Goal: Information Seeking & Learning: Learn about a topic

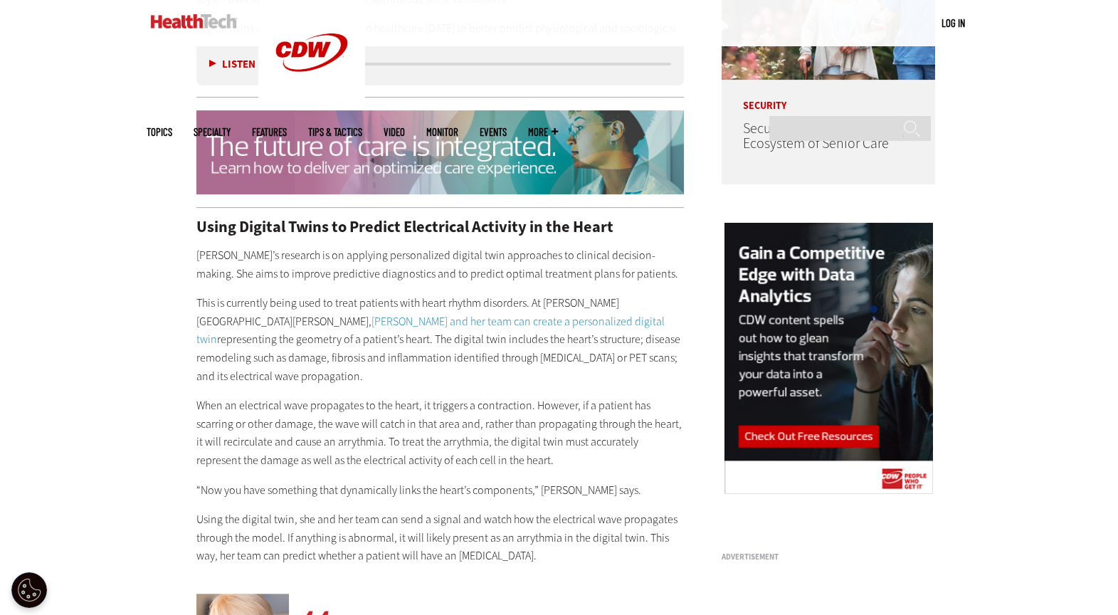
scroll to position [1243, 0]
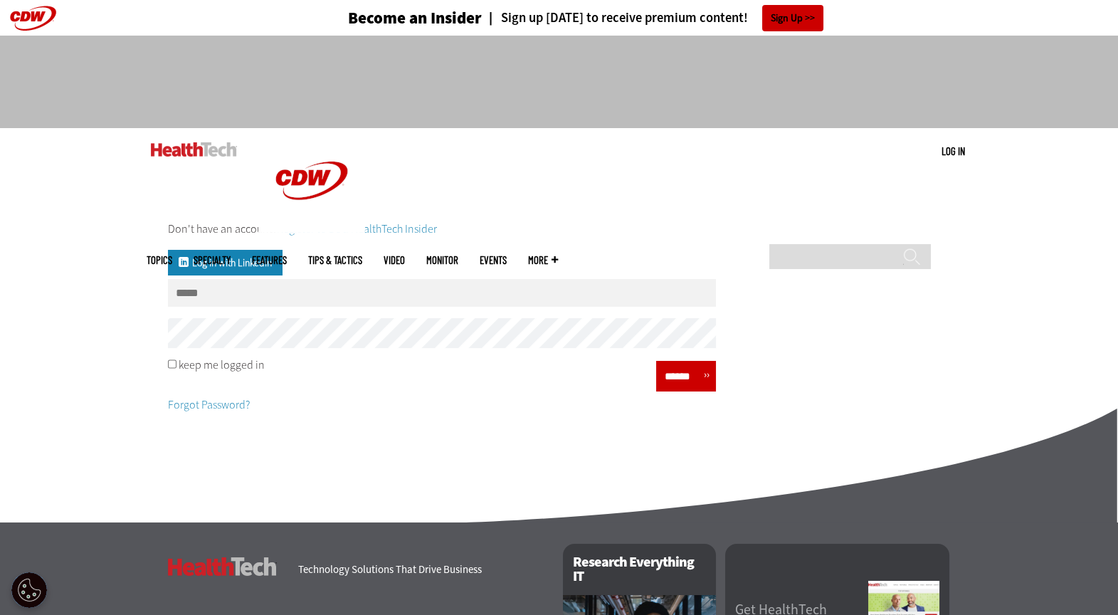
type input "**********"
click at [178, 363] on div "keep me logged in" at bounding box center [442, 364] width 548 height 11
click at [477, 420] on form "**********" at bounding box center [442, 315] width 548 height 219
click at [684, 381] on input "******" at bounding box center [681, 376] width 43 height 21
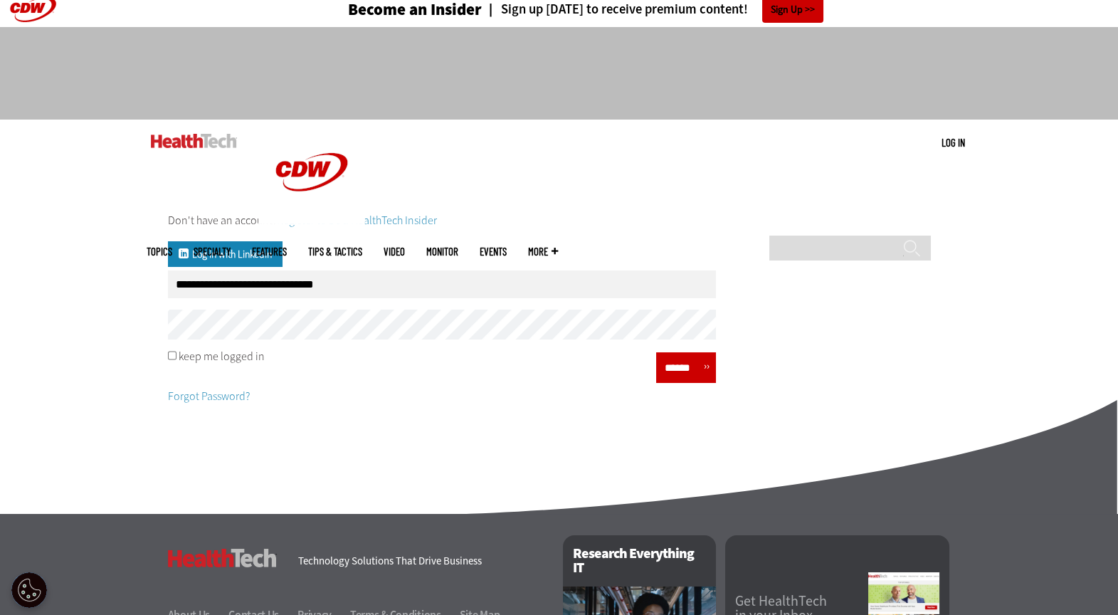
scroll to position [18, 0]
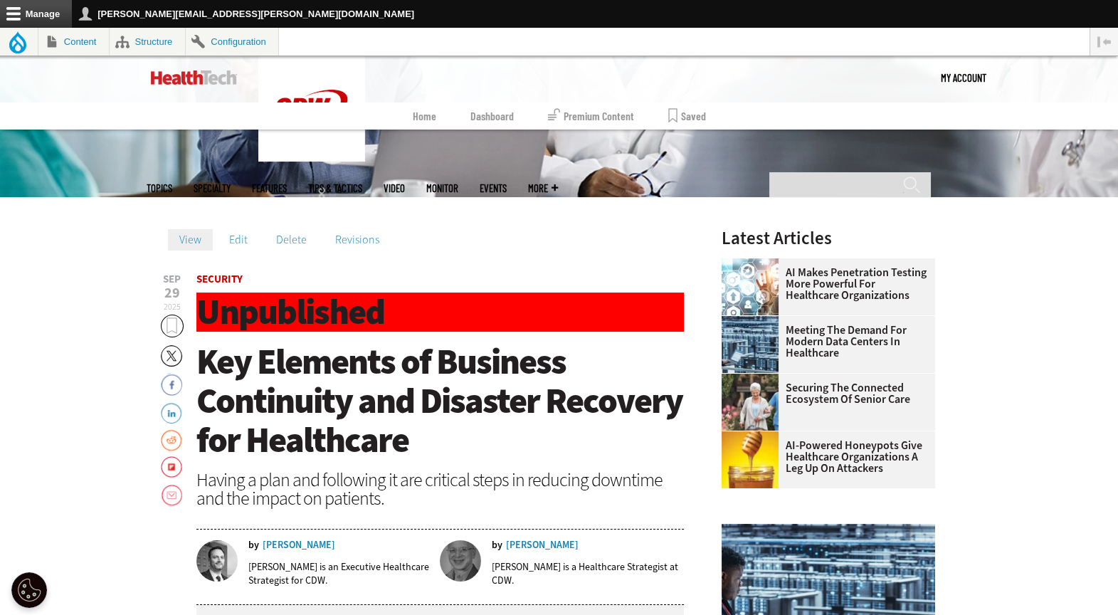
scroll to position [378, 0]
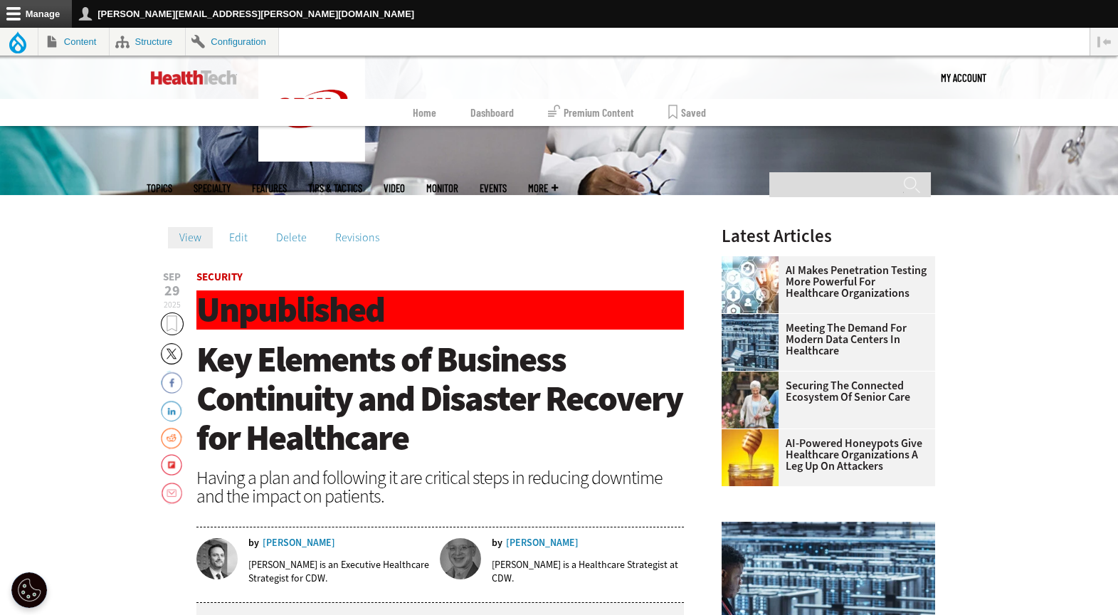
click at [350, 376] on span "Key Elements of Business Continuity and Disaster Recovery for Healthcare" at bounding box center [439, 398] width 486 height 125
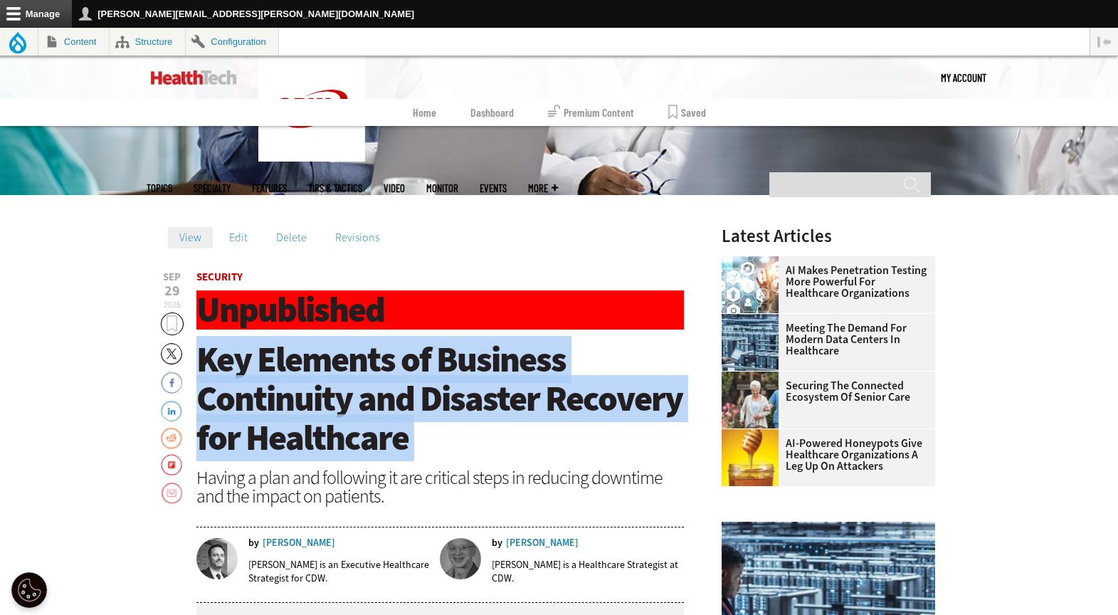
click at [349, 375] on span "Key Elements of Business Continuity and Disaster Recovery for Healthcare" at bounding box center [439, 398] width 486 height 125
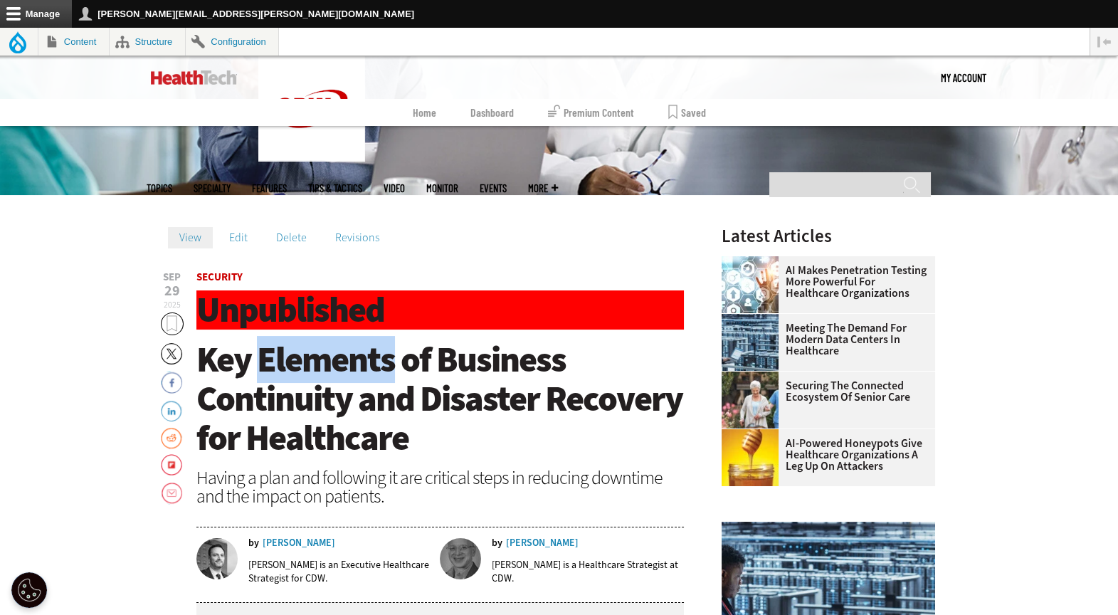
click at [349, 375] on span "Key Elements of Business Continuity and Disaster Recovery for Healthcare" at bounding box center [439, 398] width 486 height 125
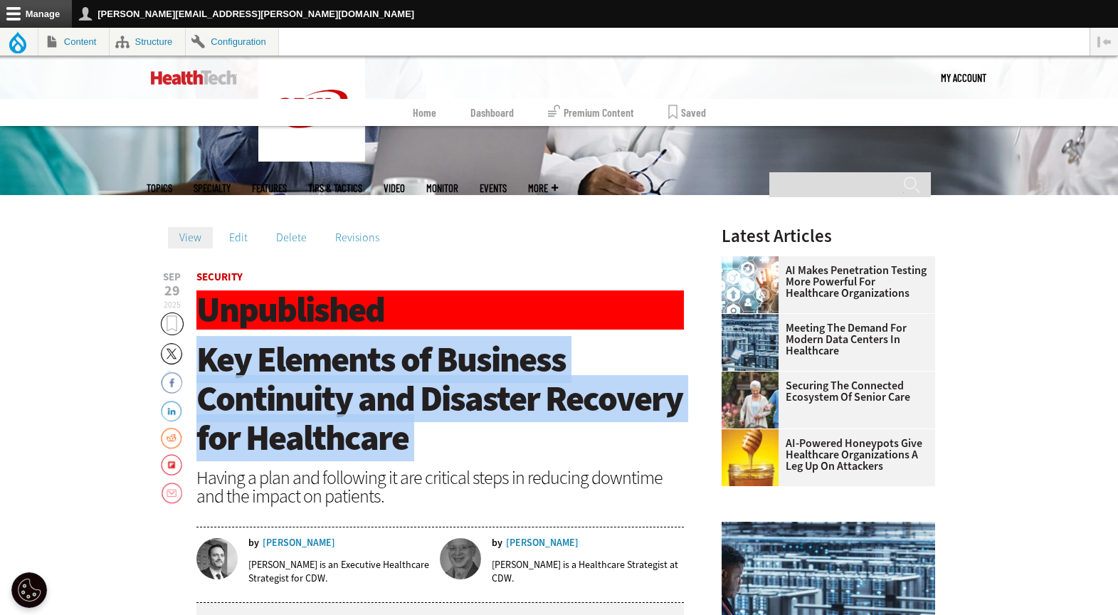
click at [349, 375] on span "Key Elements of Business Continuity and Disaster Recovery for Healthcare" at bounding box center [439, 398] width 486 height 125
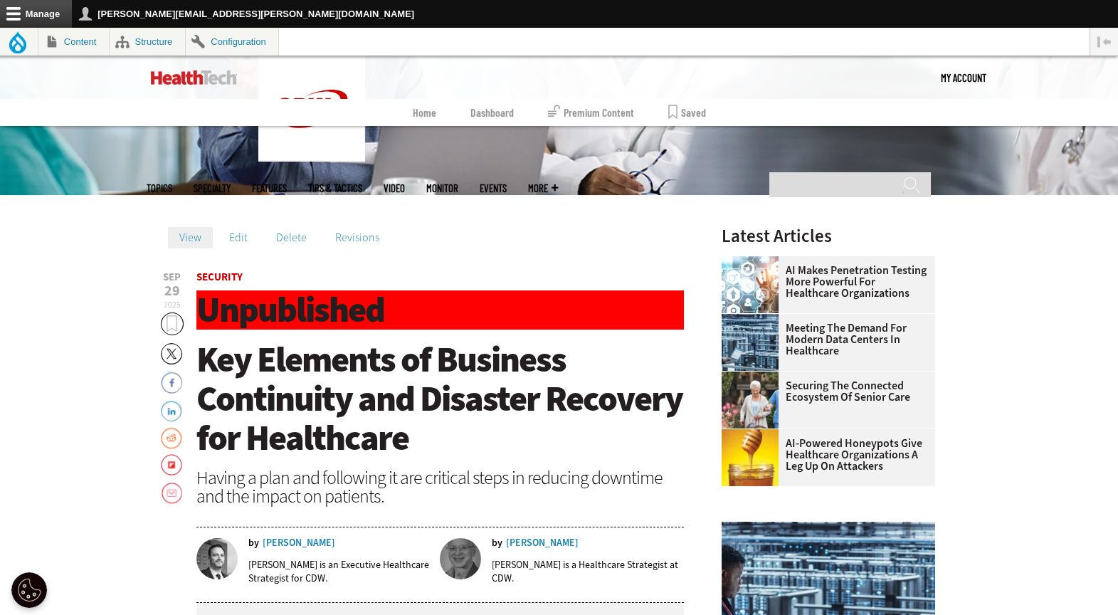
click at [430, 475] on div "Having a plan and following it are critical steps in reducing downtime and the …" at bounding box center [440, 486] width 488 height 37
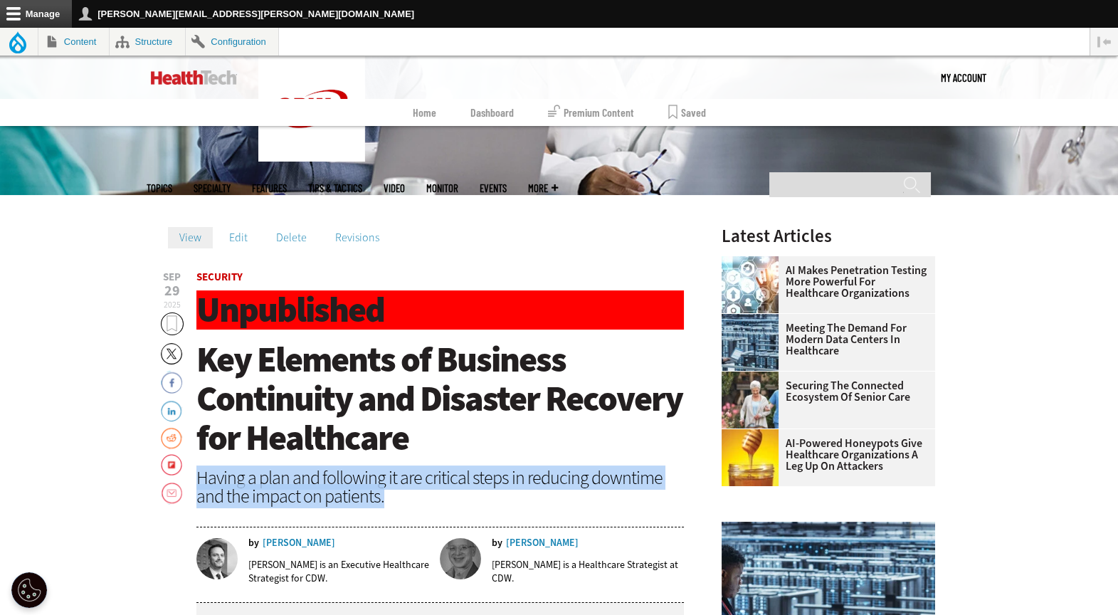
click at [429, 475] on div "Having a plan and following it are critical steps in reducing downtime and the …" at bounding box center [440, 486] width 488 height 37
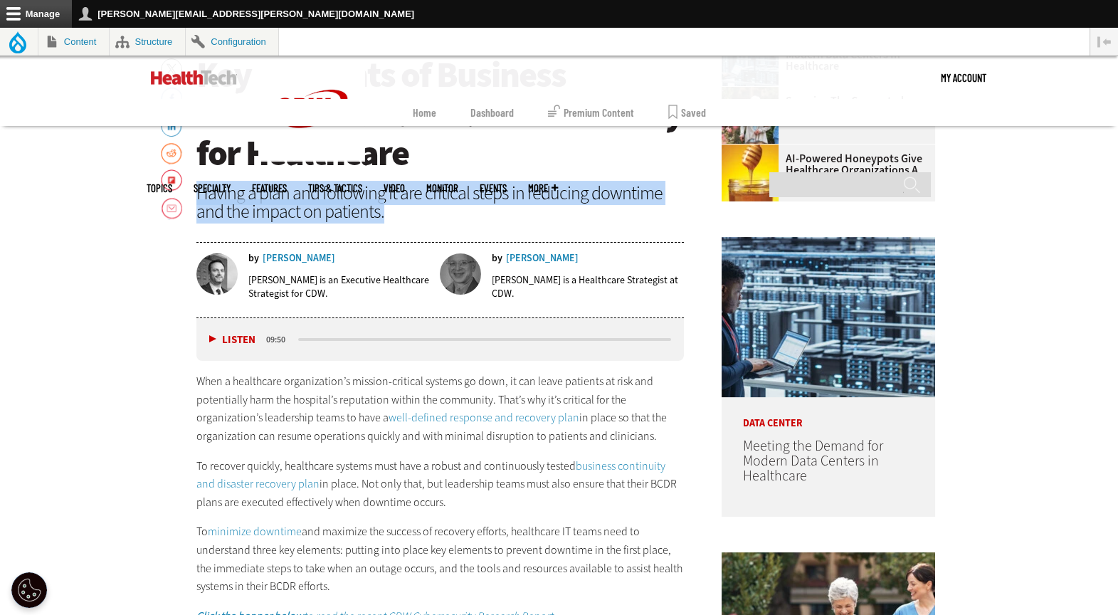
scroll to position [664, 0]
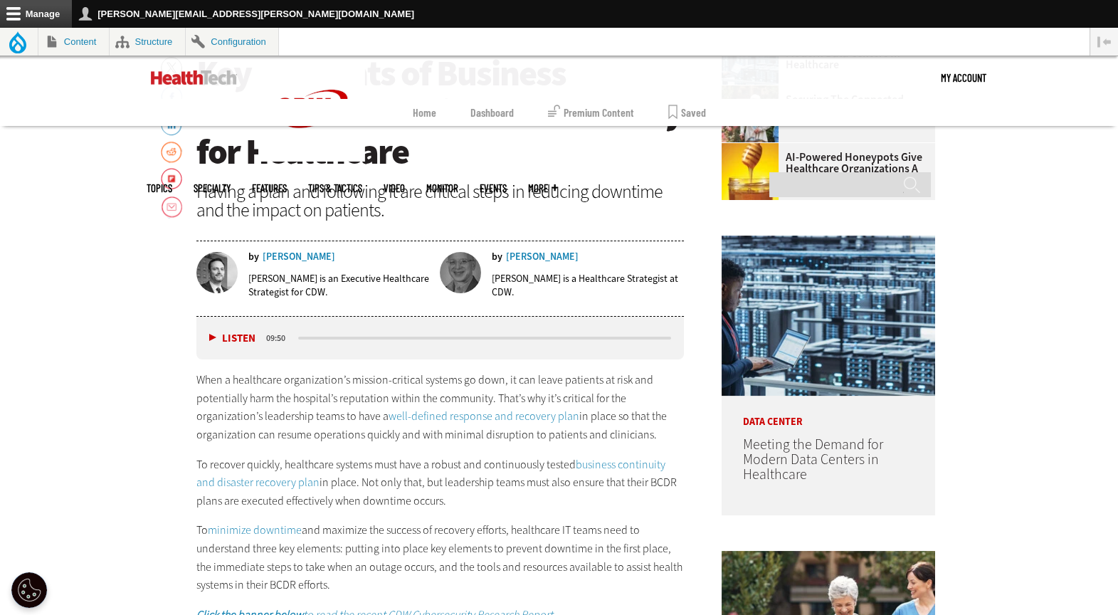
click at [287, 408] on p "When a healthcare organization’s mission-critical systems go down, it can leave…" at bounding box center [440, 407] width 488 height 73
click at [428, 413] on link "well-defined response and recovery plan" at bounding box center [484, 415] width 191 height 15
click at [620, 460] on link "business continuity and disaster recovery plan" at bounding box center [430, 473] width 469 height 33
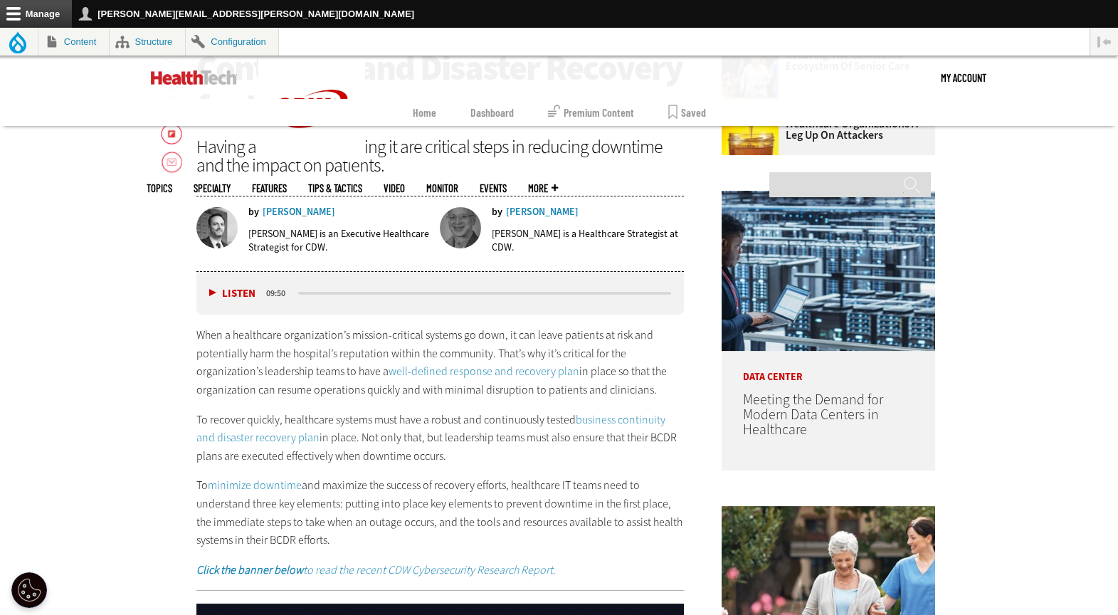
scroll to position [709, 0]
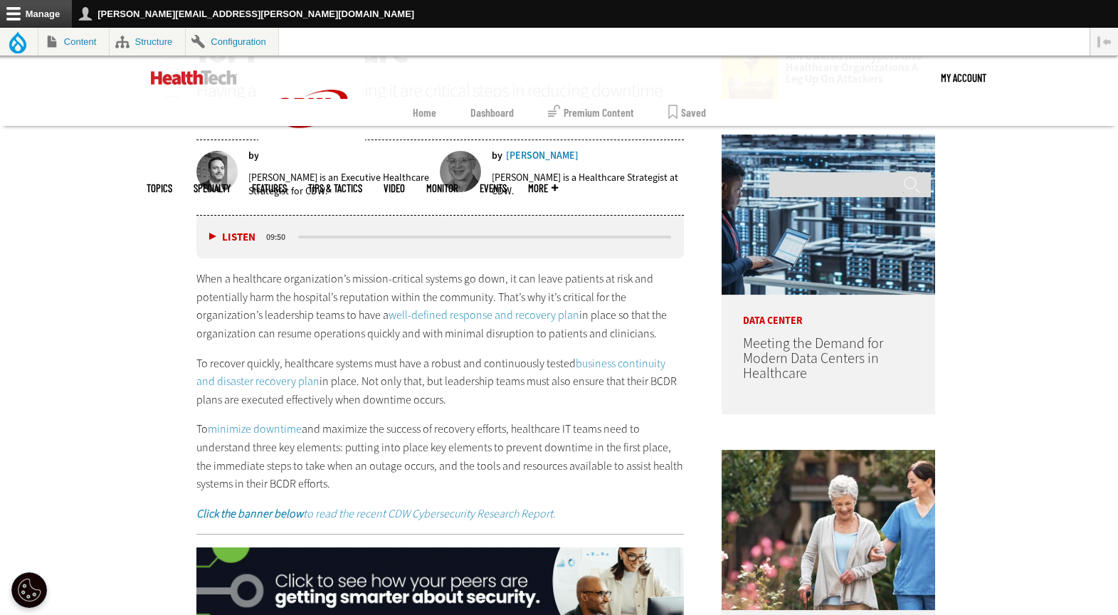
scroll to position [768, 0]
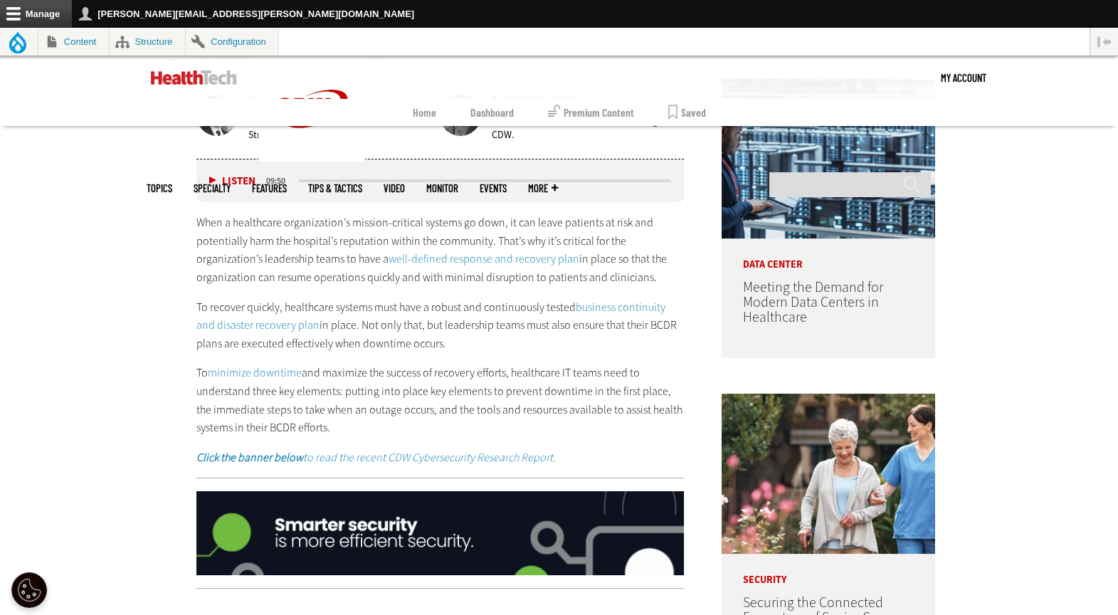
scroll to position [825, 0]
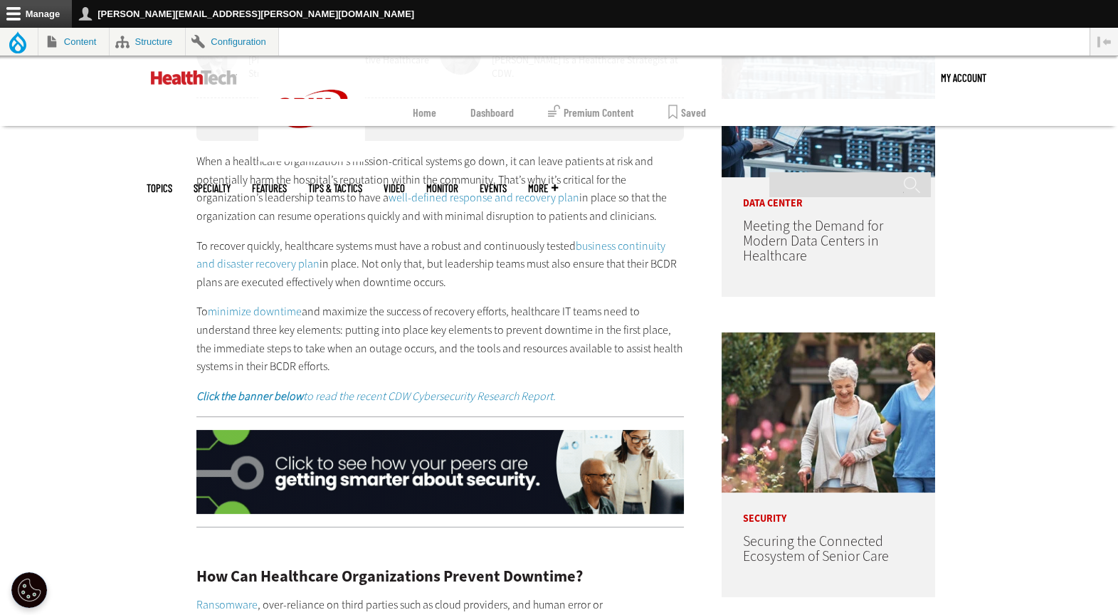
click at [322, 334] on p "To minimize downtime and maximize the success of recovery efforts, healthcare I…" at bounding box center [440, 338] width 488 height 73
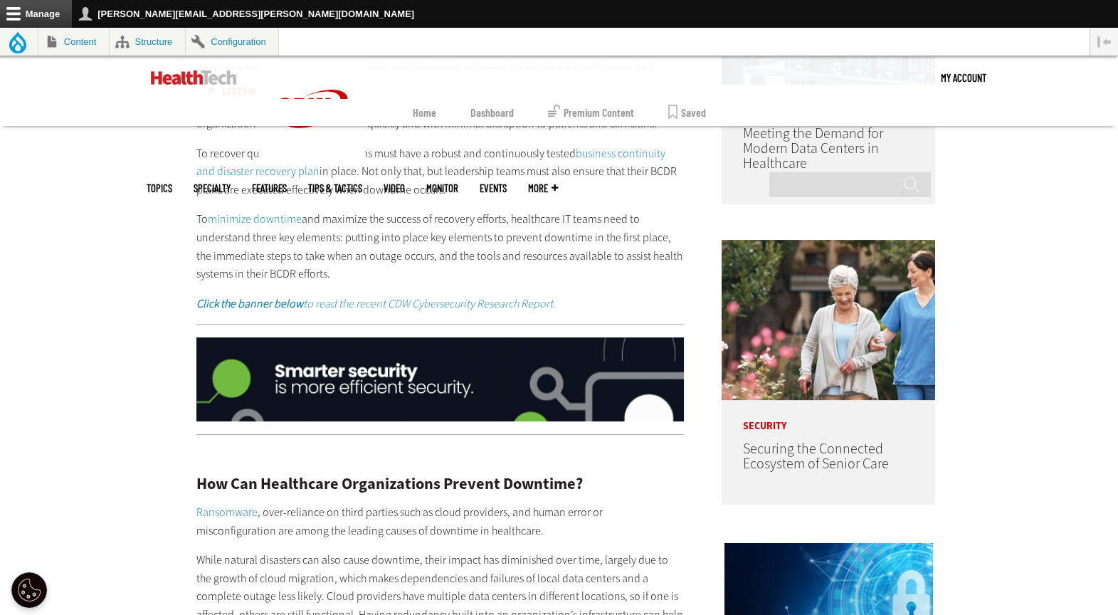
scroll to position [986, 0]
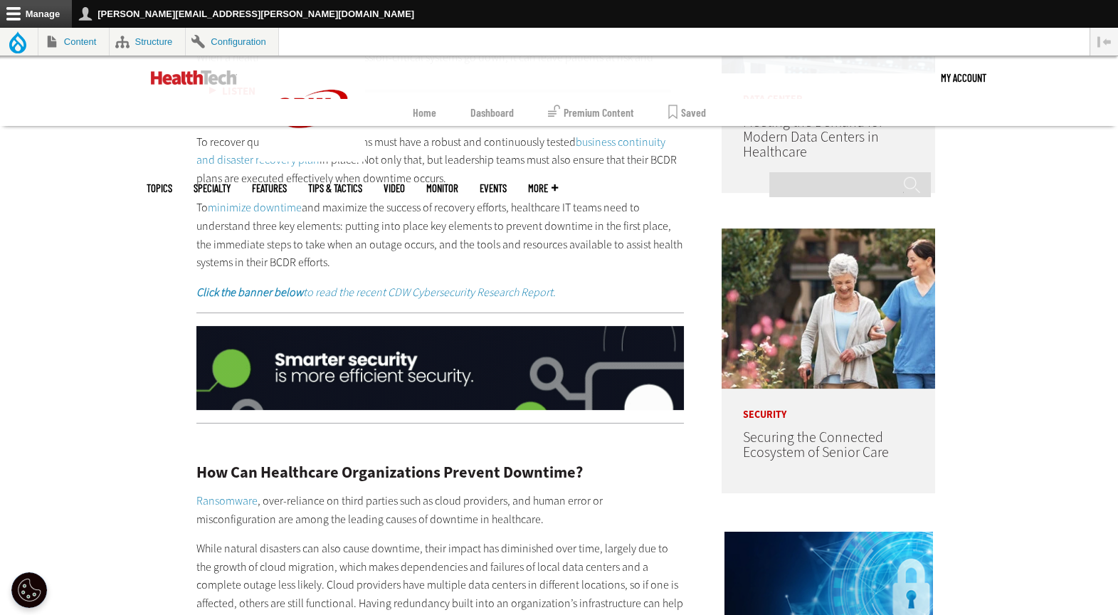
click at [432, 293] on em "Click the banner below to read the recent CDW Cybersecurity Research Report." at bounding box center [375, 292] width 359 height 15
click at [354, 377] on img at bounding box center [440, 368] width 488 height 84
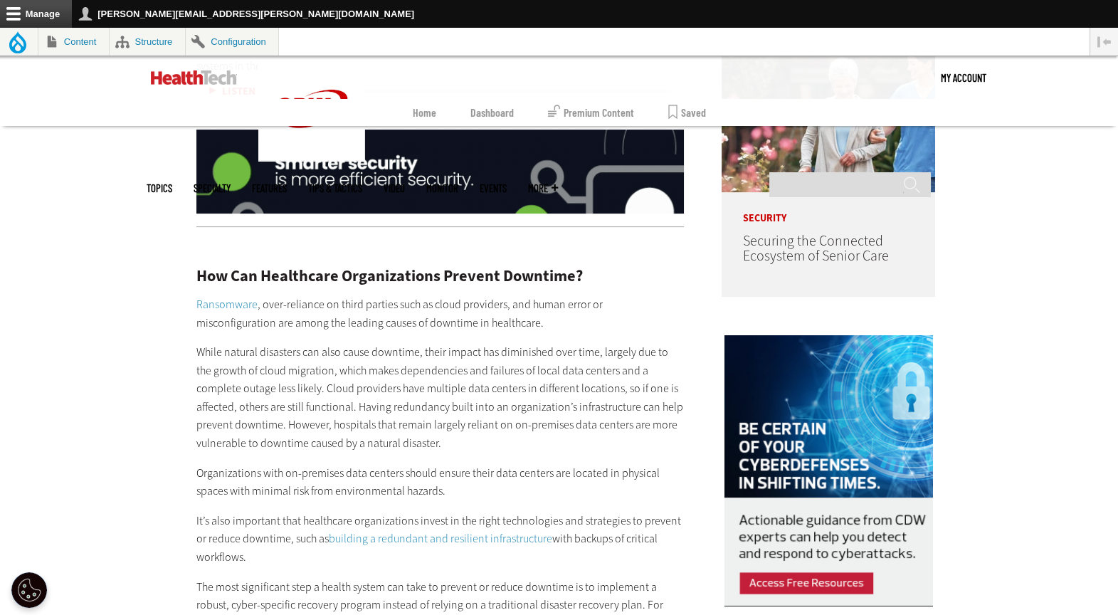
scroll to position [1207, 0]
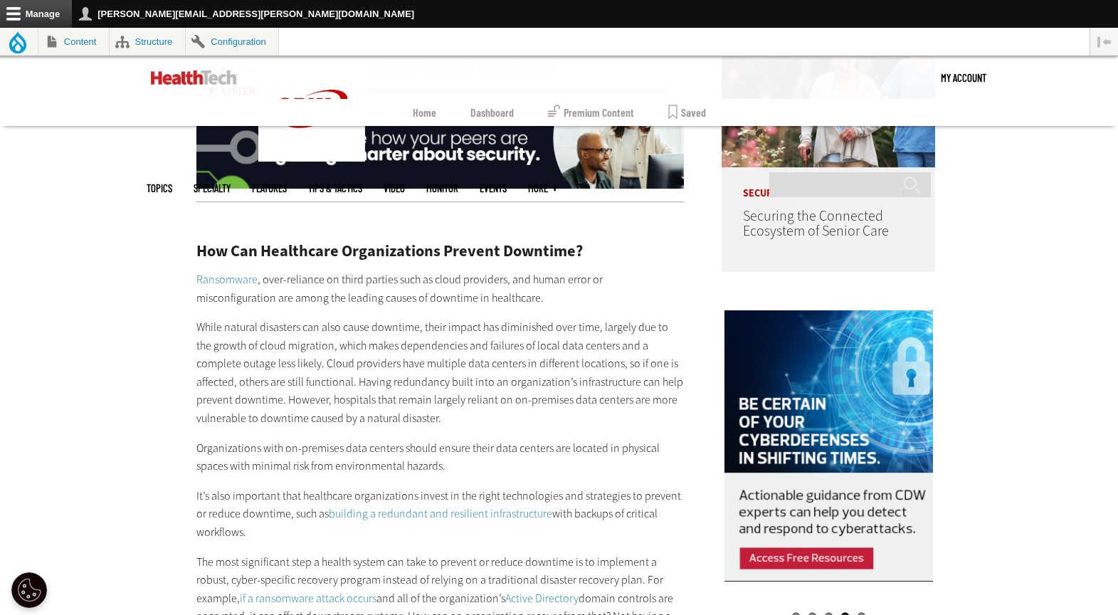
click at [365, 258] on h2 "How Can Healthcare Organizations Prevent Downtime?" at bounding box center [440, 251] width 488 height 16
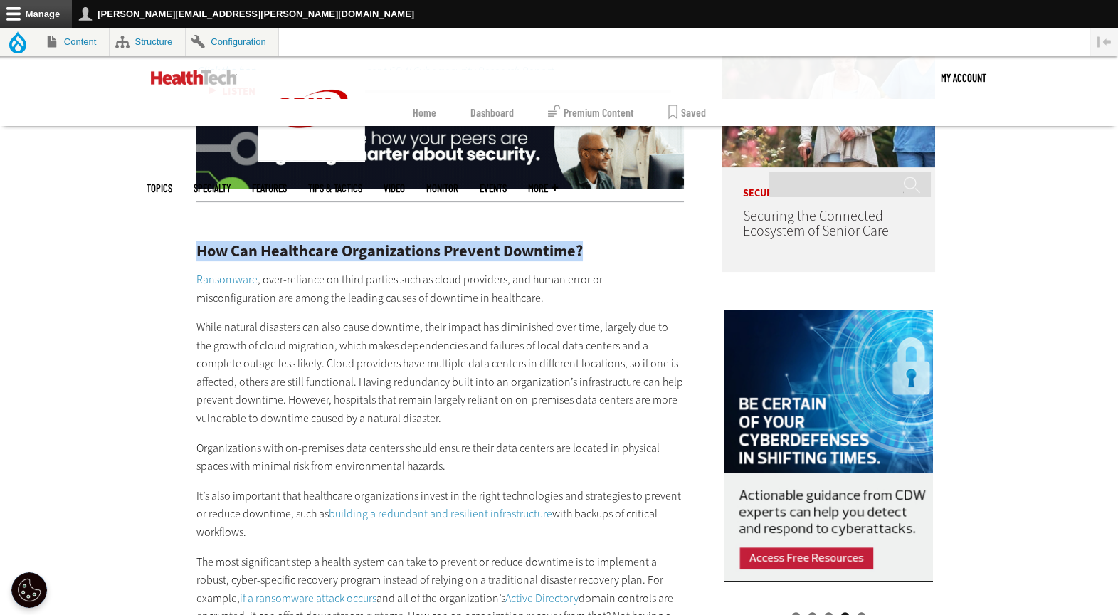
click at [365, 258] on h2 "How Can Healthcare Organizations Prevent Downtime?" at bounding box center [440, 251] width 488 height 16
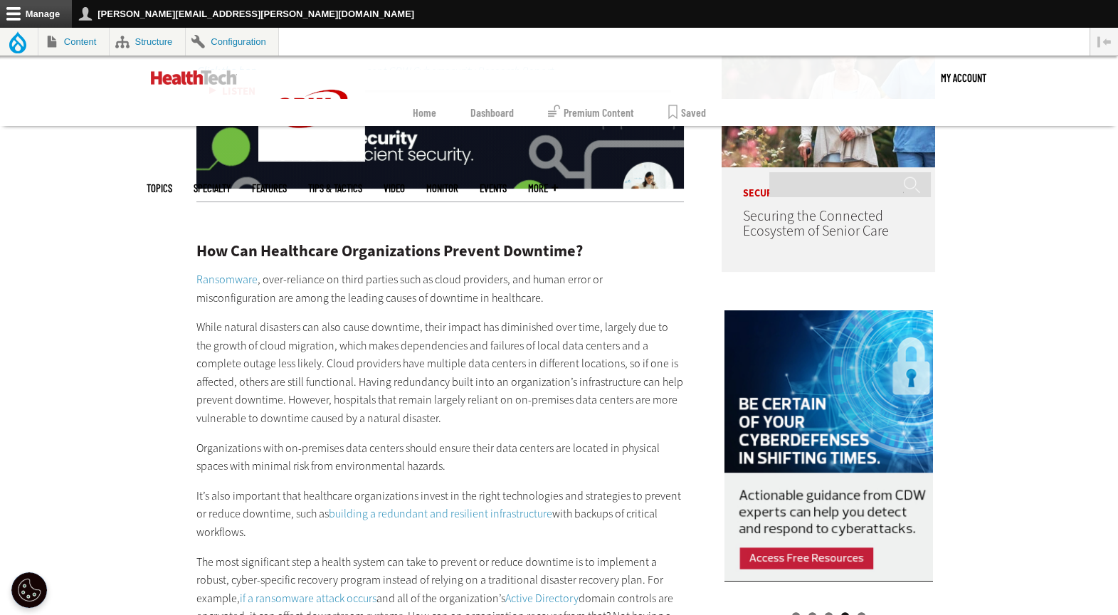
click at [220, 278] on link "Ransomware" at bounding box center [226, 279] width 61 height 15
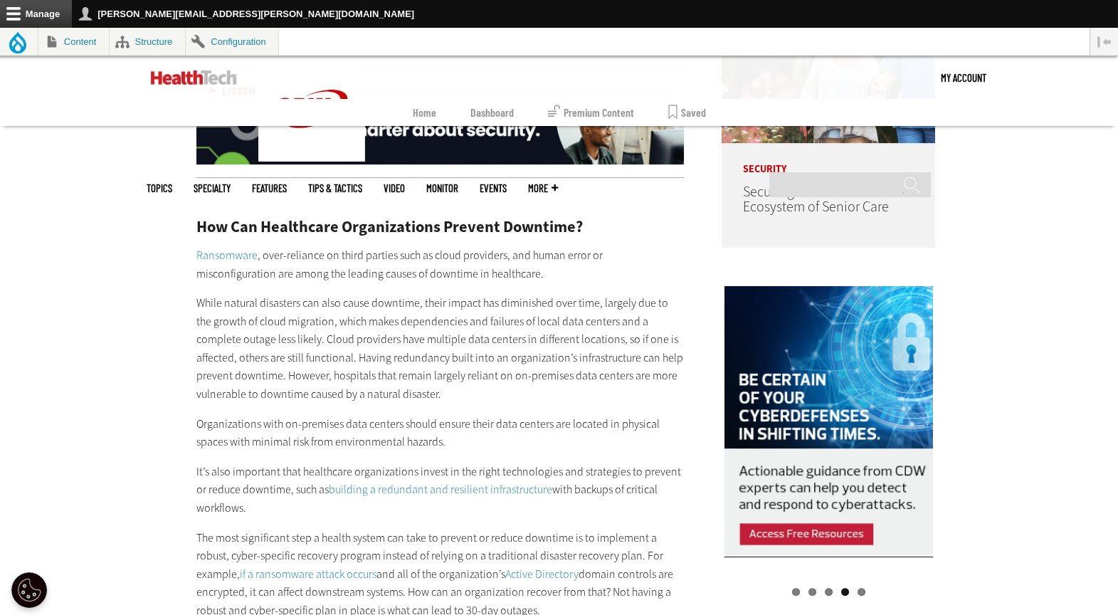
scroll to position [1237, 0]
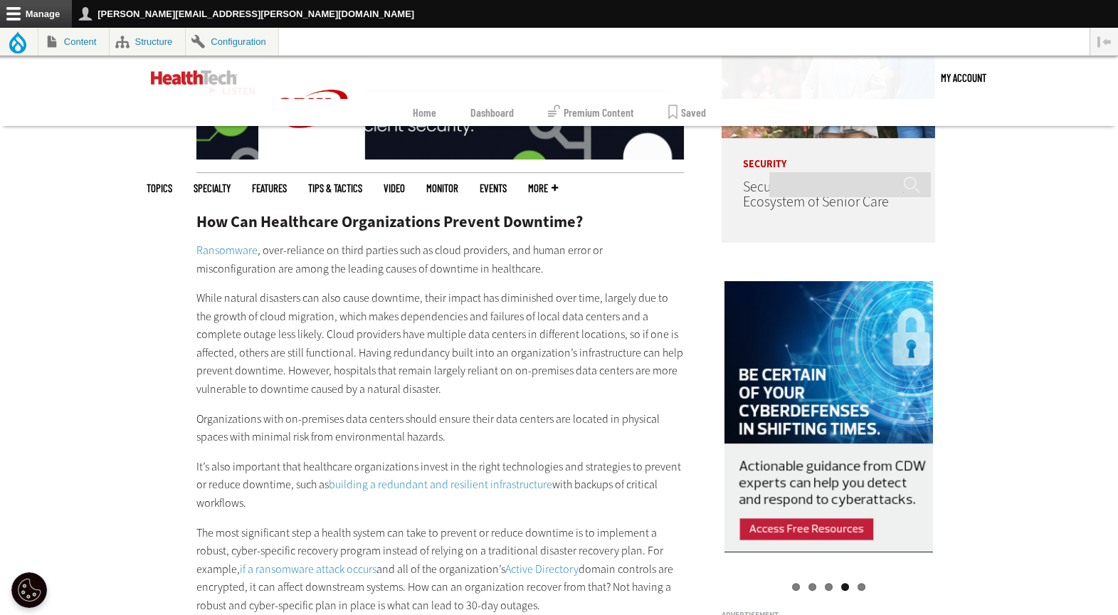
click at [323, 366] on p "While natural disasters can also cause downtime, their impact has diminished ov…" at bounding box center [440, 344] width 488 height 110
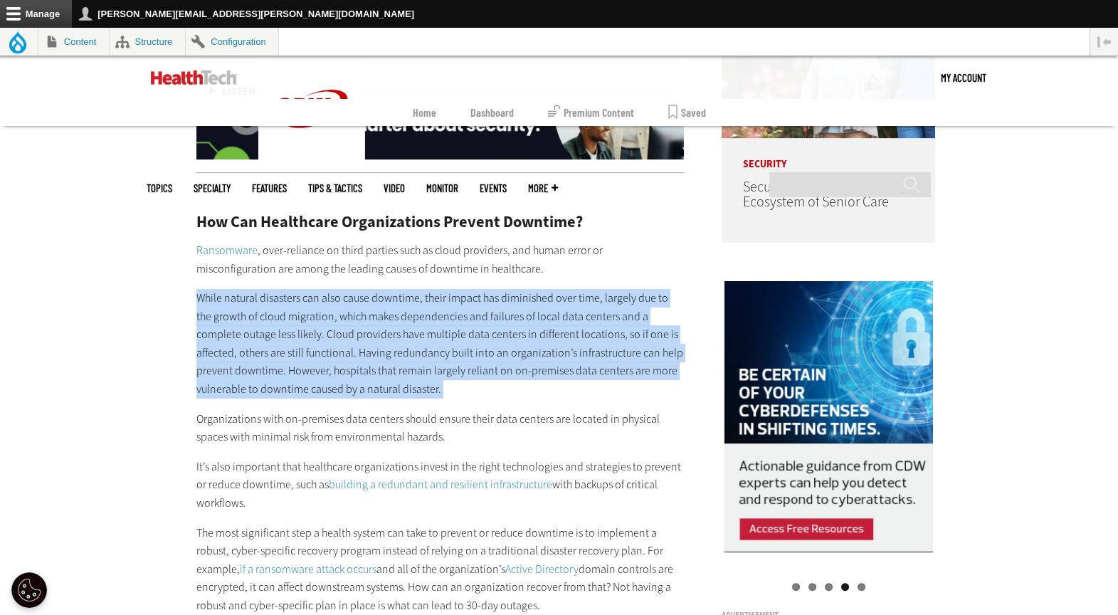
click at [323, 366] on p "While natural disasters can also cause downtime, their impact has diminished ov…" at bounding box center [440, 344] width 488 height 110
click at [512, 388] on p "While natural disasters can also cause downtime, their impact has diminished ov…" at bounding box center [440, 344] width 488 height 110
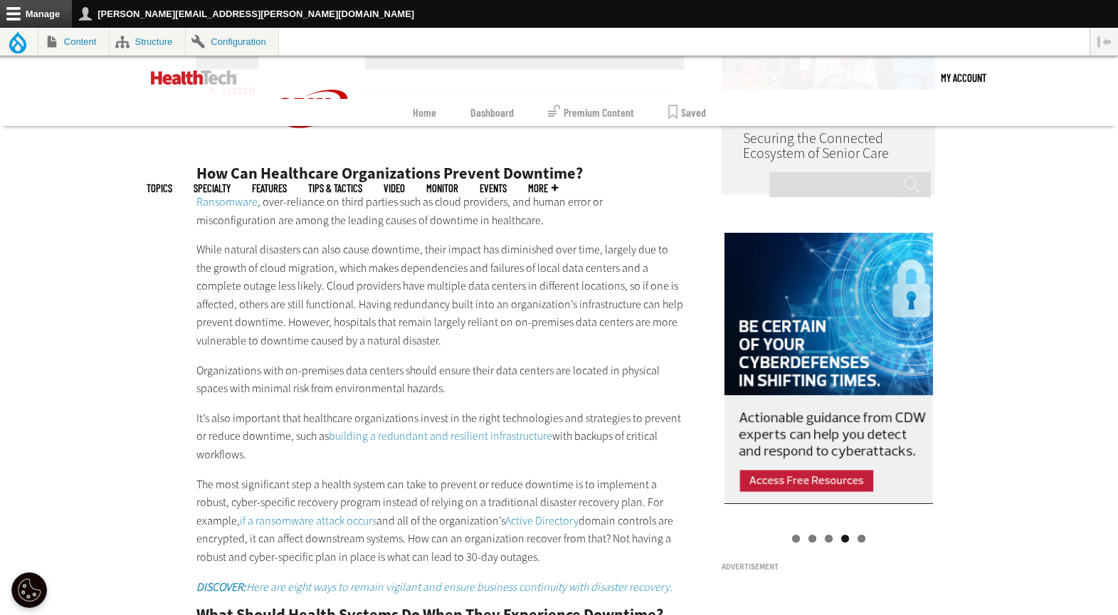
scroll to position [1286, 0]
click at [227, 443] on p "It’s also important that healthcare organizations invest in the right technolog…" at bounding box center [440, 435] width 488 height 55
click at [401, 435] on link "building a redundant and resilient infrastructure" at bounding box center [440, 435] width 223 height 15
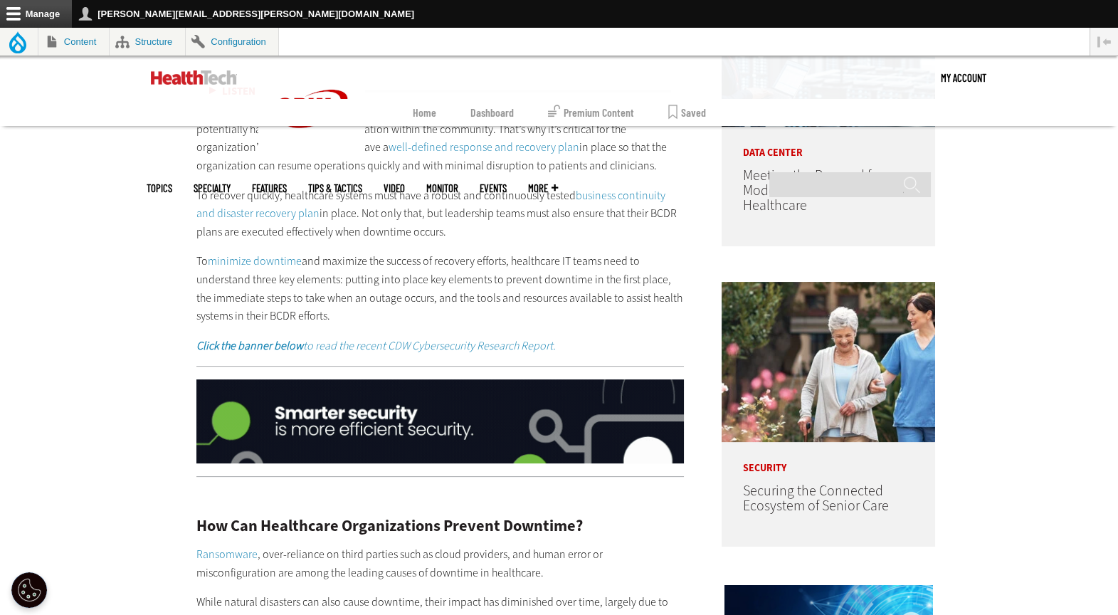
scroll to position [939, 0]
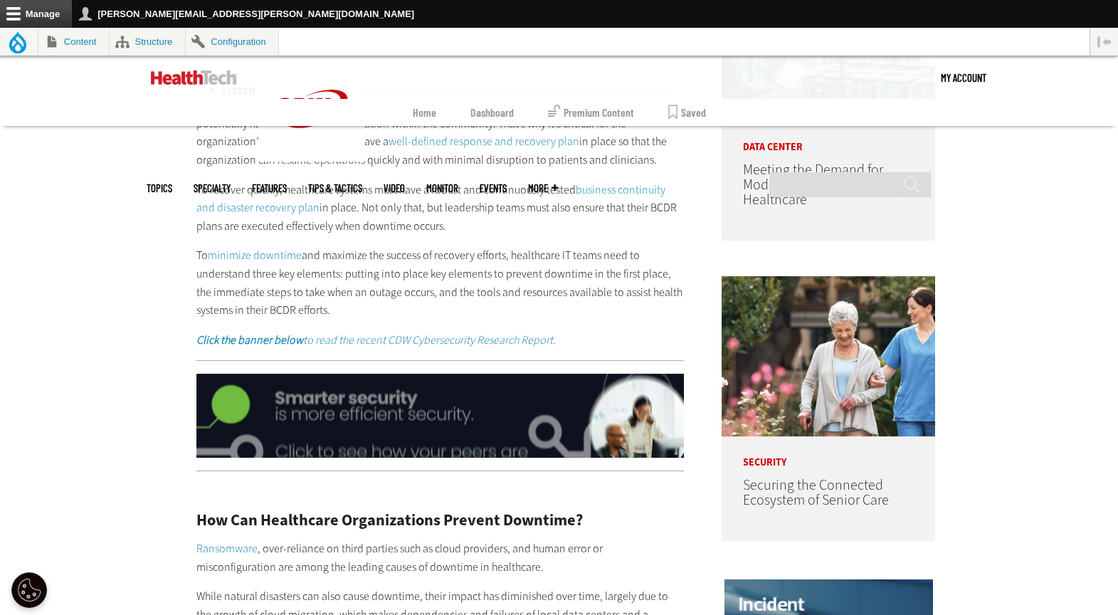
click at [248, 250] on link "minimize downtime" at bounding box center [255, 255] width 94 height 15
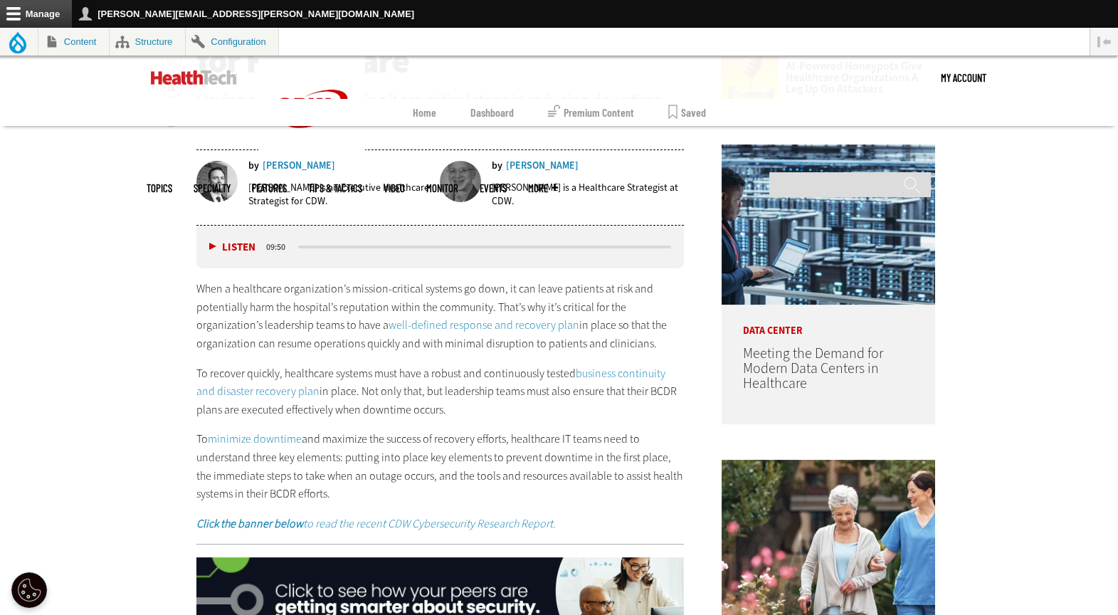
scroll to position [779, 0]
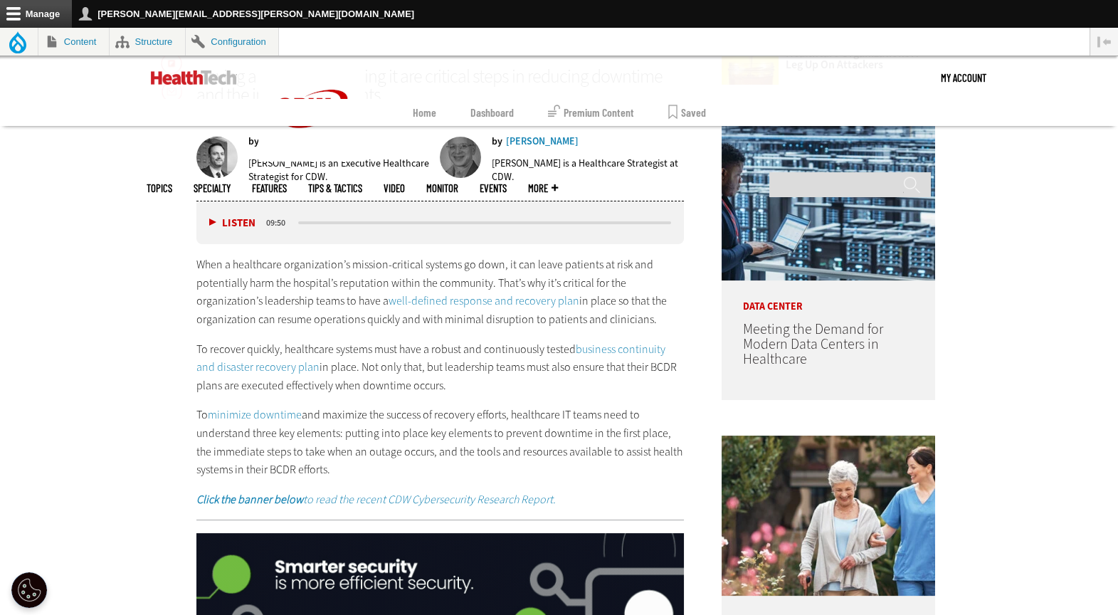
click at [534, 297] on link "well-defined response and recovery plan" at bounding box center [484, 300] width 191 height 15
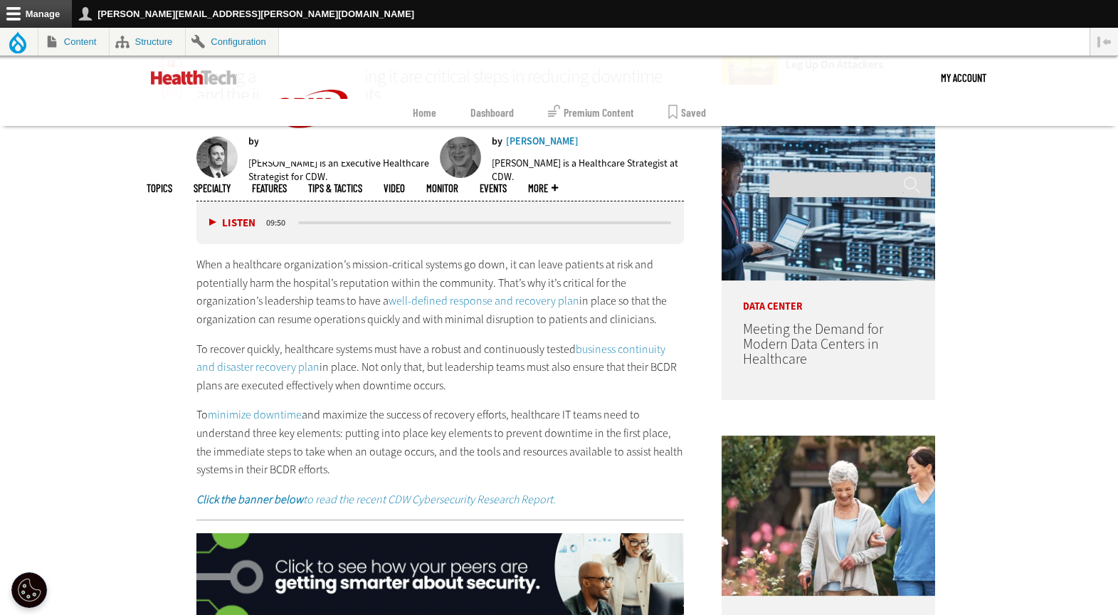
click at [247, 366] on link "business continuity and disaster recovery plan" at bounding box center [430, 358] width 469 height 33
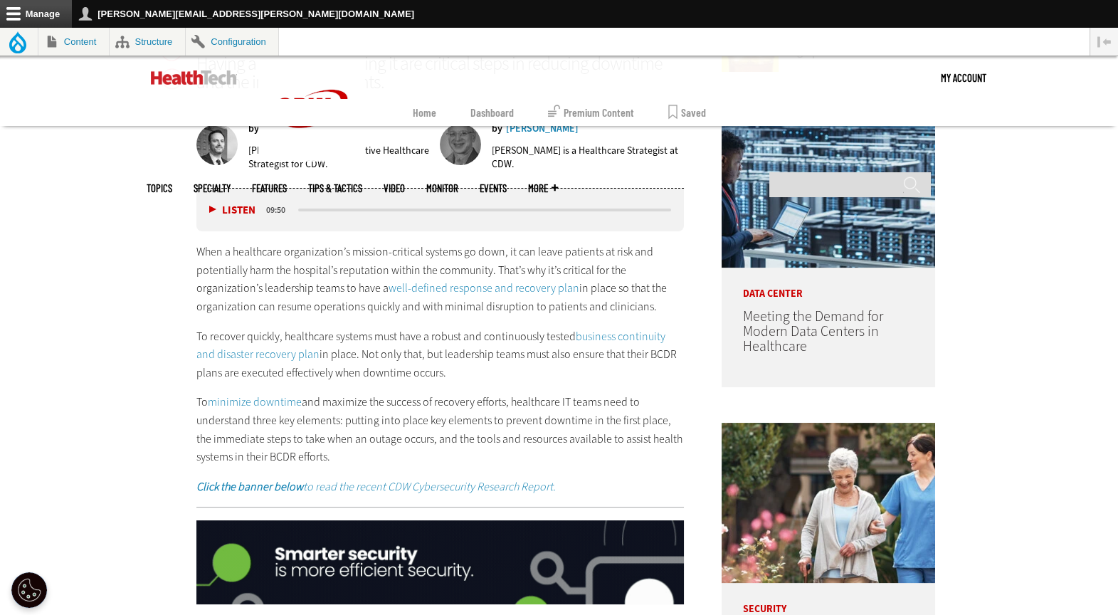
scroll to position [793, 0]
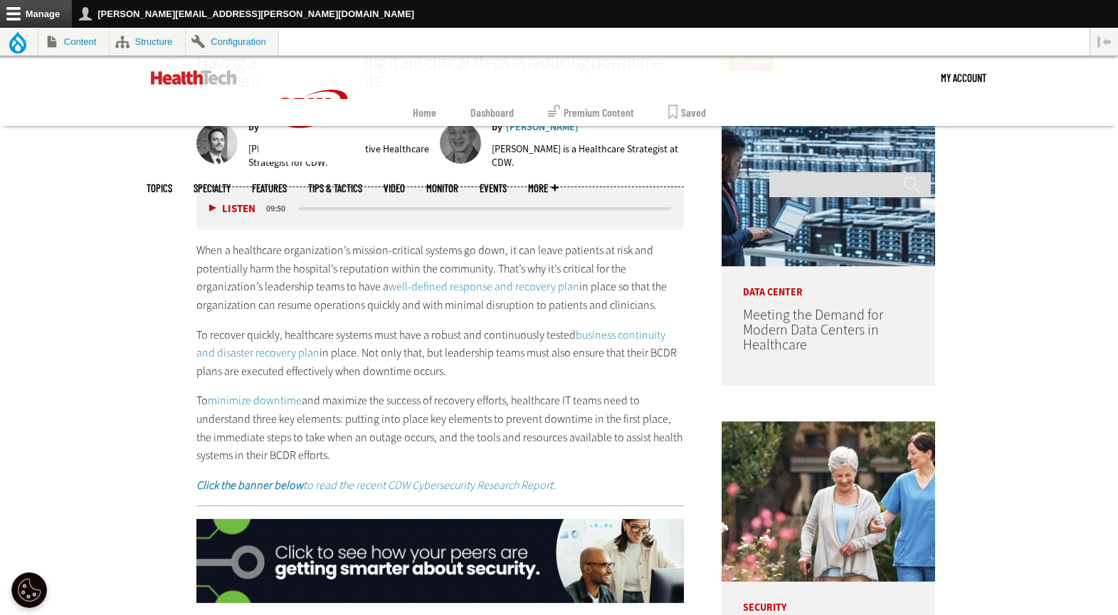
click at [245, 398] on link "minimize downtime" at bounding box center [255, 400] width 94 height 15
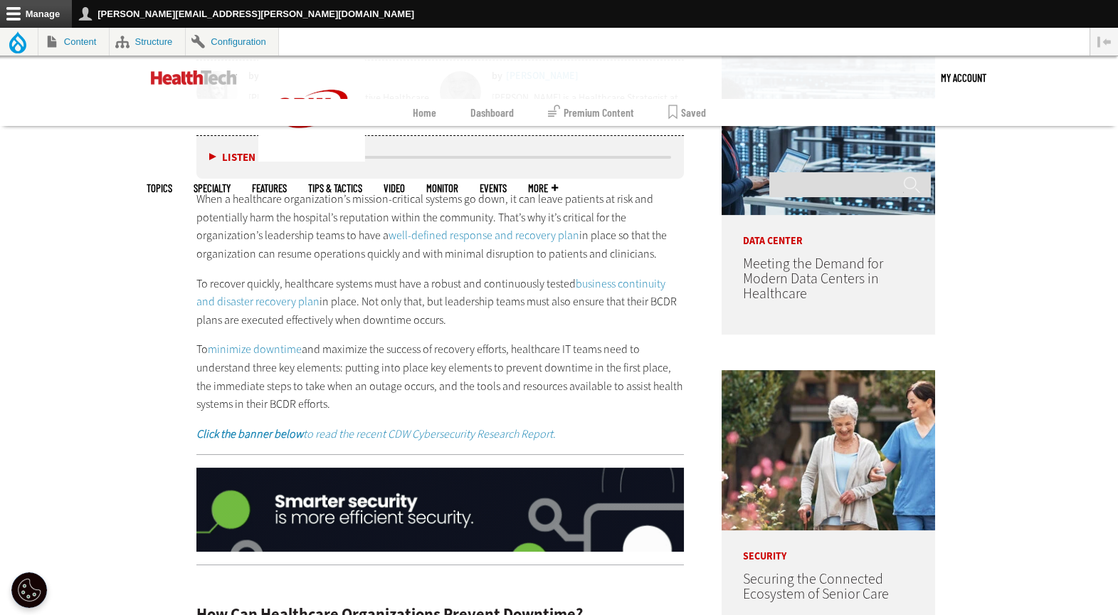
scroll to position [847, 0]
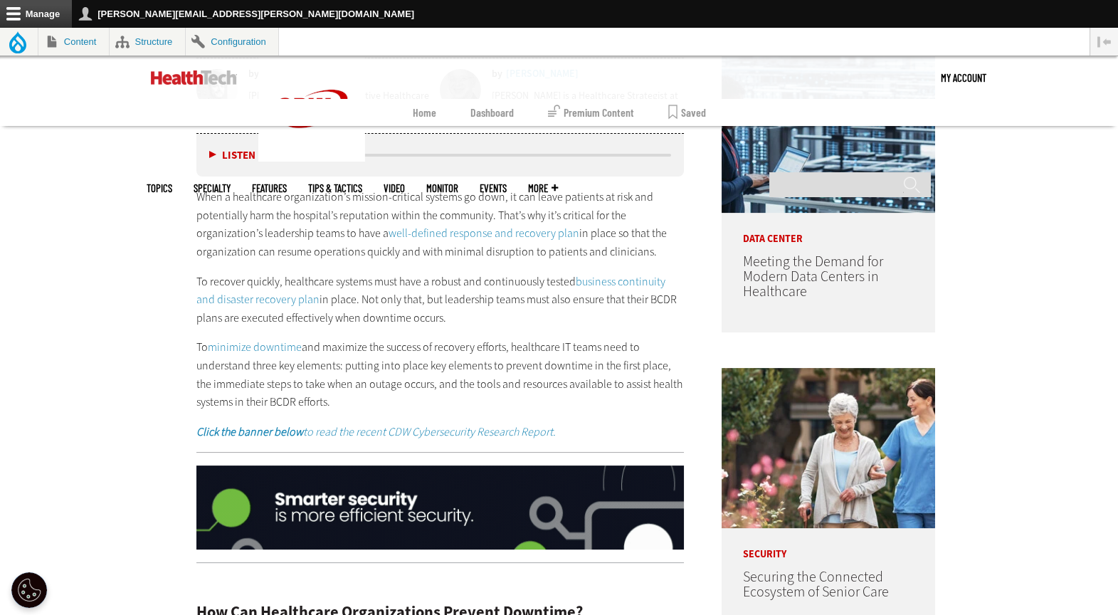
click at [438, 425] on em "Click the banner below to read the recent CDW Cybersecurity Research Report." at bounding box center [375, 431] width 359 height 15
click at [324, 536] on img at bounding box center [440, 507] width 488 height 84
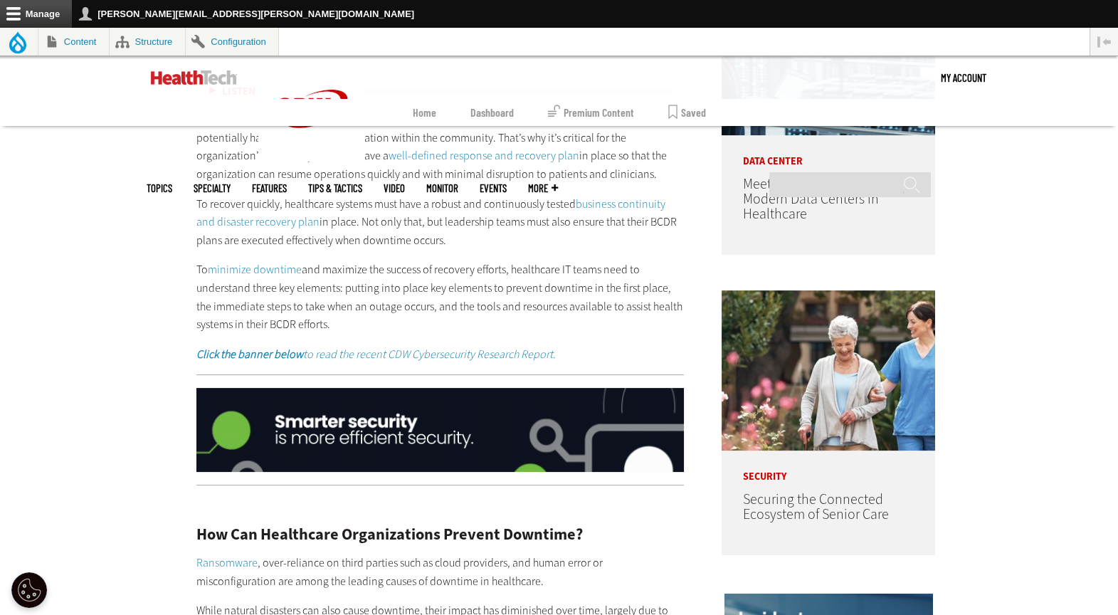
scroll to position [1162, 0]
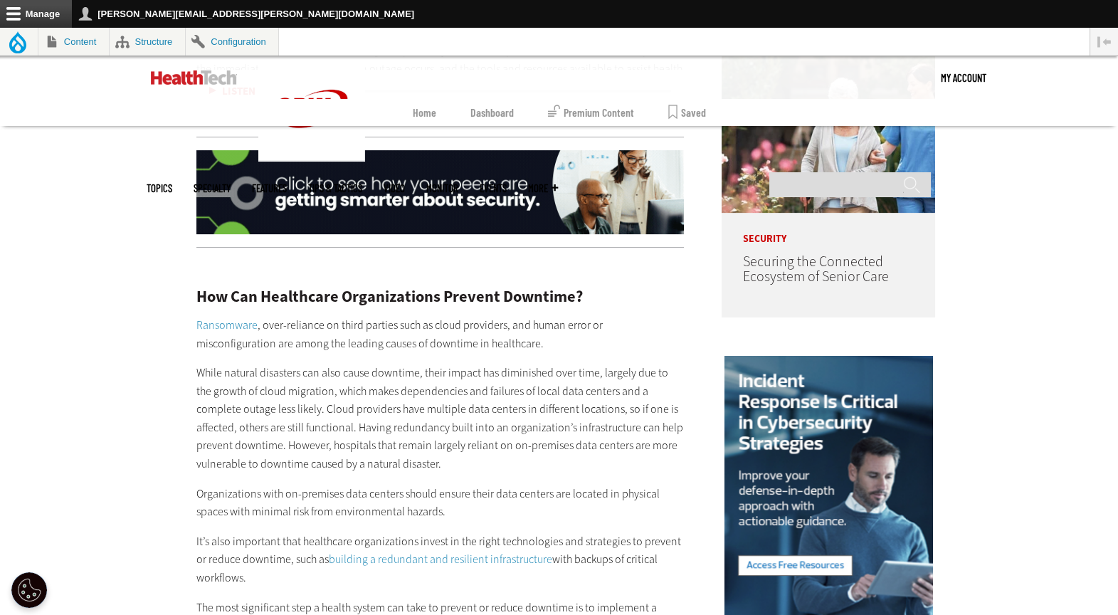
click at [218, 319] on link "Ransomware" at bounding box center [226, 324] width 61 height 15
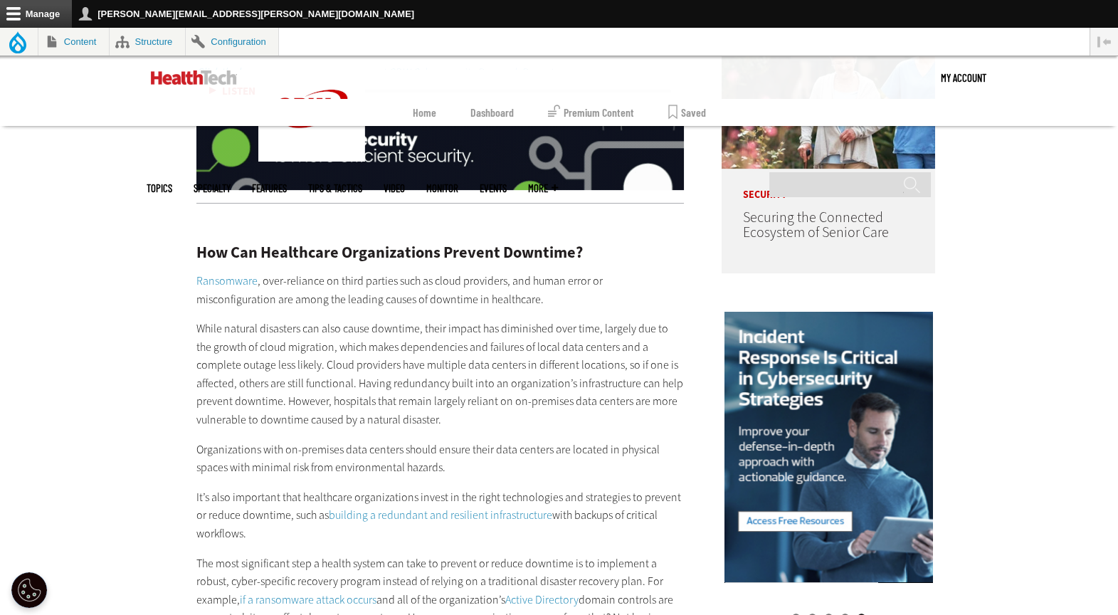
scroll to position [1207, 0]
click at [372, 384] on p "While natural disasters can also cause downtime, their impact has diminished ov…" at bounding box center [440, 374] width 488 height 110
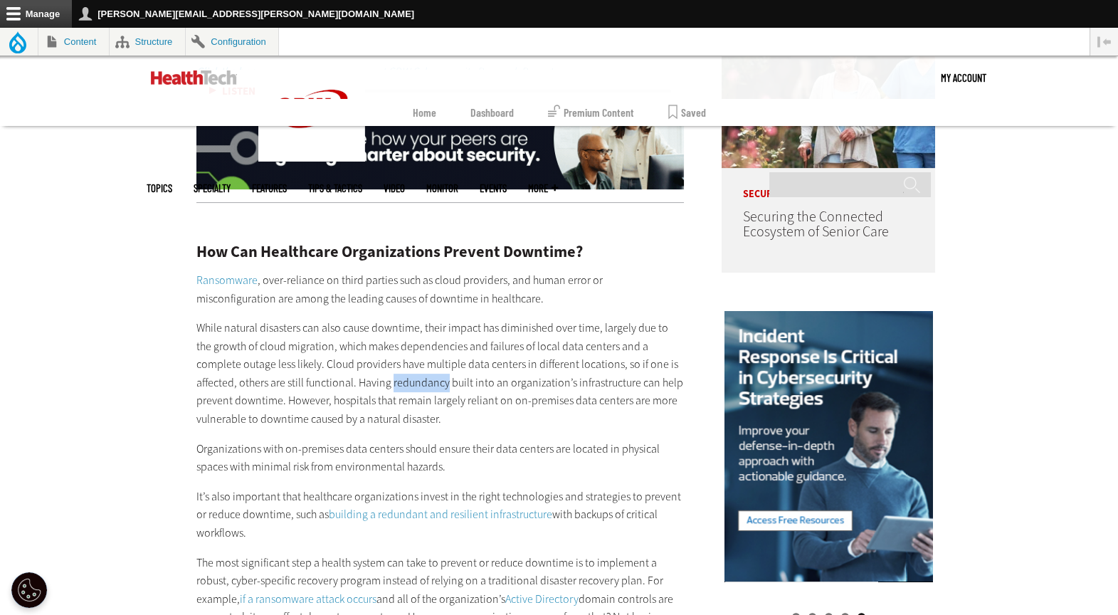
click at [372, 384] on p "While natural disasters can also cause downtime, their impact has diminished ov…" at bounding box center [440, 374] width 488 height 110
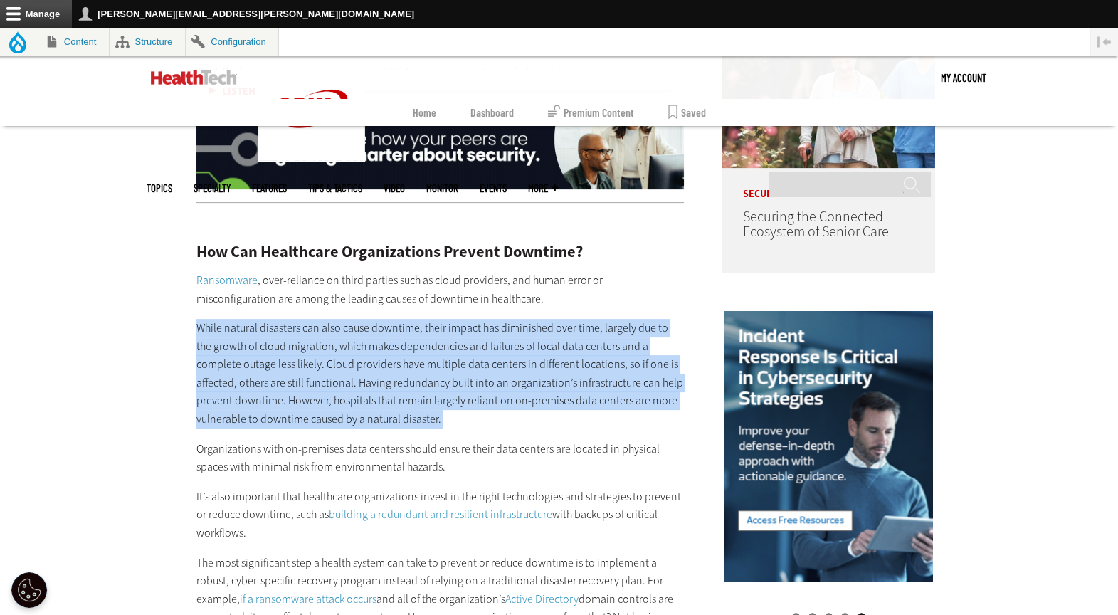
click at [372, 384] on p "While natural disasters can also cause downtime, their impact has diminished ov…" at bounding box center [440, 374] width 488 height 110
click at [514, 388] on p "While natural disasters can also cause downtime, their impact has diminished ov…" at bounding box center [440, 374] width 488 height 110
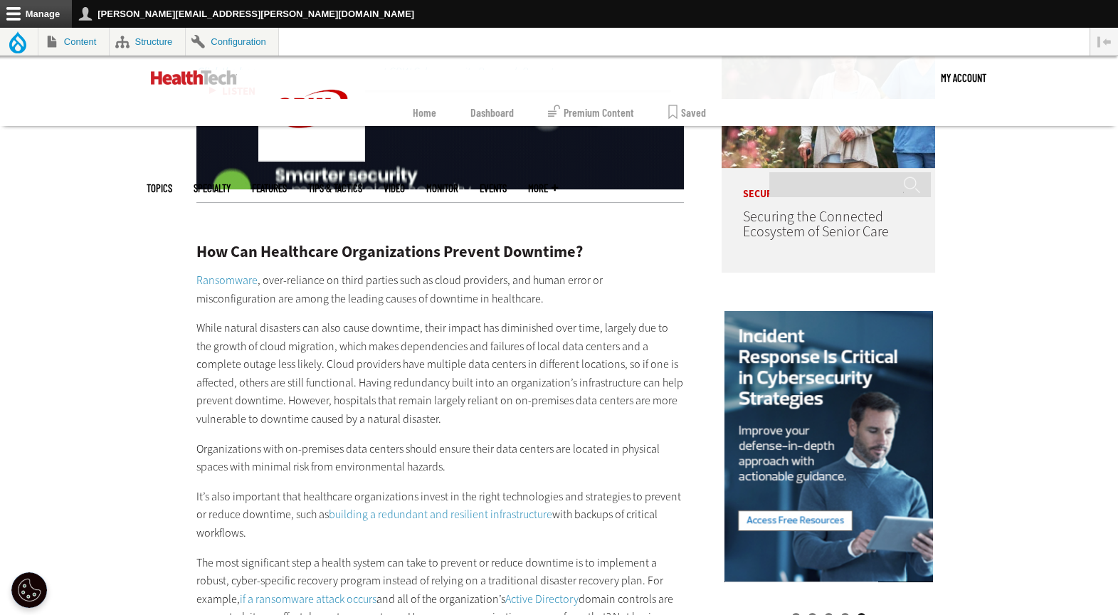
click at [395, 443] on p "Organizations with on-premises data centers should ensure their data centers ar…" at bounding box center [440, 458] width 488 height 36
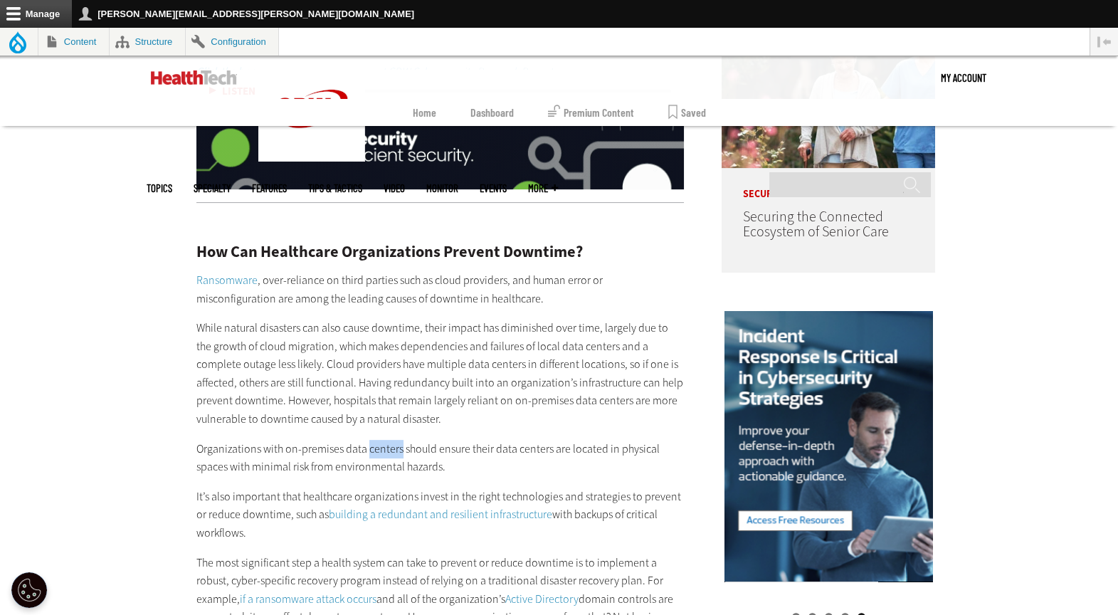
click at [395, 443] on p "Organizations with on-premises data centers should ensure their data centers ar…" at bounding box center [440, 458] width 488 height 36
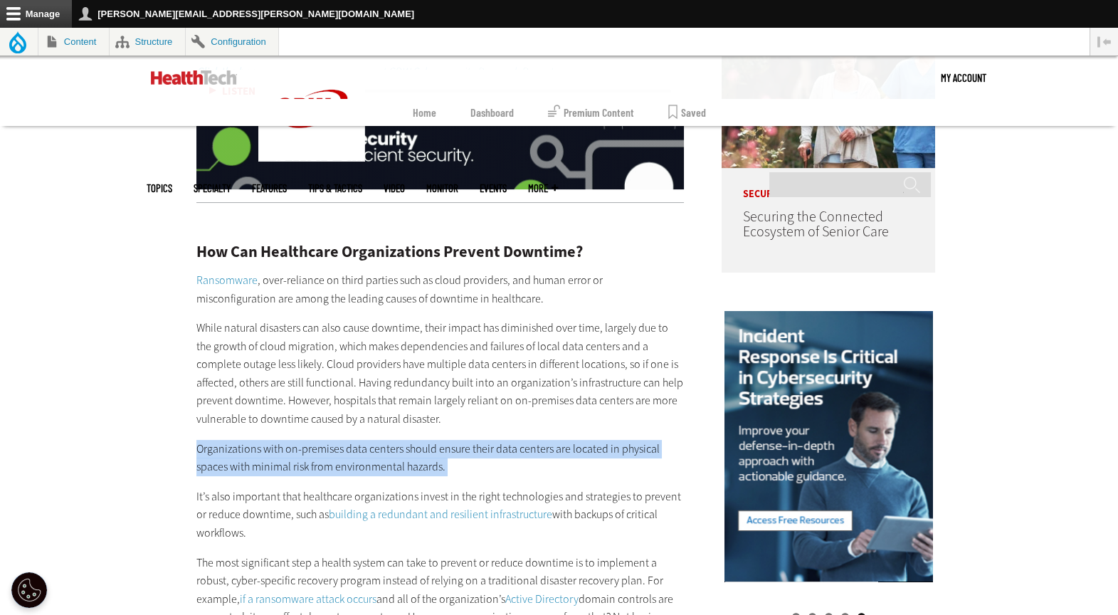
click at [395, 443] on p "Organizations with on-premises data centers should ensure their data centers ar…" at bounding box center [440, 458] width 488 height 36
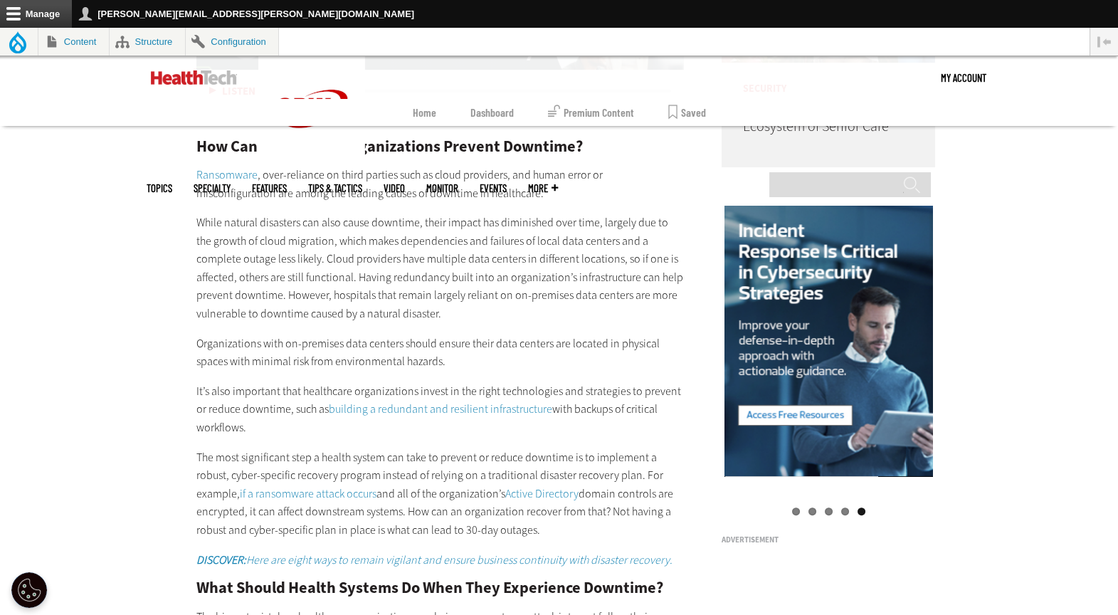
scroll to position [1318, 0]
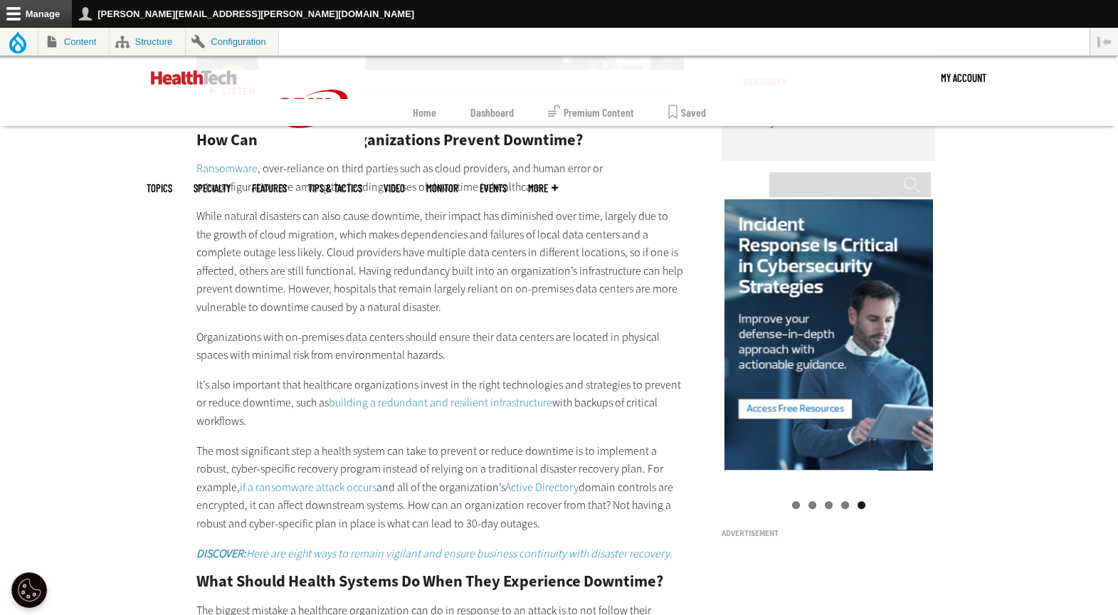
click at [483, 403] on link "building a redundant and resilient infrastructure" at bounding box center [440, 402] width 223 height 15
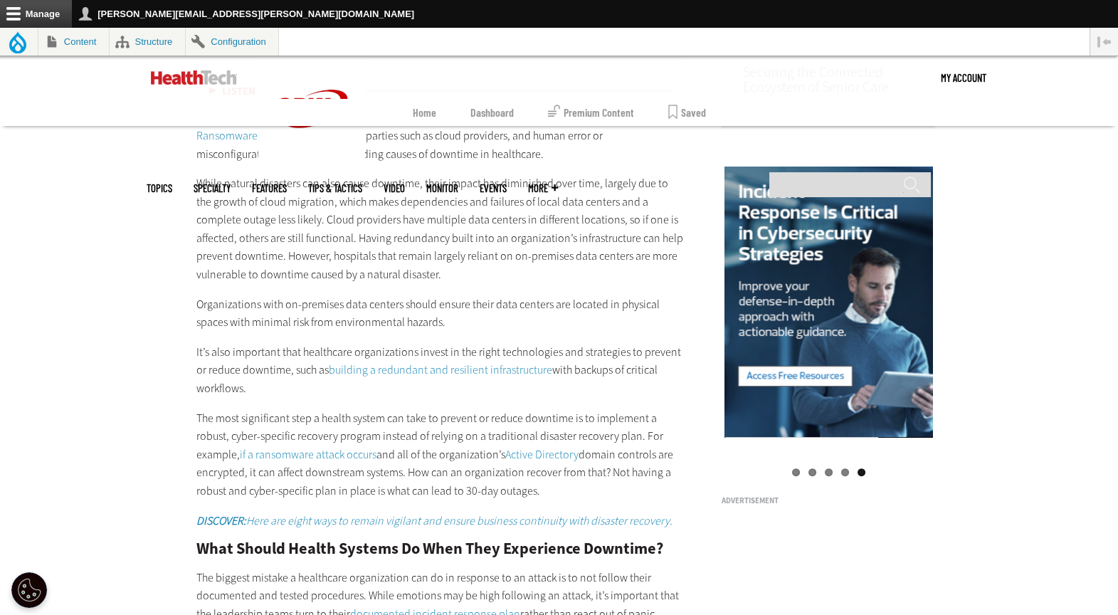
scroll to position [1352, 0]
click at [340, 454] on link "if a ransomware attack occurs" at bounding box center [308, 453] width 137 height 15
click at [537, 446] on link "Active Directory" at bounding box center [541, 453] width 73 height 15
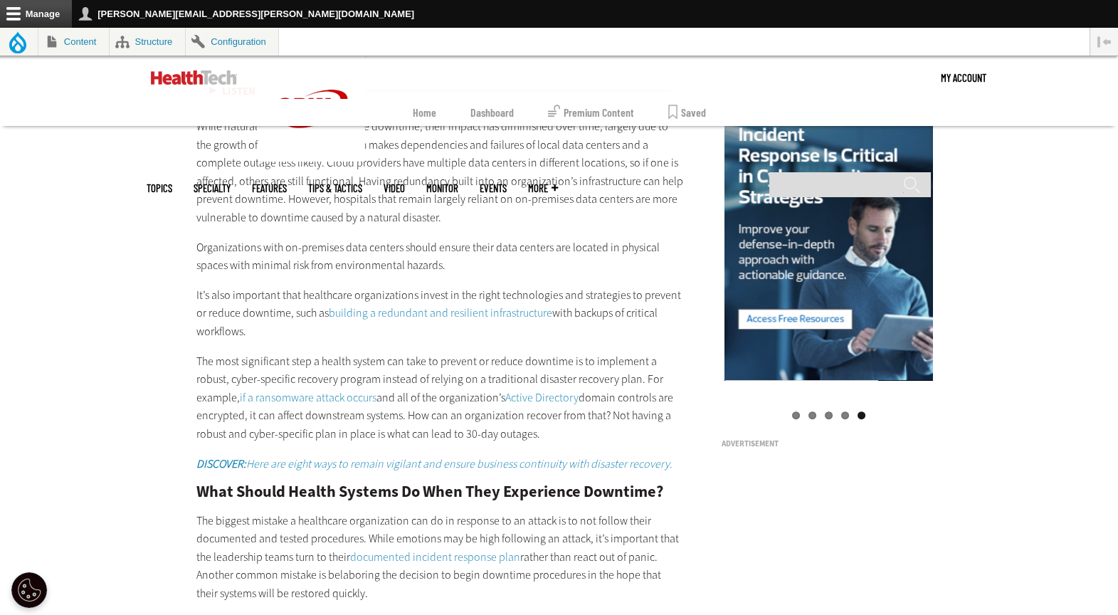
scroll to position [1410, 0]
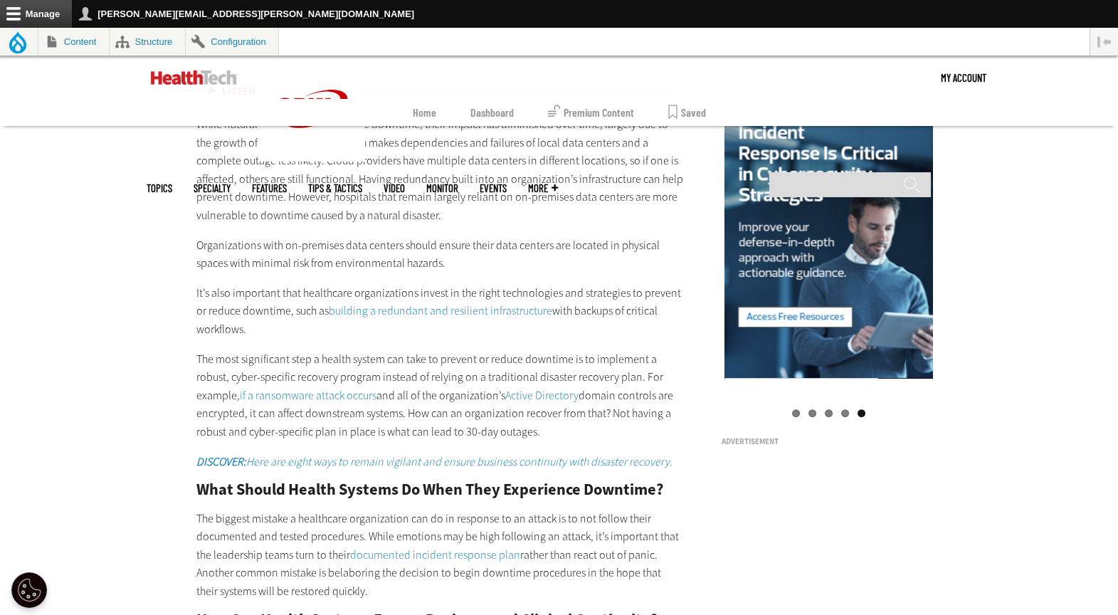
click at [305, 455] on em "DISCOVER: Here are eight ways to remain vigilant and ensure business continuity…" at bounding box center [434, 461] width 476 height 15
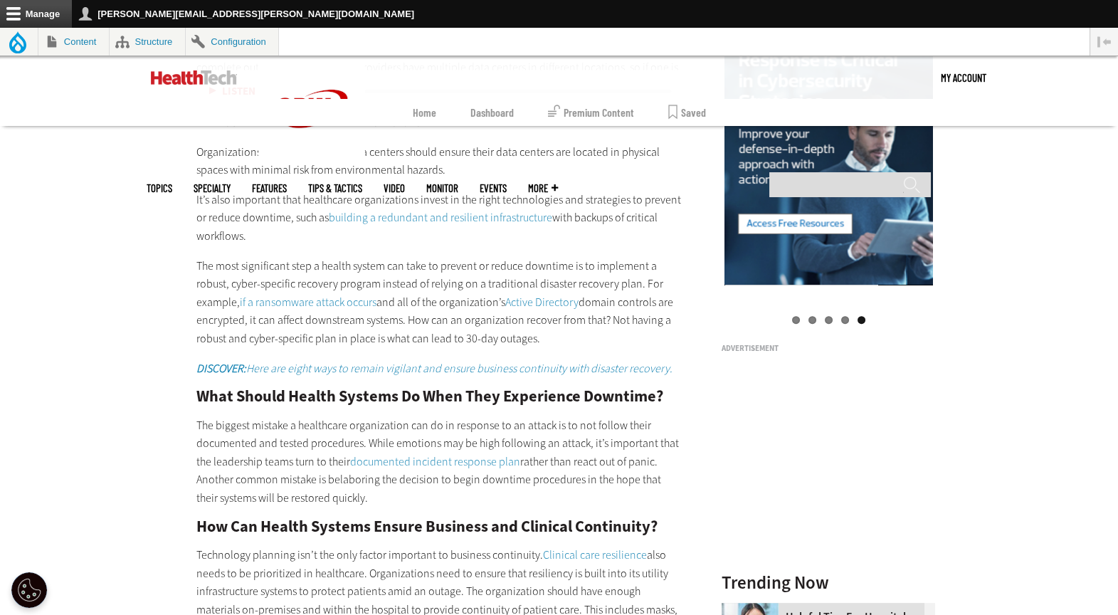
scroll to position [1500, 0]
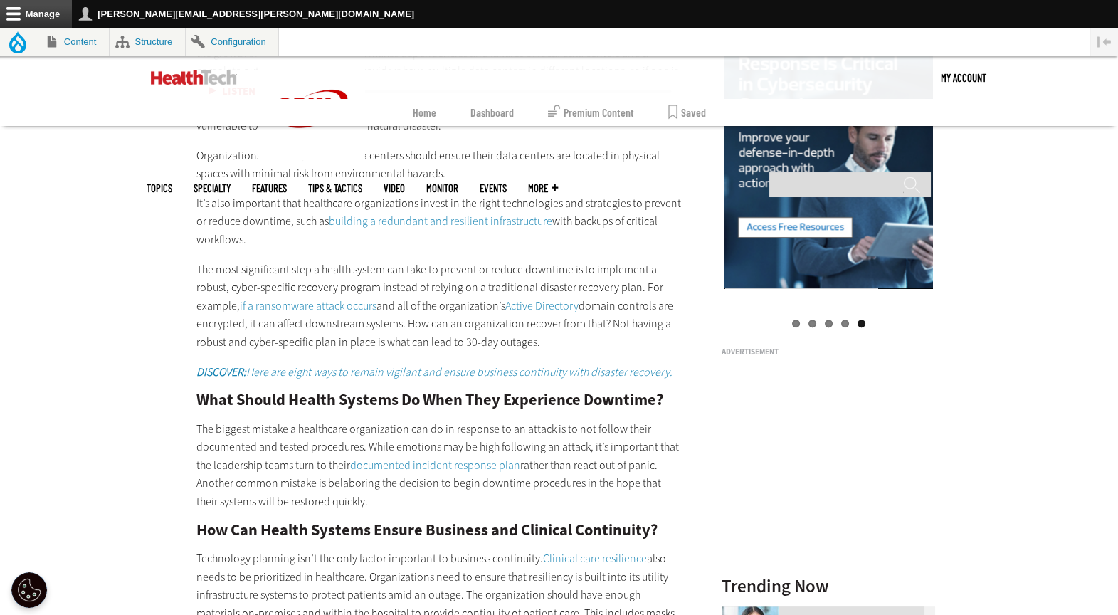
click at [363, 405] on h2 "What Should Health Systems Do When They Experience Downtime?" at bounding box center [440, 400] width 488 height 16
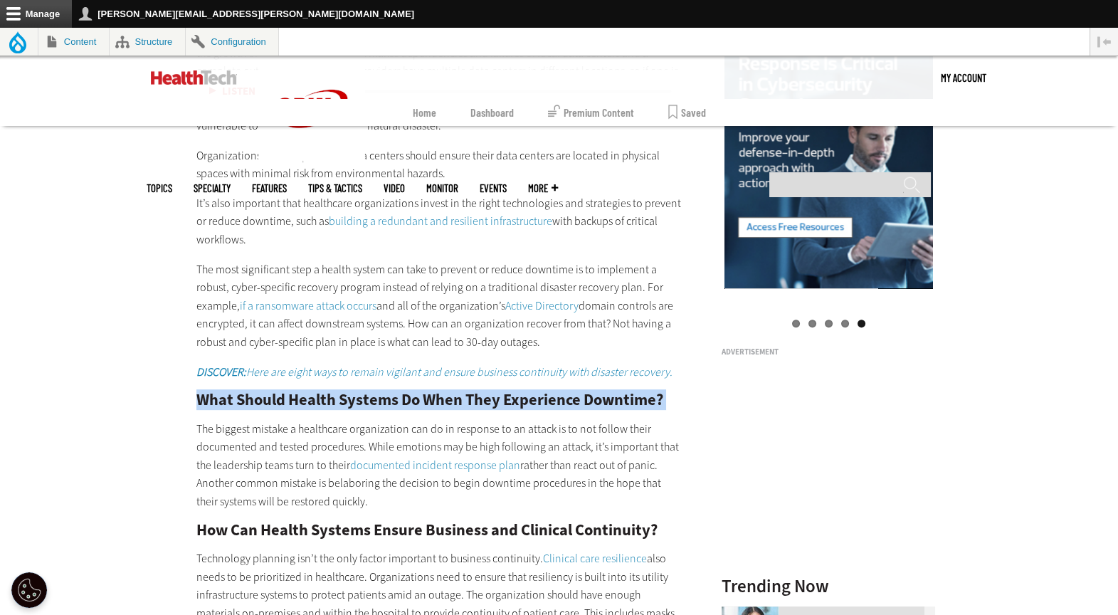
click at [363, 405] on h2 "What Should Health Systems Do When They Experience Downtime?" at bounding box center [440, 400] width 488 height 16
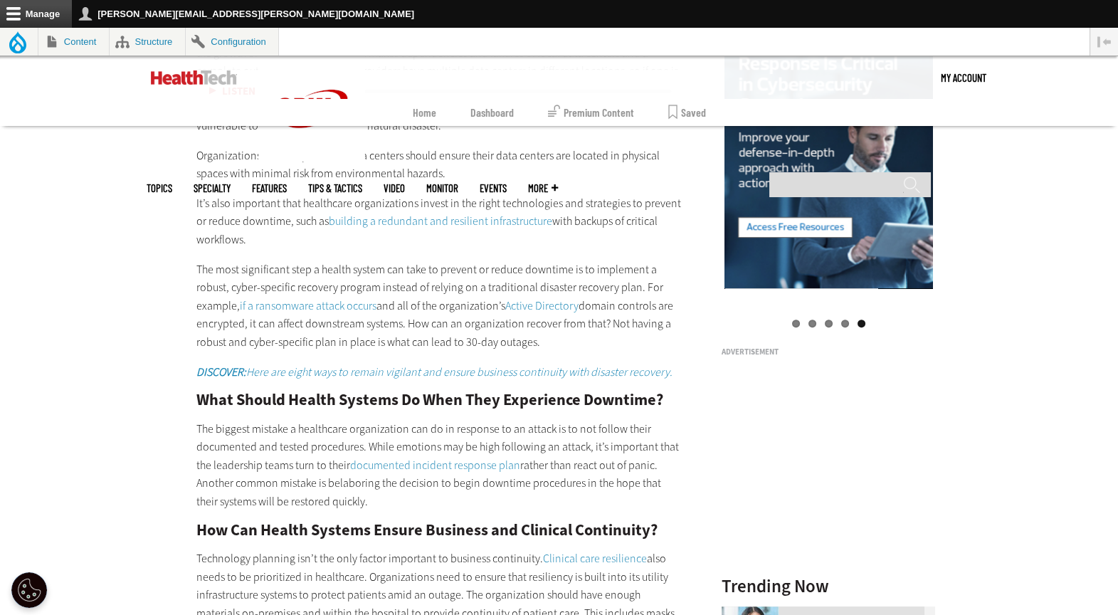
click at [233, 515] on div "How Can Healthcare Organizations Prevent Downtime? Ransomware , over-reliance o…" at bounding box center [440, 594] width 488 height 1346
click at [477, 458] on link "documented incident response plan" at bounding box center [435, 465] width 170 height 15
click at [319, 470] on p "The biggest mistake a healthcare organization can do in response to an attack i…" at bounding box center [440, 465] width 488 height 91
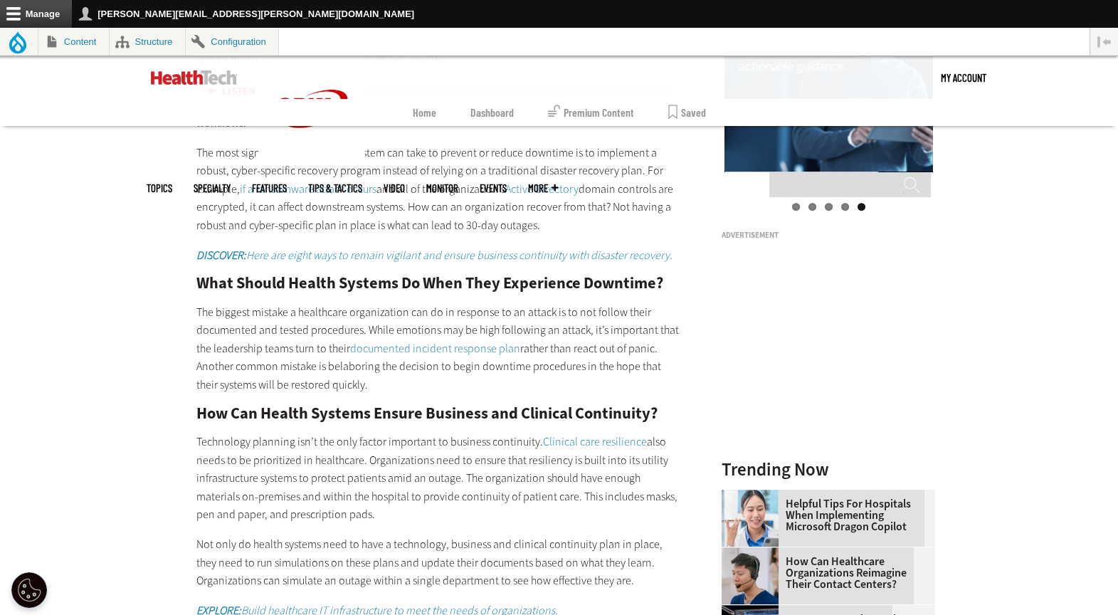
scroll to position [1665, 0]
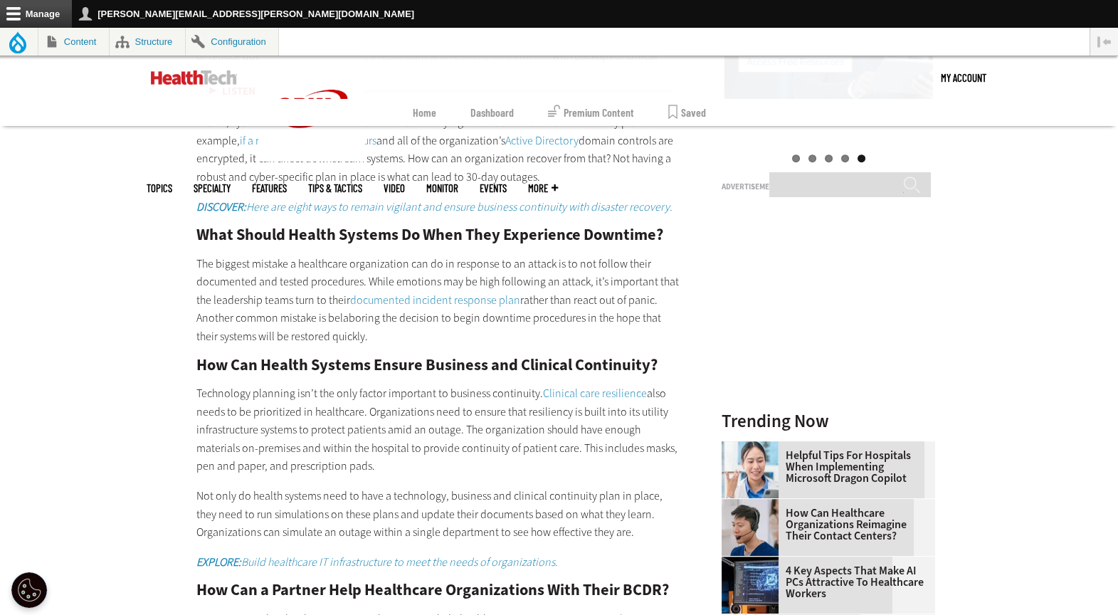
click at [430, 418] on p "Technology planning isn’t the only factor important to business continuity. Cli…" at bounding box center [440, 429] width 488 height 91
click at [616, 450] on p "Technology planning isn’t the only factor important to business continuity. Cli…" at bounding box center [440, 429] width 488 height 91
click at [628, 391] on link "Clinical care resilience" at bounding box center [595, 393] width 104 height 15
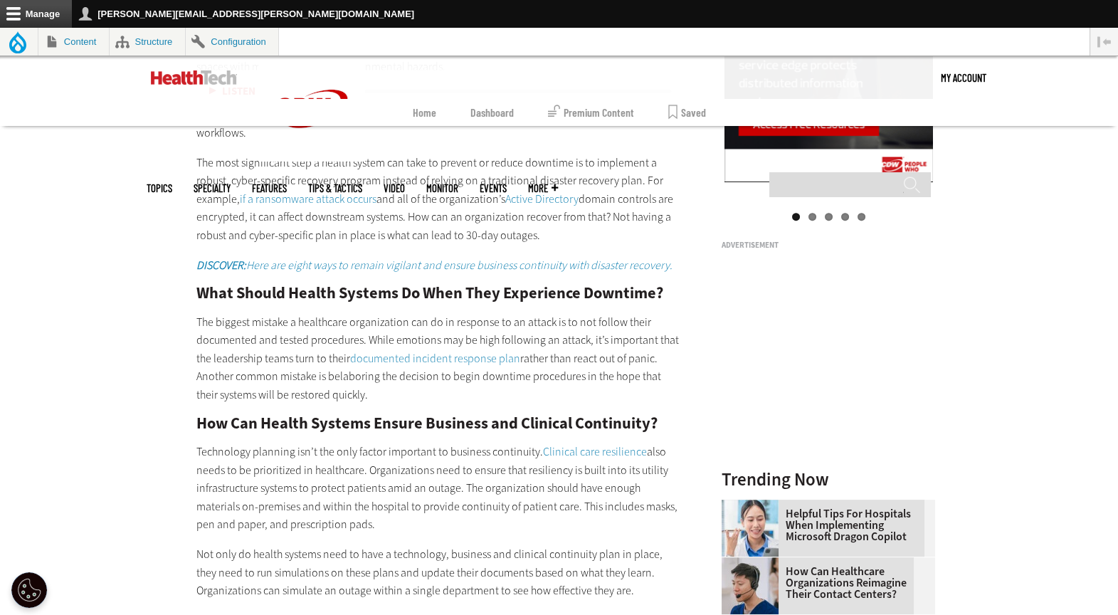
scroll to position [1665, 0]
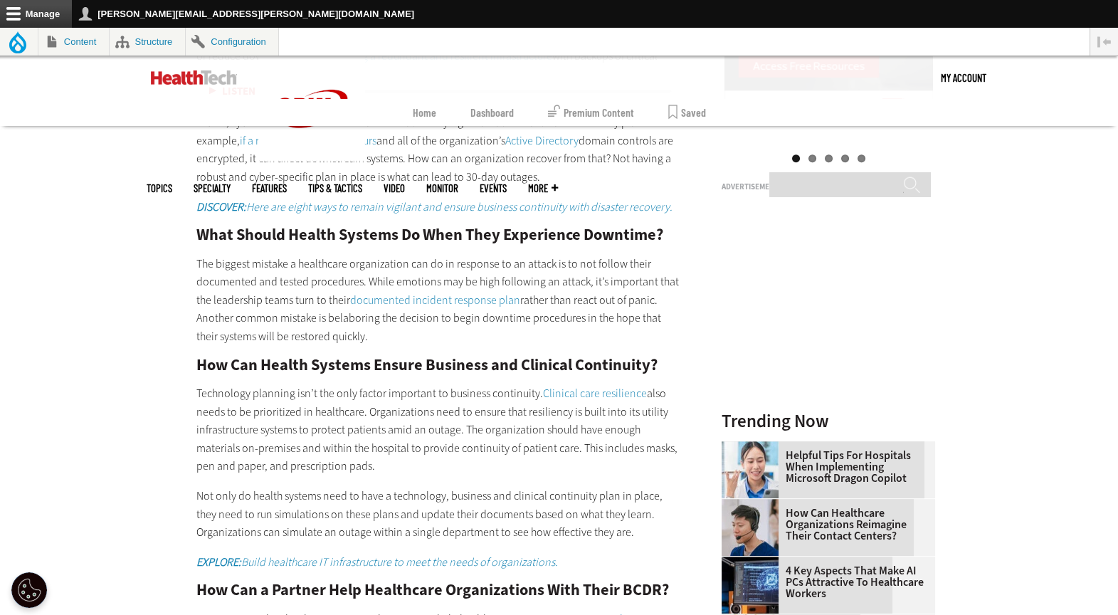
click at [570, 398] on link "Clinical care resilience" at bounding box center [595, 393] width 104 height 15
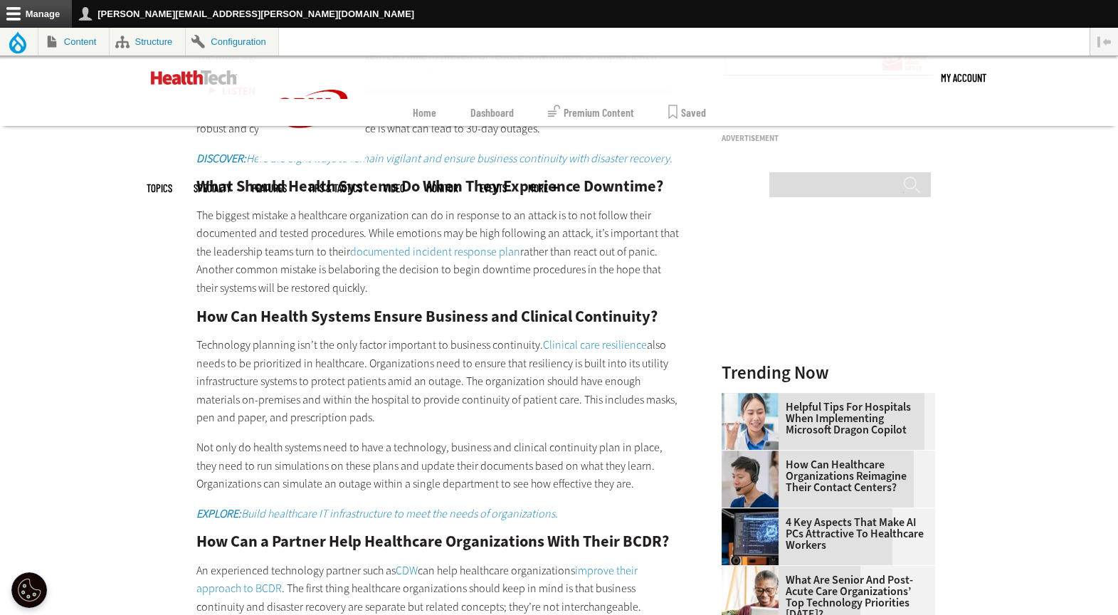
scroll to position [1714, 0]
click at [352, 482] on p "Not only do health systems need to have a technology, business and clinical con…" at bounding box center [440, 465] width 488 height 55
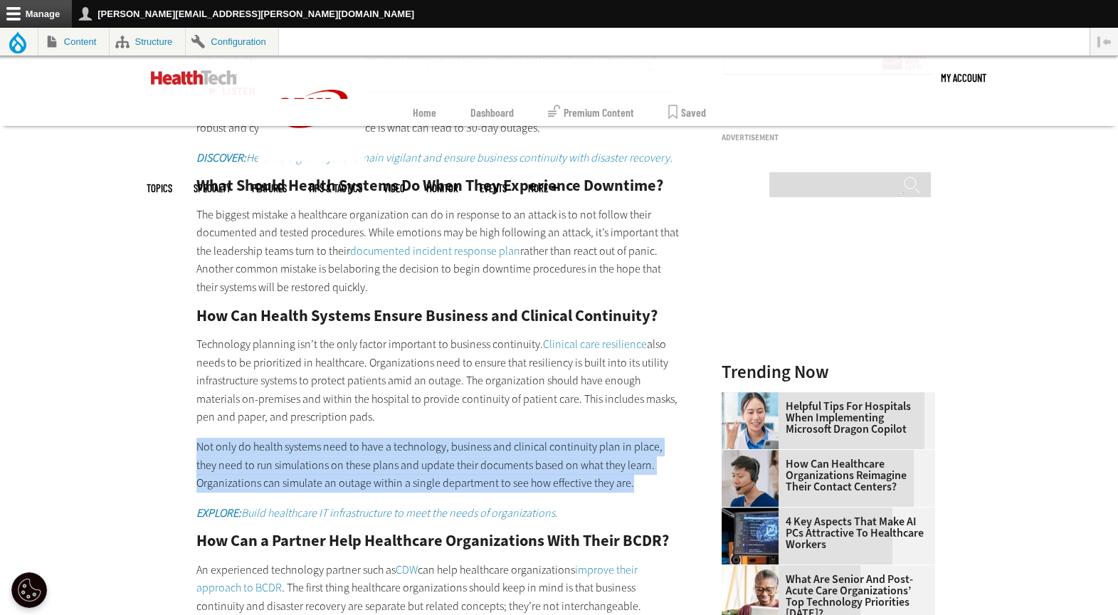
click at [352, 482] on p "Not only do health systems need to have a technology, business and clinical con…" at bounding box center [440, 465] width 488 height 55
click at [418, 438] on p "Not only do health systems need to have a technology, business and clinical con…" at bounding box center [440, 465] width 488 height 55
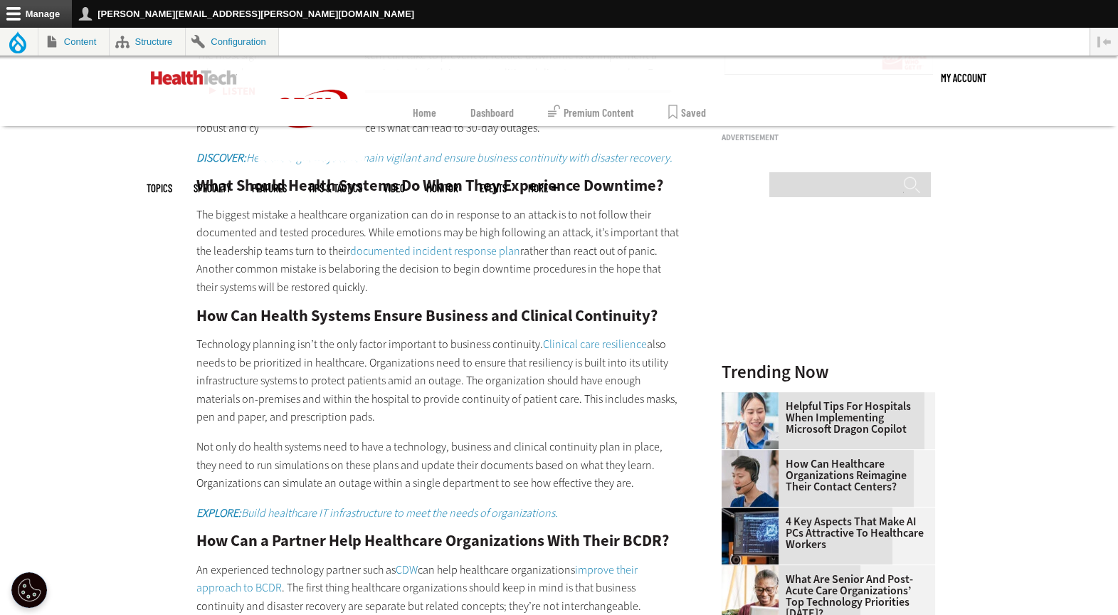
click at [411, 517] on em "EXPLORE: Build healthcare IT infrastructure to meet the needs of organizations." at bounding box center [376, 512] width 361 height 15
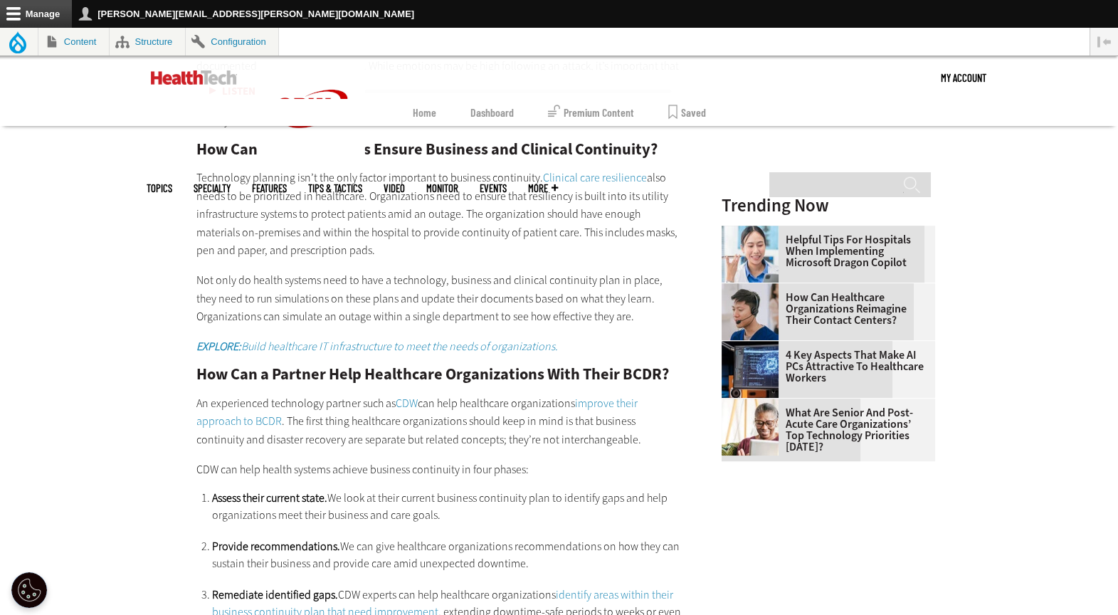
scroll to position [1923, 0]
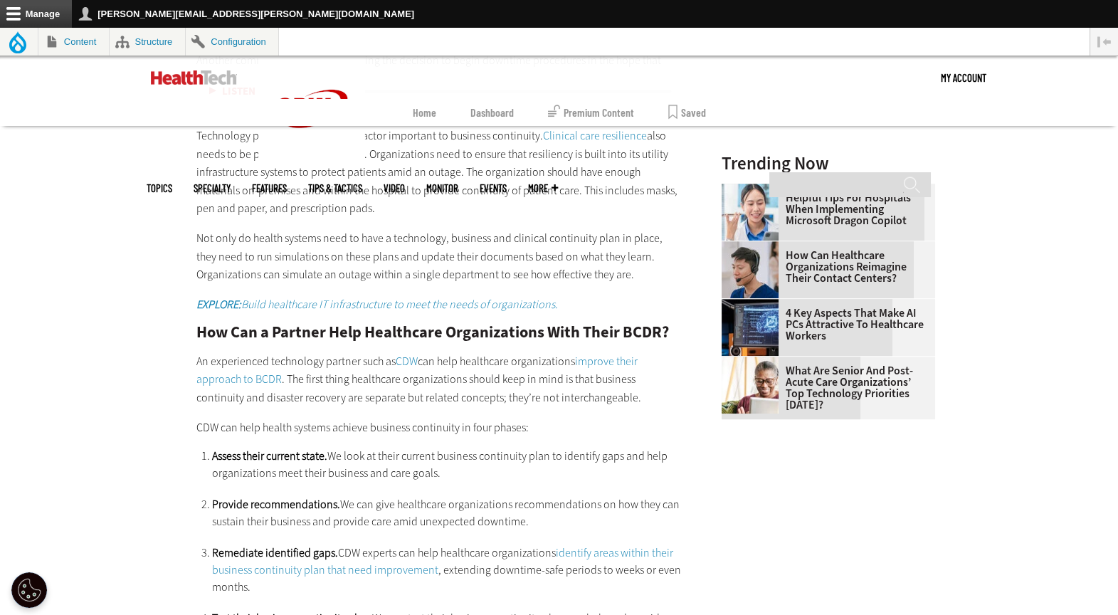
click at [407, 359] on link "CDW" at bounding box center [407, 361] width 22 height 15
click at [562, 356] on p "An experienced technology partner such as CDW can help healthcare organizations…" at bounding box center [440, 379] width 488 height 55
click at [574, 356] on p "An experienced technology partner such as CDW can help healthcare organizations…" at bounding box center [440, 379] width 488 height 55
click at [591, 363] on link "improve their approach to BCDR" at bounding box center [416, 370] width 441 height 33
click at [272, 379] on link "improve their approach to BCDR" at bounding box center [416, 370] width 441 height 33
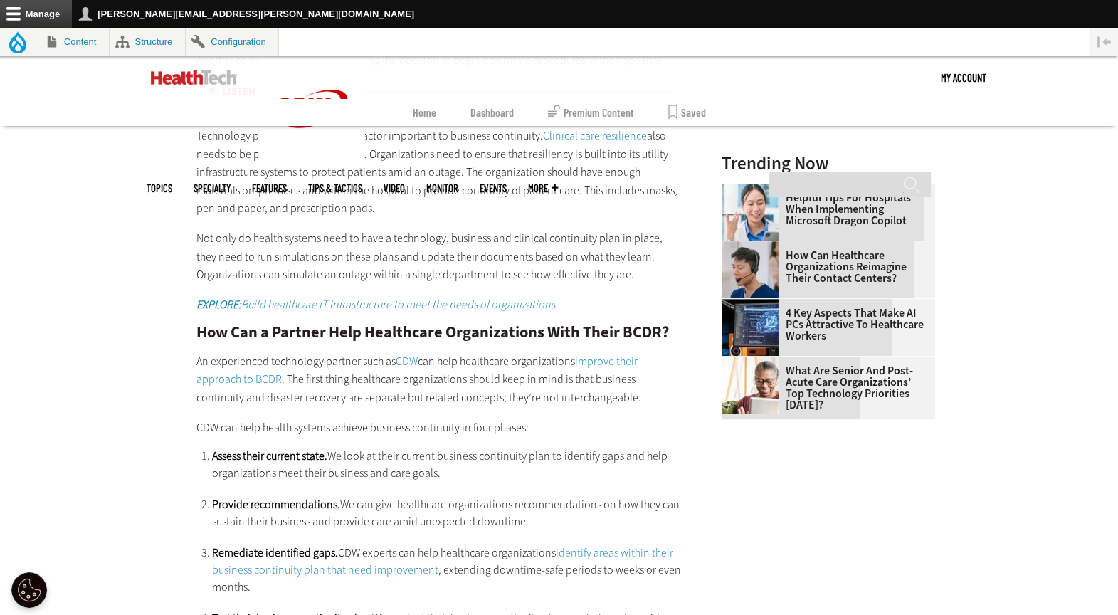
click at [394, 401] on p "An experienced technology partner such as CDW can help healthcare organizations…" at bounding box center [440, 379] width 488 height 55
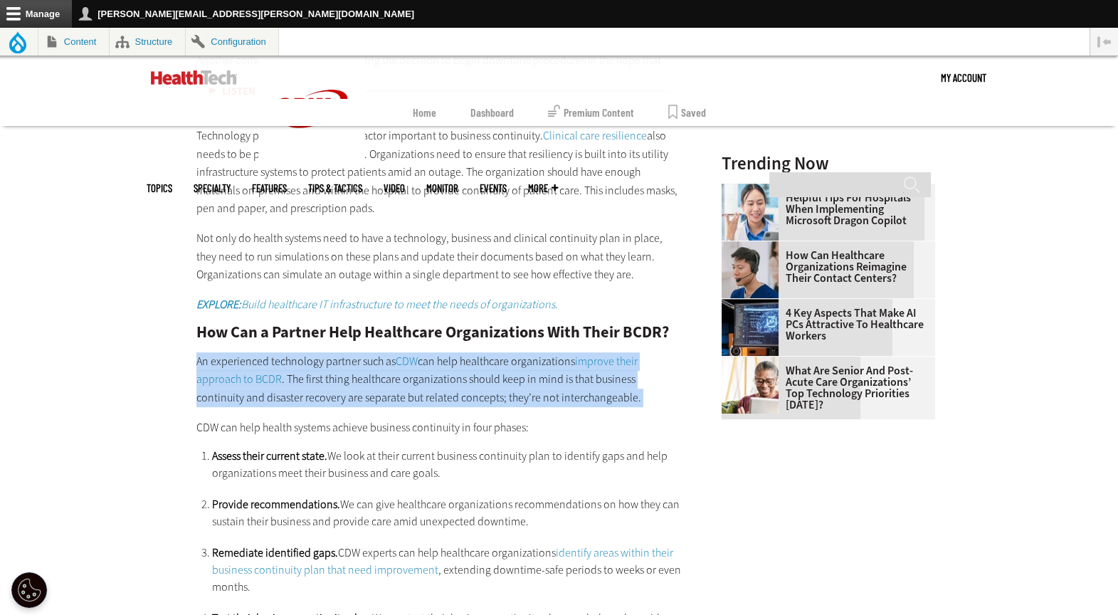
click at [394, 401] on p "An experienced technology partner such as CDW can help healthcare organizations…" at bounding box center [440, 379] width 488 height 55
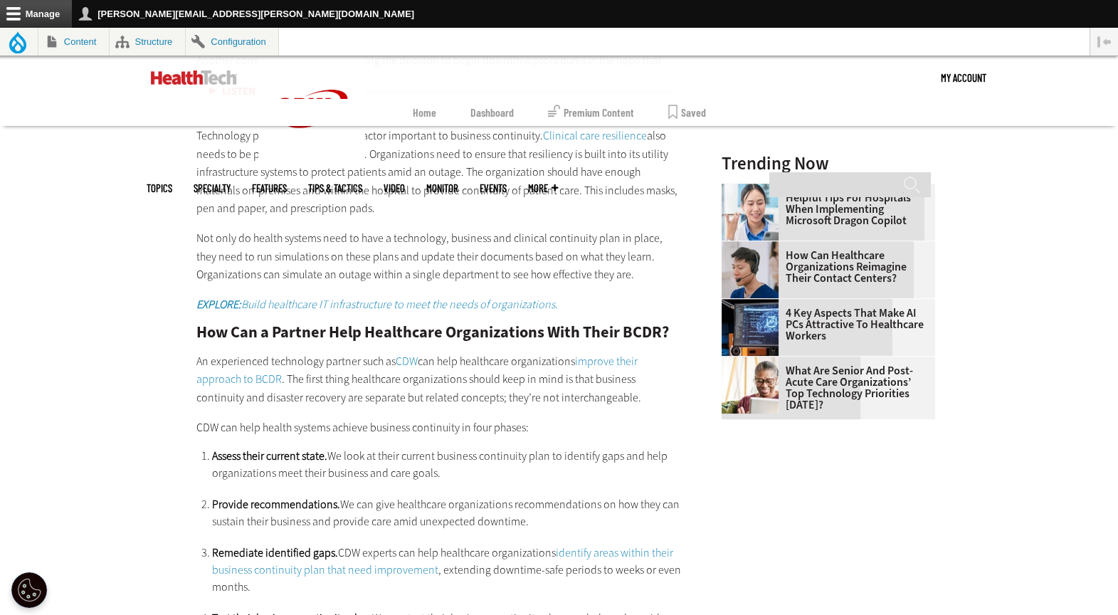
click at [481, 440] on div "How Can Healthcare Organizations Prevent Downtime? Ransomware , over-reliance o…" at bounding box center [440, 171] width 488 height 1346
click at [397, 435] on div "How Can Healthcare Organizations Prevent Downtime? Ransomware , over-reliance o…" at bounding box center [440, 171] width 488 height 1346
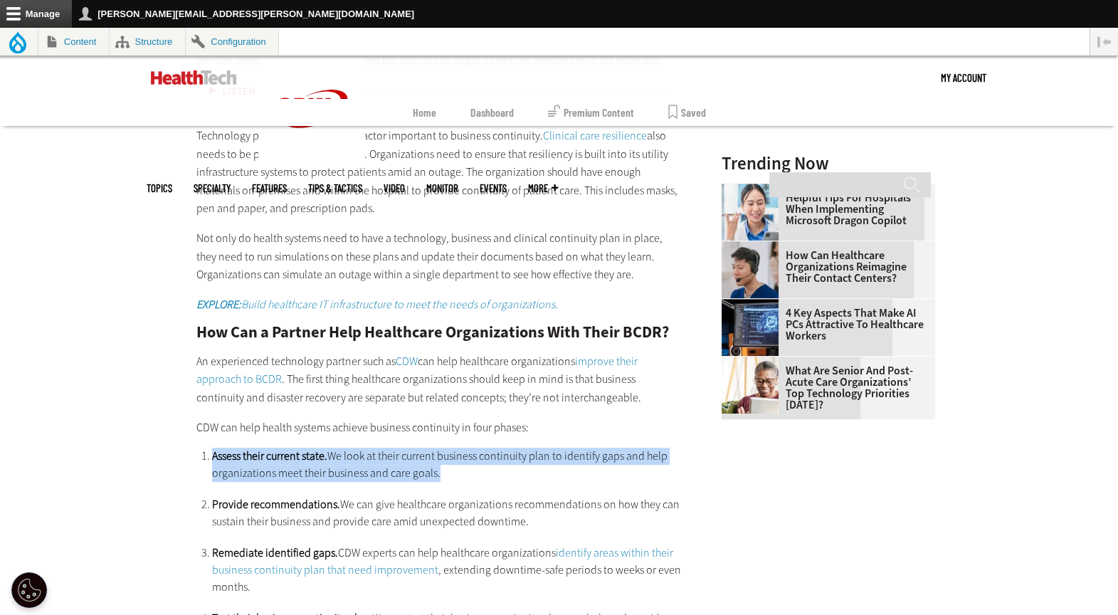
click at [397, 435] on div "How Can Healthcare Organizations Prevent Downtime? Ransomware , over-reliance o…" at bounding box center [440, 171] width 488 height 1346
click at [473, 468] on li "Assess their current state. We look at their current business continuity plan t…" at bounding box center [448, 465] width 472 height 34
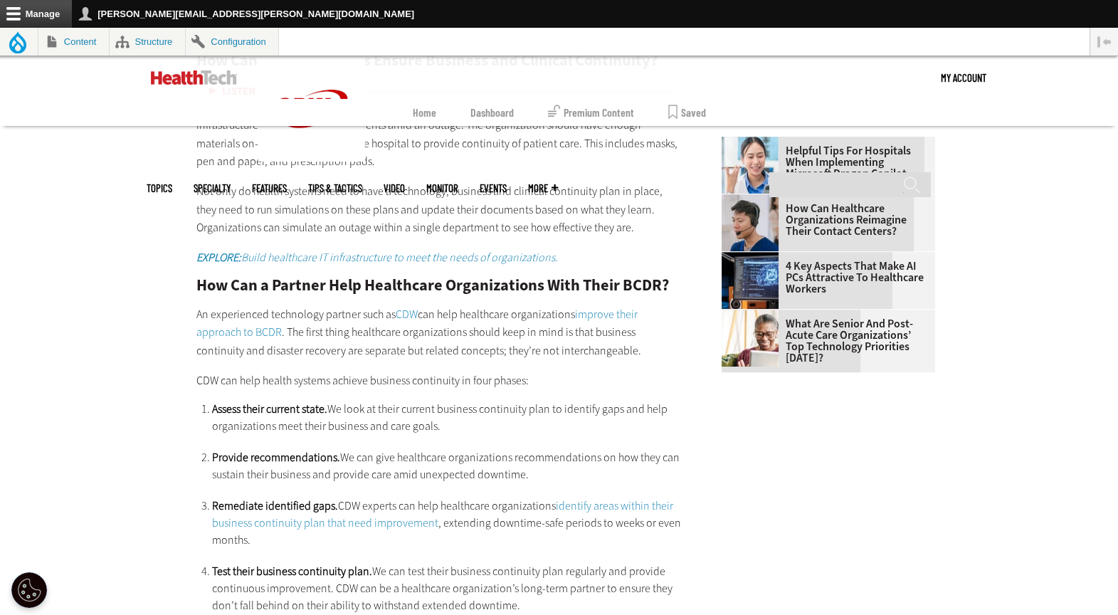
scroll to position [1977, 0]
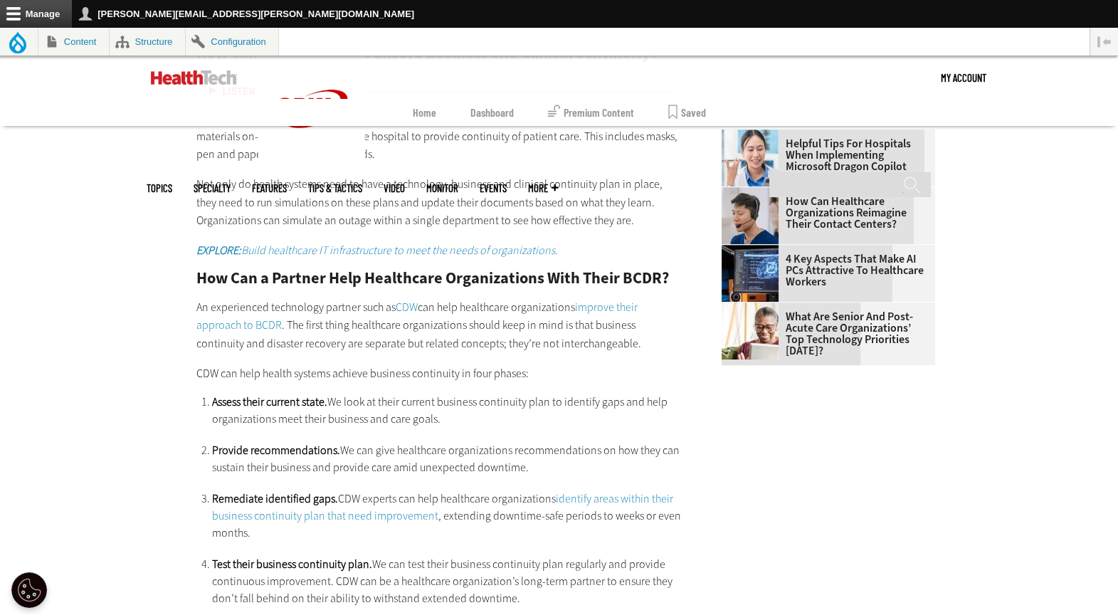
click at [466, 392] on div "How Can Healthcare Organizations Prevent Downtime? Ransomware , over-reliance o…" at bounding box center [440, 117] width 488 height 1346
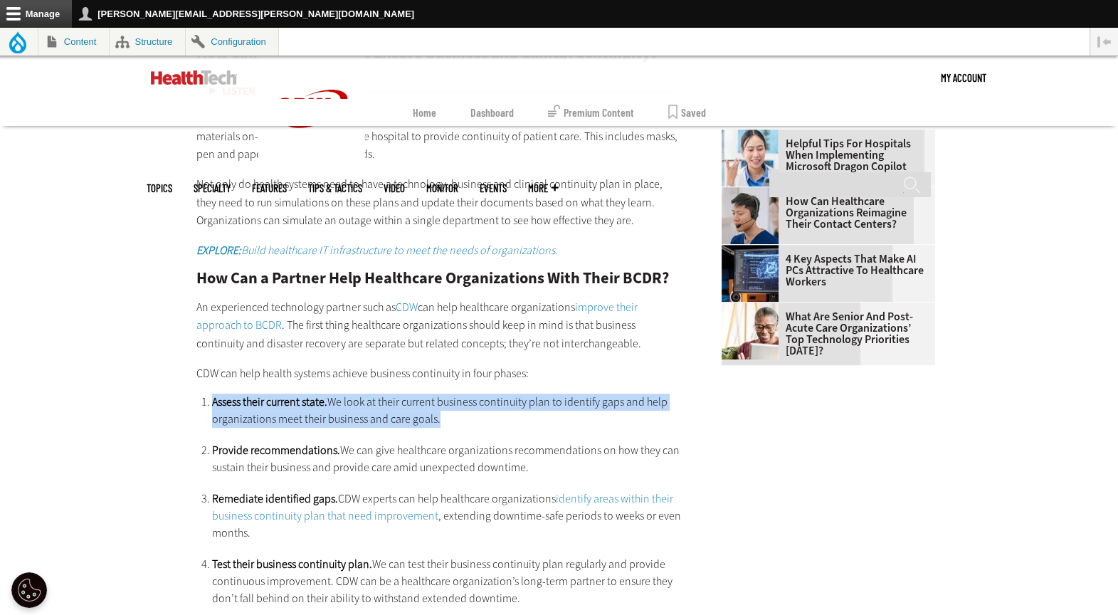
click at [466, 392] on div "How Can Healthcare Organizations Prevent Downtime? Ransomware , over-reliance o…" at bounding box center [440, 117] width 488 height 1346
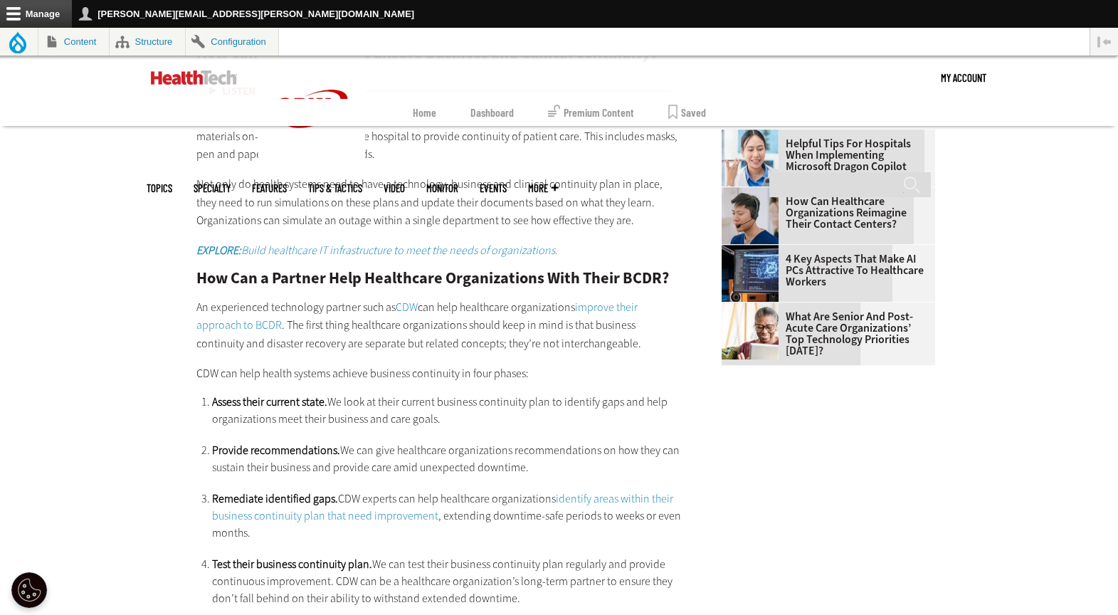
click at [439, 465] on li "Provide recommendations. We can give healthcare organizations recommendations o…" at bounding box center [448, 459] width 472 height 34
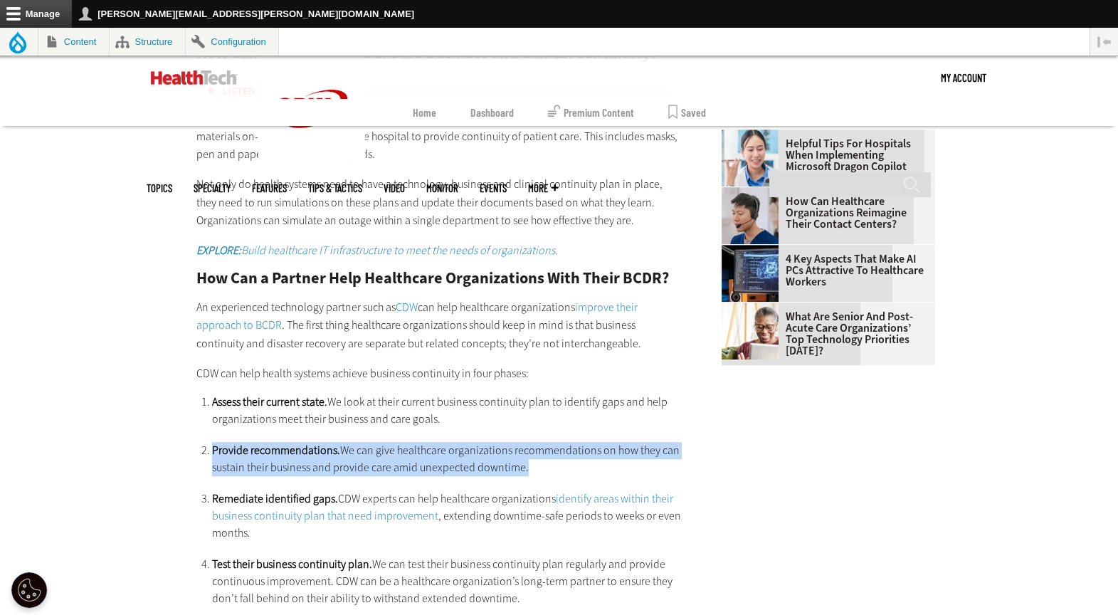
click at [439, 465] on li "Provide recommendations. We can give healthcare organizations recommendations o…" at bounding box center [448, 459] width 472 height 34
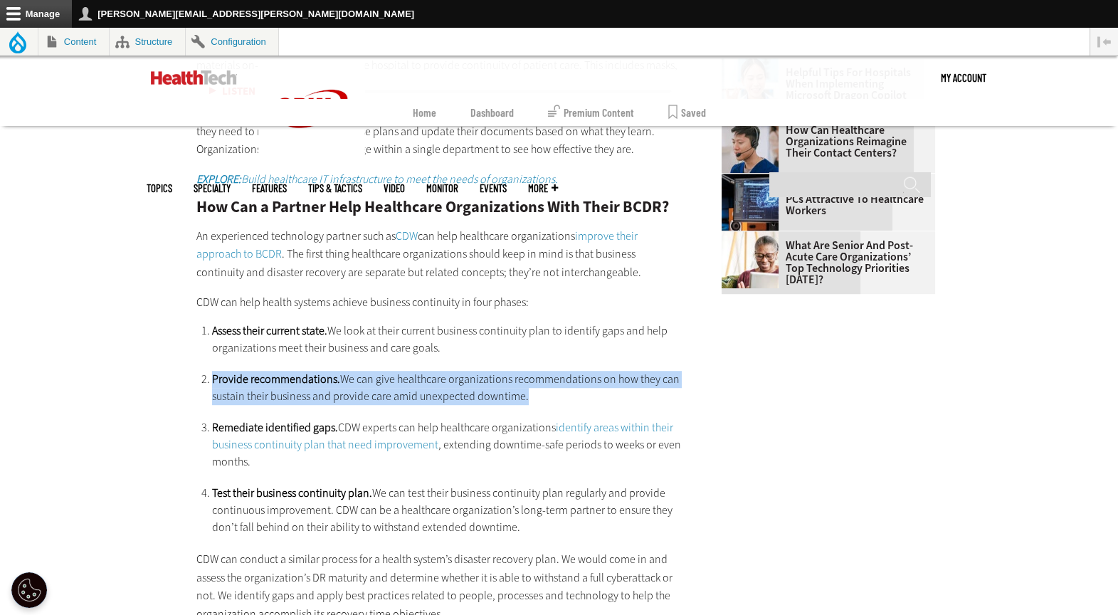
scroll to position [2051, 0]
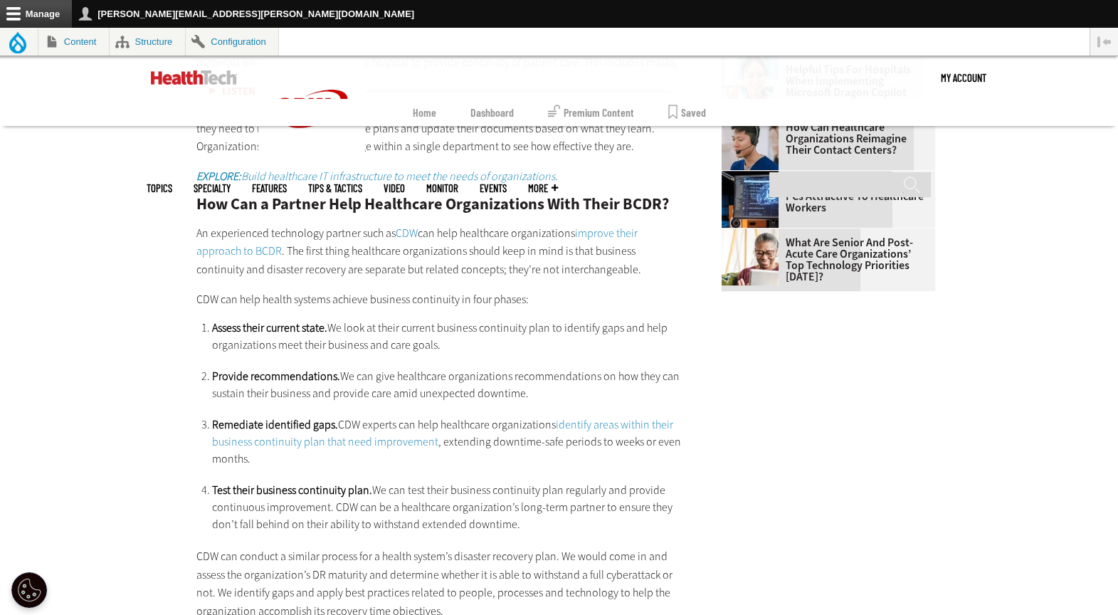
click at [545, 470] on ol "Assess their current state. We look at their current business continuity plan t…" at bounding box center [448, 425] width 472 height 213
click at [602, 421] on link "identify areas within their business continuity plan that need improvement" at bounding box center [442, 433] width 461 height 32
click at [393, 456] on li "Remediate identified gaps. CDW experts can help healthcare organizations identi…" at bounding box center [448, 441] width 472 height 51
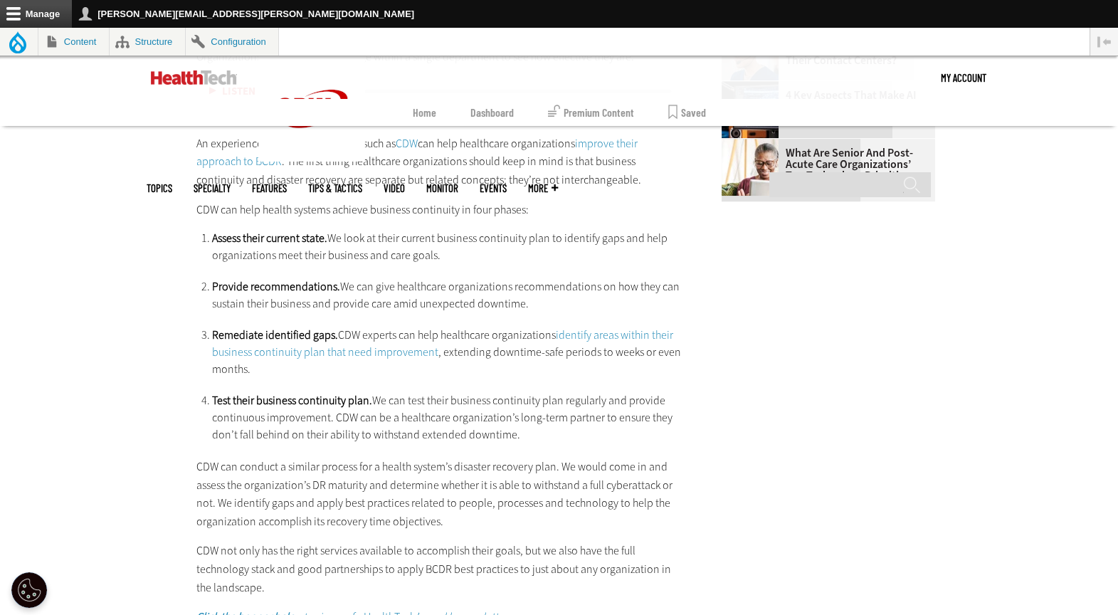
click at [512, 392] on li "Test their business continuity plan. We can test their business continuity plan…" at bounding box center [448, 417] width 472 height 51
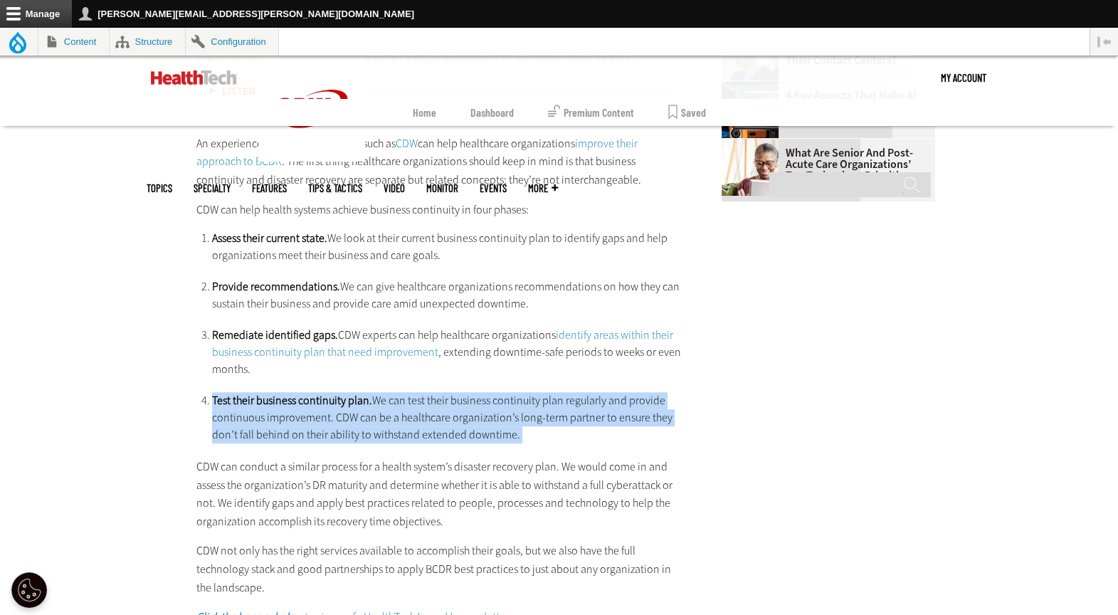
click at [512, 392] on li "Test their business continuity plan. We can test their business continuity plan…" at bounding box center [448, 417] width 472 height 51
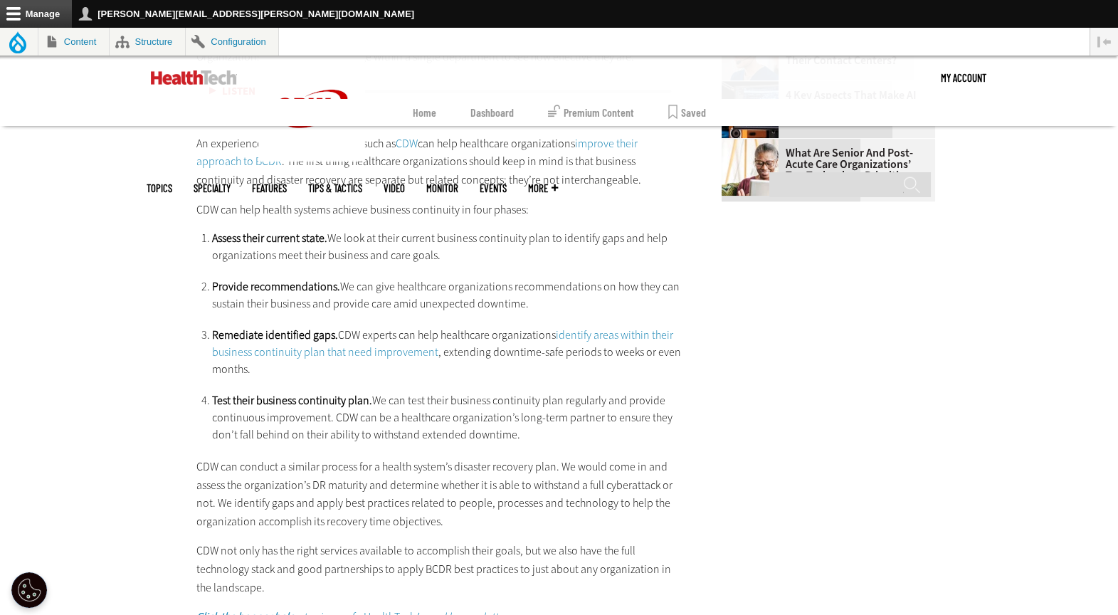
click at [342, 492] on p "CDW can conduct a similar process for a health system’s disaster recovery plan.…" at bounding box center [440, 494] width 488 height 73
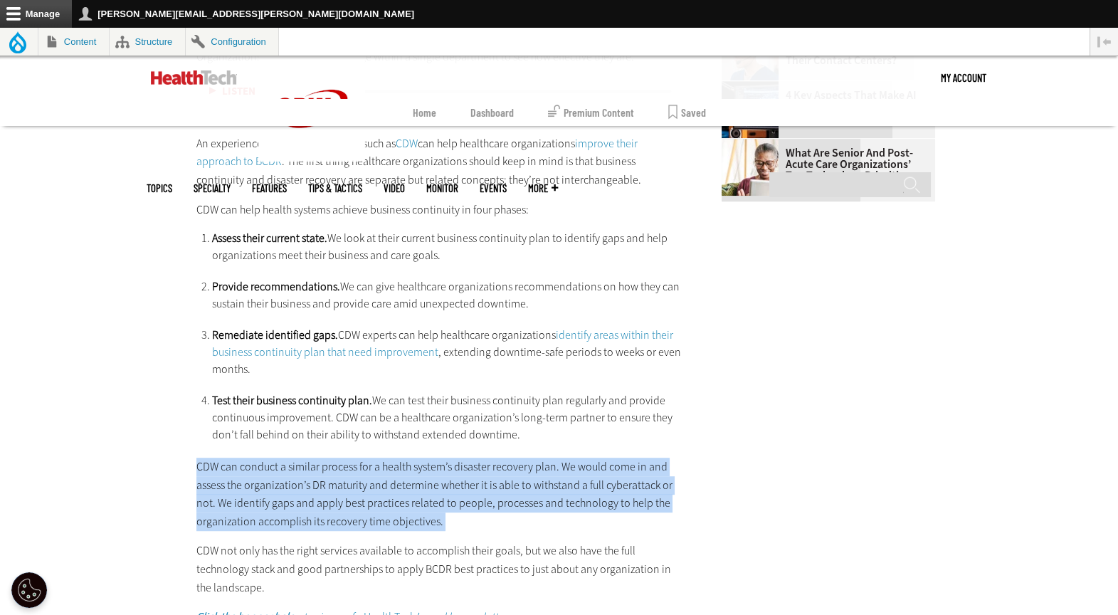
click at [342, 492] on p "CDW can conduct a similar process for a health system’s disaster recovery plan.…" at bounding box center [440, 494] width 488 height 73
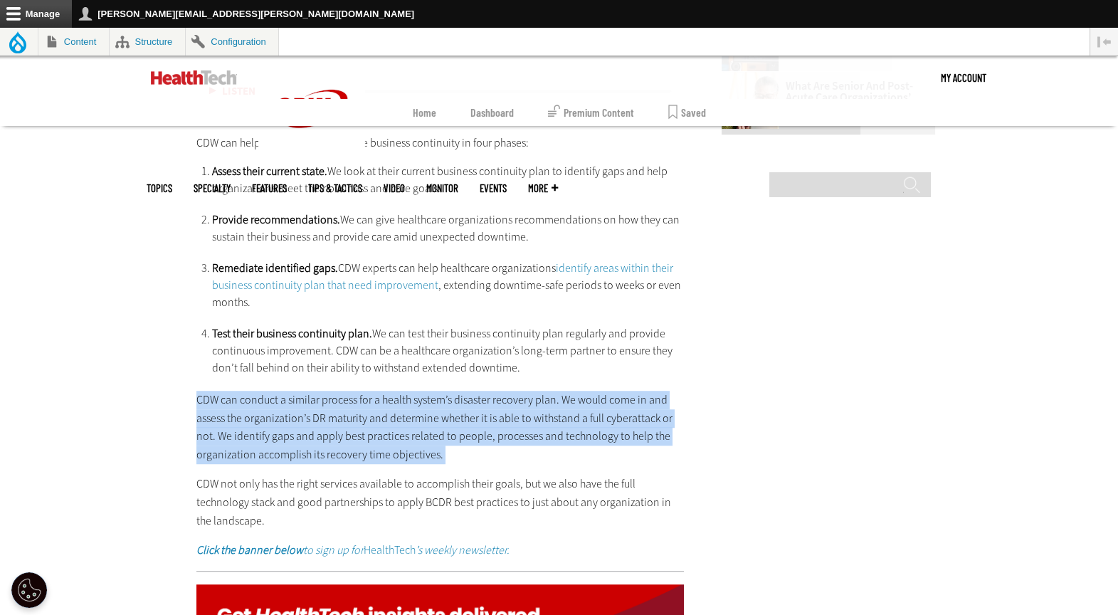
scroll to position [2313, 0]
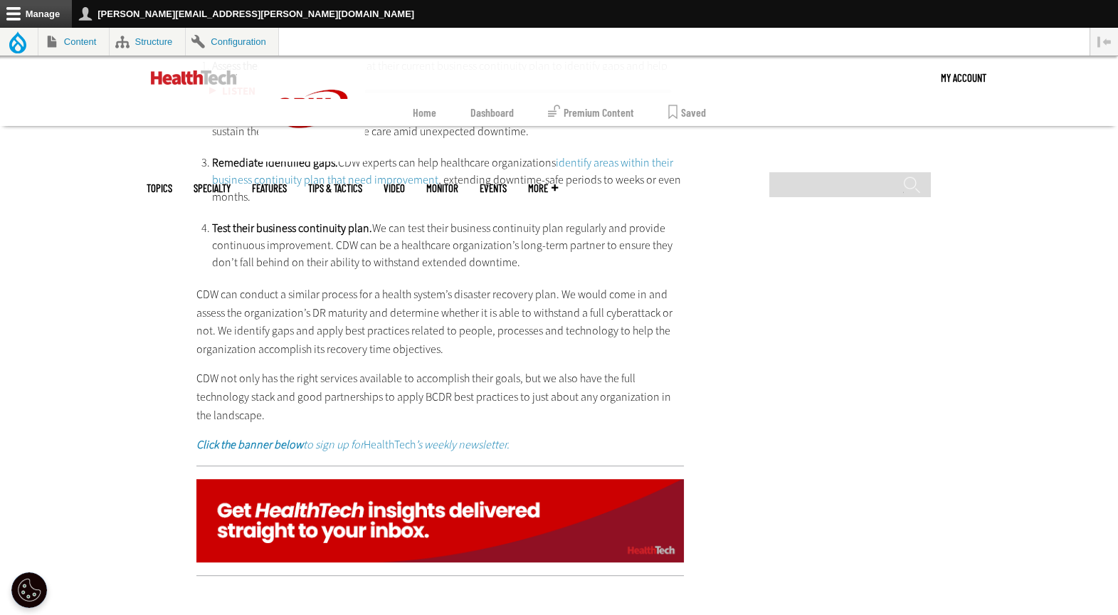
click at [381, 438] on link "Click the banner below to sign up for HealthTech ’s weekly newsletter." at bounding box center [352, 444] width 313 height 15
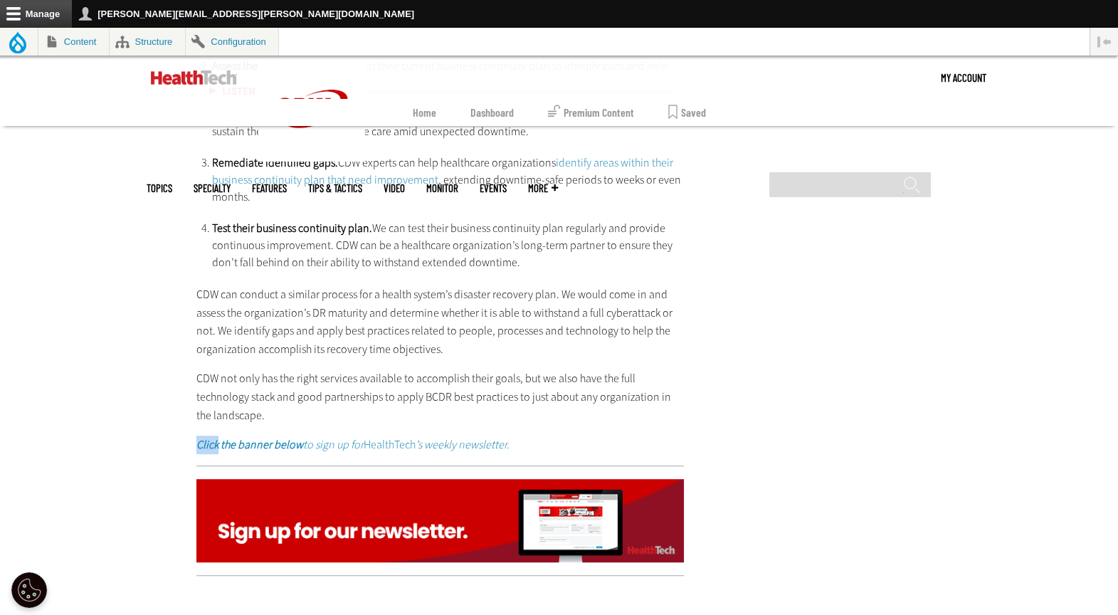
click at [475, 518] on img at bounding box center [440, 521] width 488 height 84
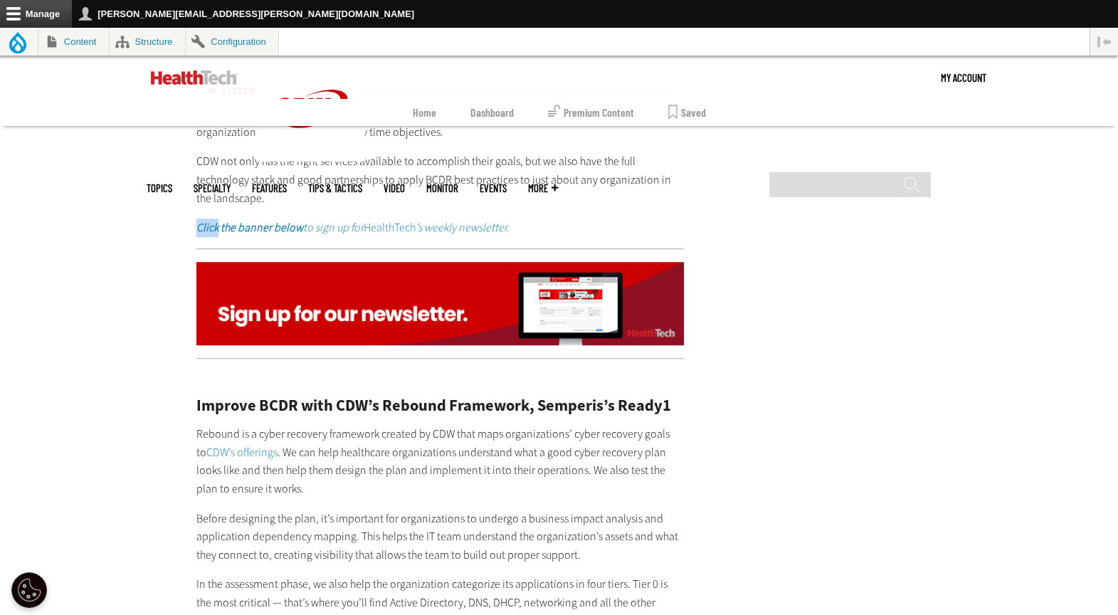
scroll to position [2588, 0]
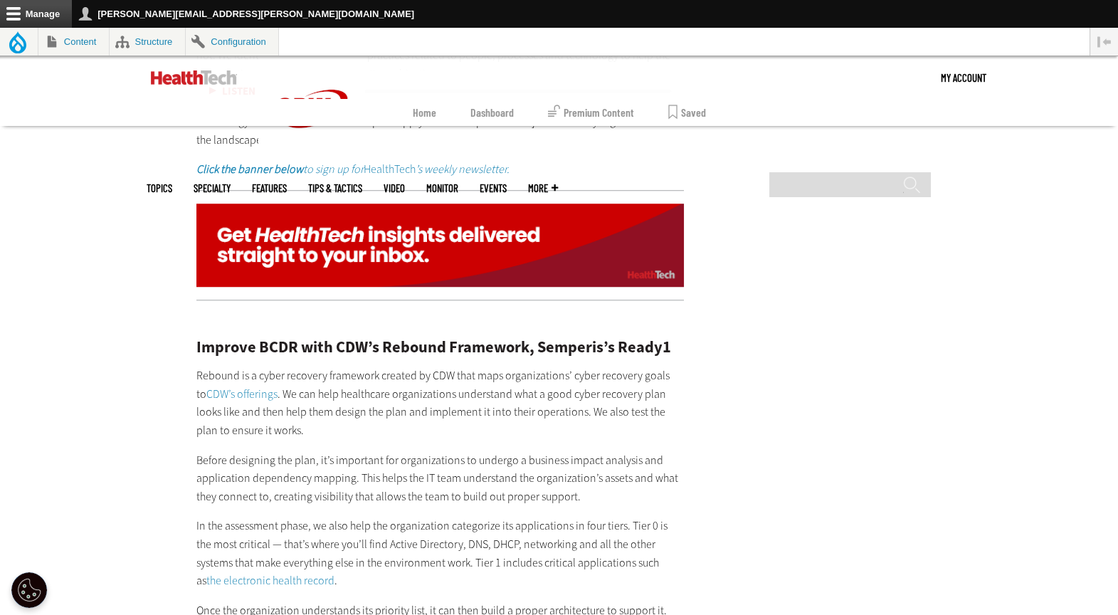
click at [332, 340] on h2 "Improve BCDR with CDW’s Rebound Framework, Semperis’s Ready1" at bounding box center [440, 347] width 488 height 16
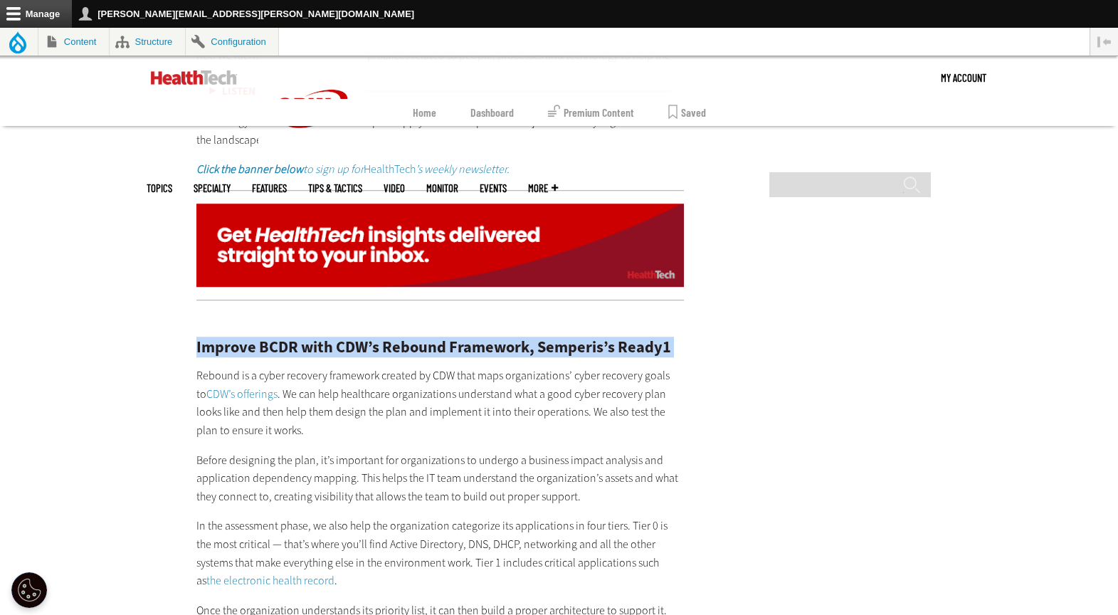
click at [332, 340] on h2 "Improve BCDR with CDW’s Rebound Framework, Semperis’s Ready1" at bounding box center [440, 347] width 488 height 16
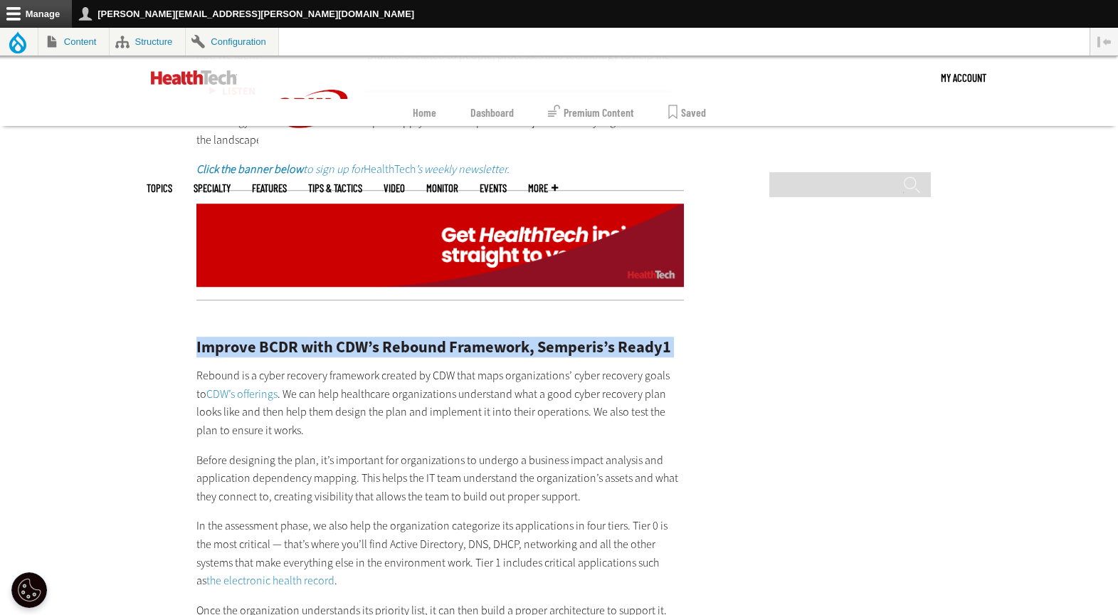
click at [239, 393] on link "CDW’s offerings" at bounding box center [241, 393] width 71 height 15
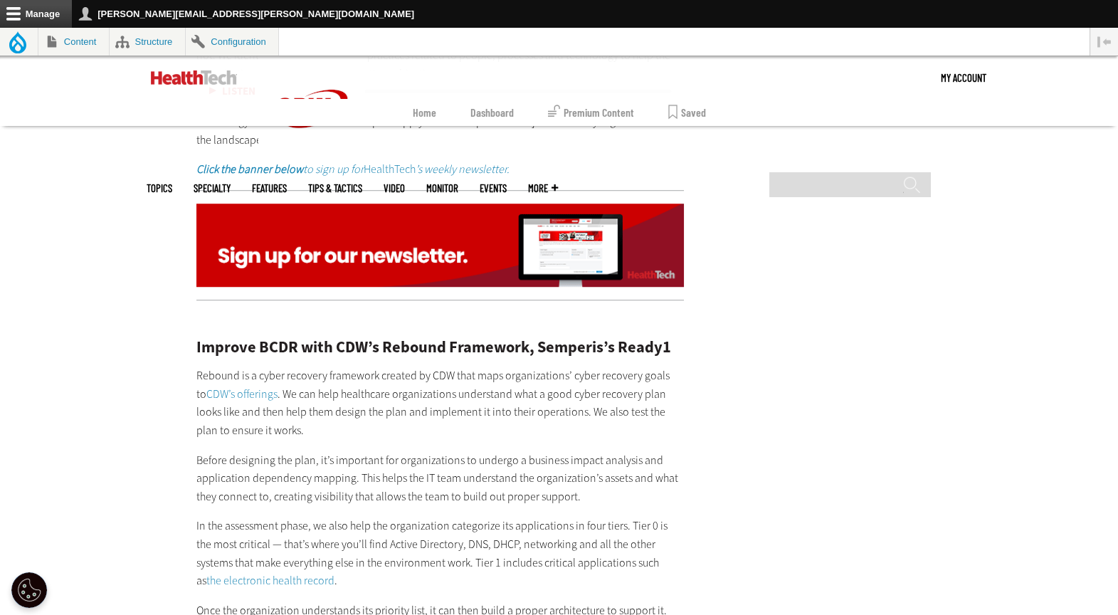
click at [471, 428] on p "Rebound is a cyber recovery framework created by CDW that maps organizations’ c…" at bounding box center [440, 402] width 488 height 73
click at [430, 480] on p "Before designing the plan, it’s important for organizations to undergo a busine…" at bounding box center [440, 478] width 488 height 55
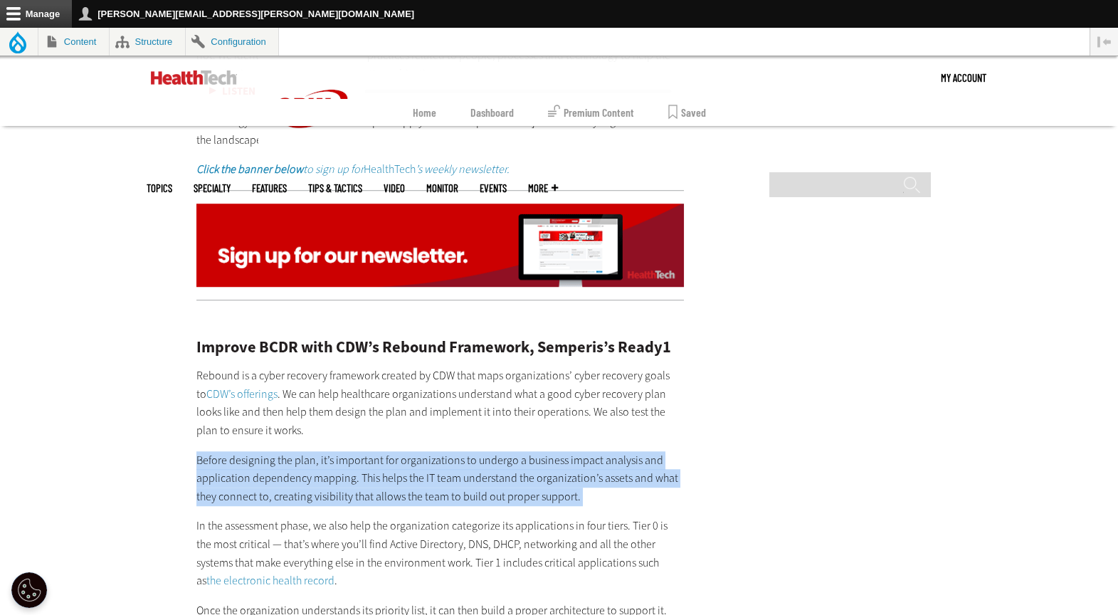
click at [430, 480] on p "Before designing the plan, it’s important for organizations to undergo a busine…" at bounding box center [440, 478] width 488 height 55
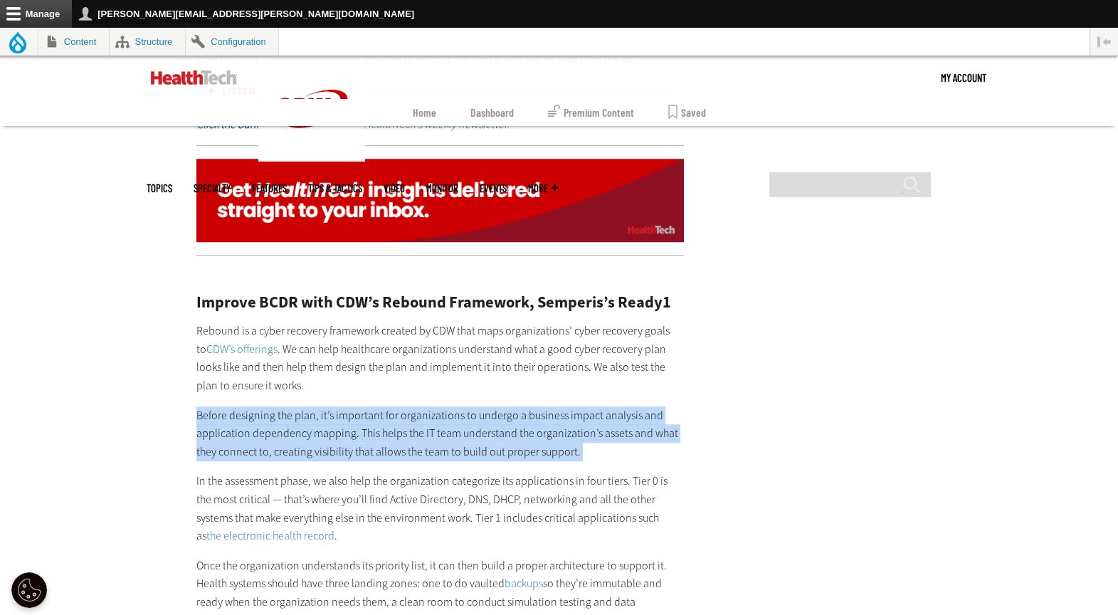
scroll to position [2746, 0]
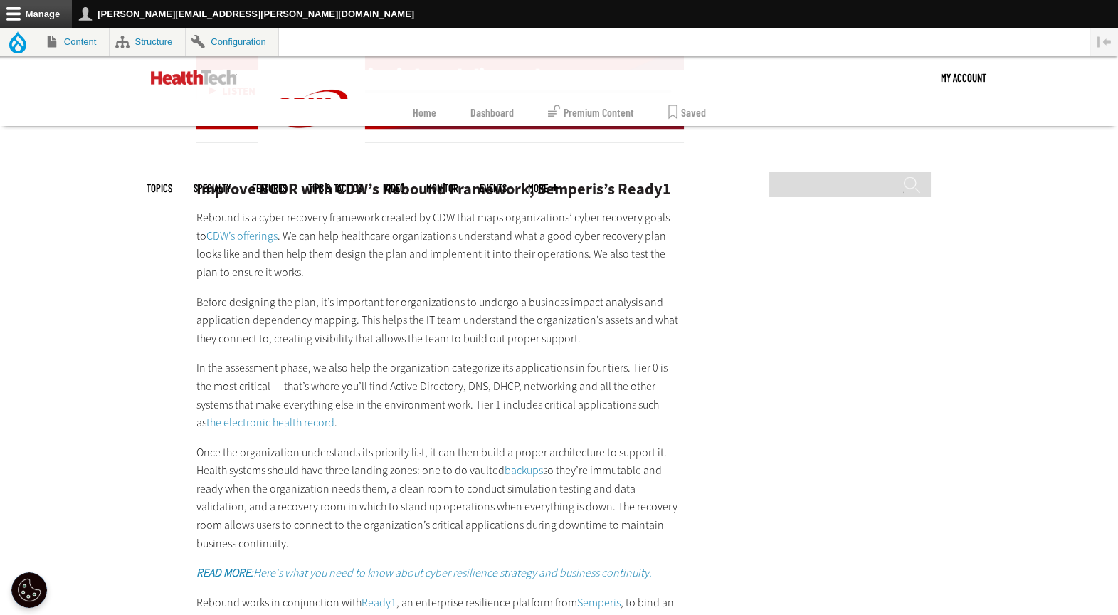
click at [554, 430] on div "Improve BCDR with CDW’s Rebound Framework, Semperis’s Ready1 Rebound is a cyber…" at bounding box center [440, 584] width 488 height 860
click at [334, 415] on link "the electronic health record" at bounding box center [270, 422] width 128 height 15
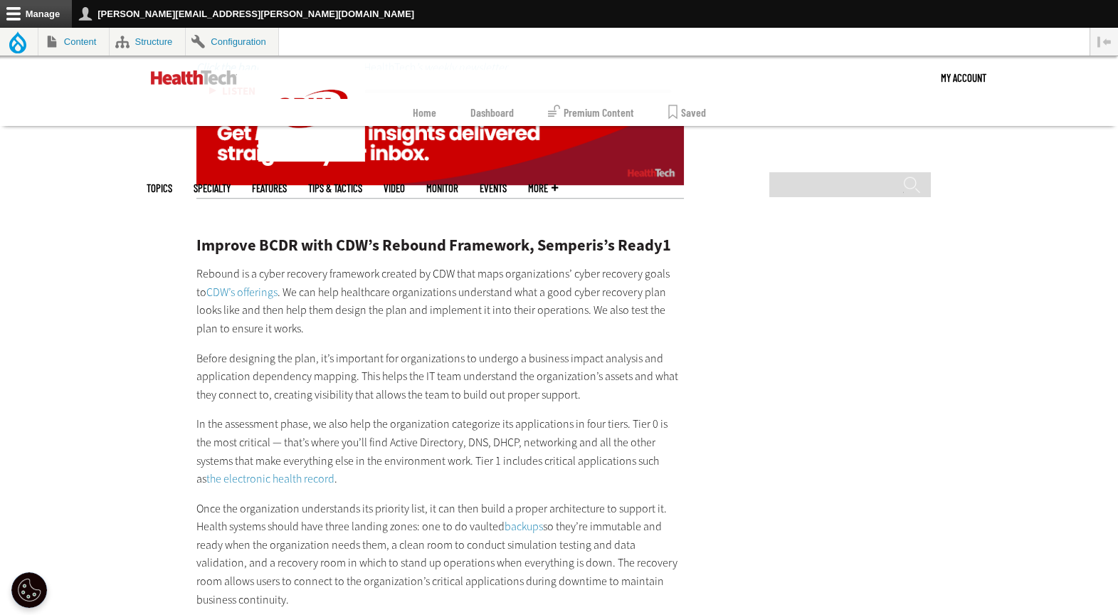
scroll to position [2746, 0]
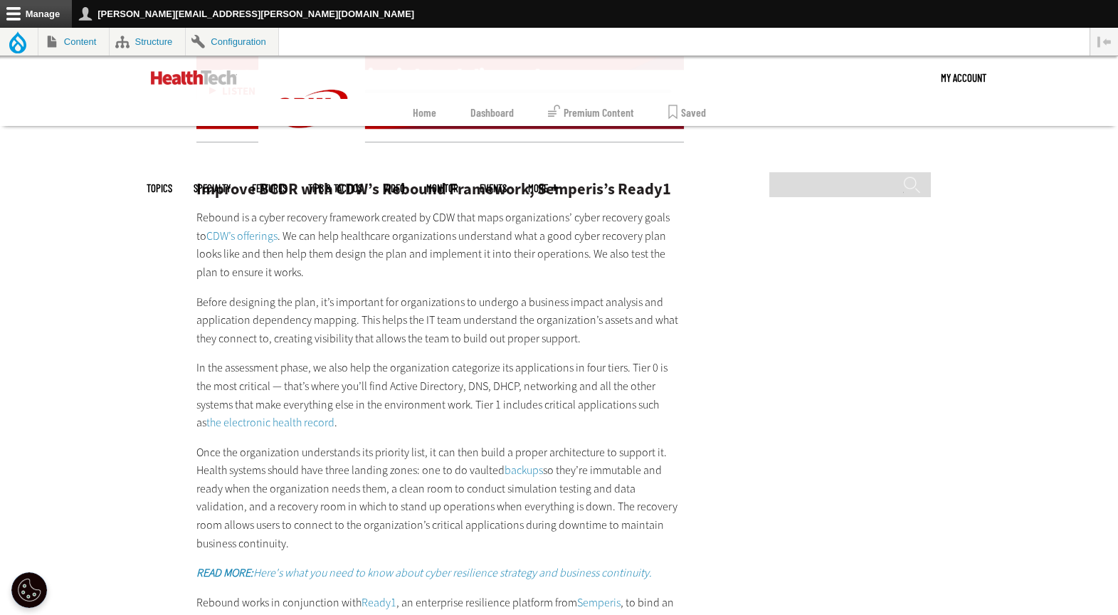
click at [334, 415] on link "the electronic health record" at bounding box center [270, 422] width 128 height 15
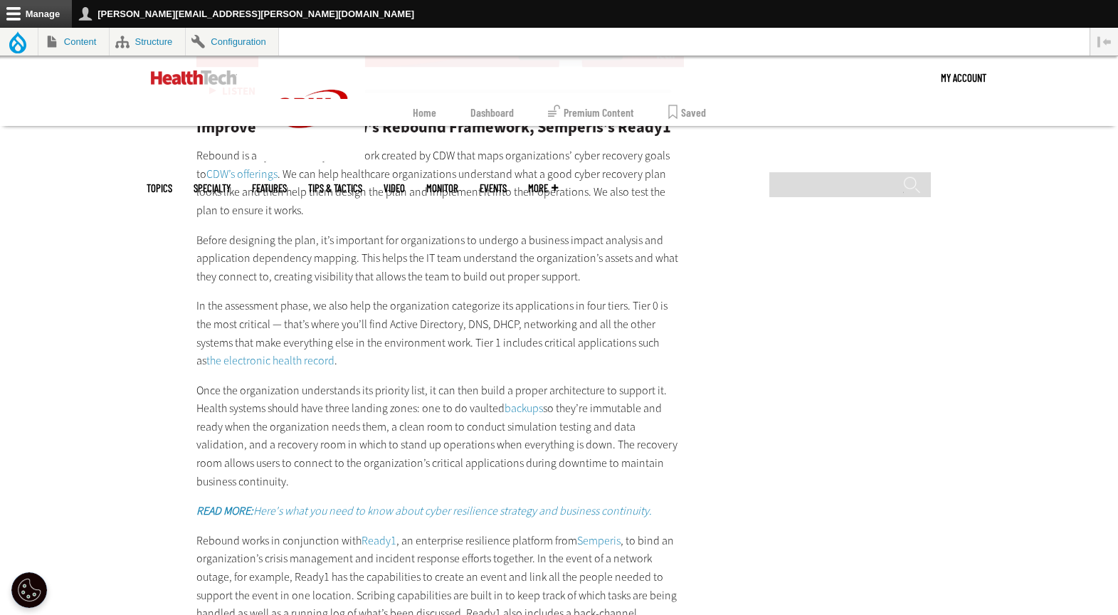
scroll to position [2808, 0]
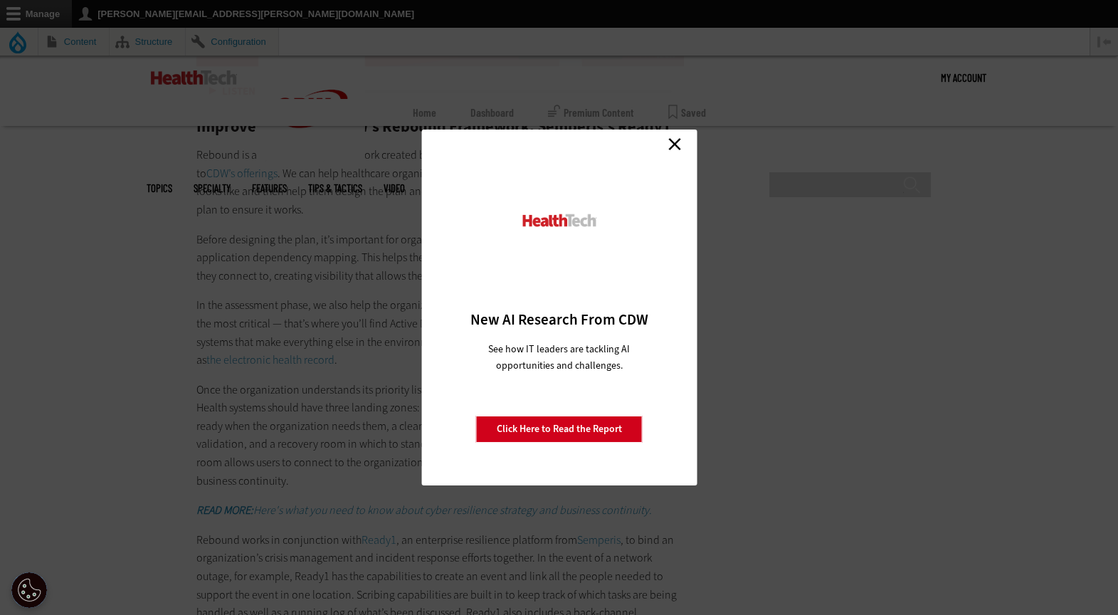
click at [268, 447] on div "Close New AI Research From CDW See how IT leaders are tackling AI opportunities…" at bounding box center [559, 307] width 1118 height 615
click at [674, 142] on link "Close" at bounding box center [674, 143] width 21 height 21
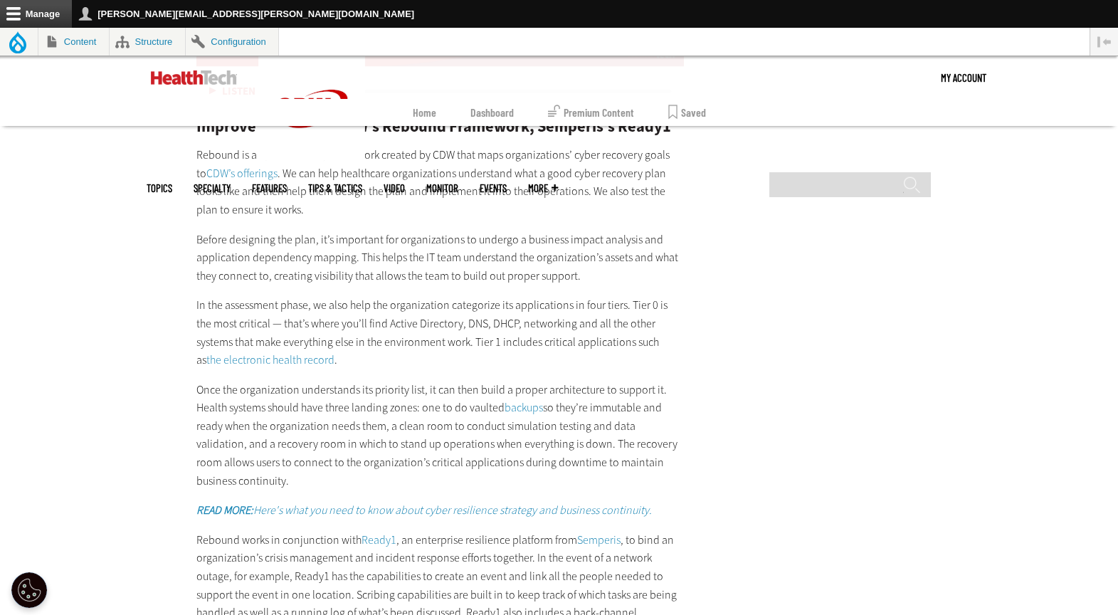
click at [529, 396] on p "Once the organization understands its priority list, it can then build a proper…" at bounding box center [440, 436] width 488 height 110
click at [529, 404] on link "backups" at bounding box center [523, 407] width 38 height 15
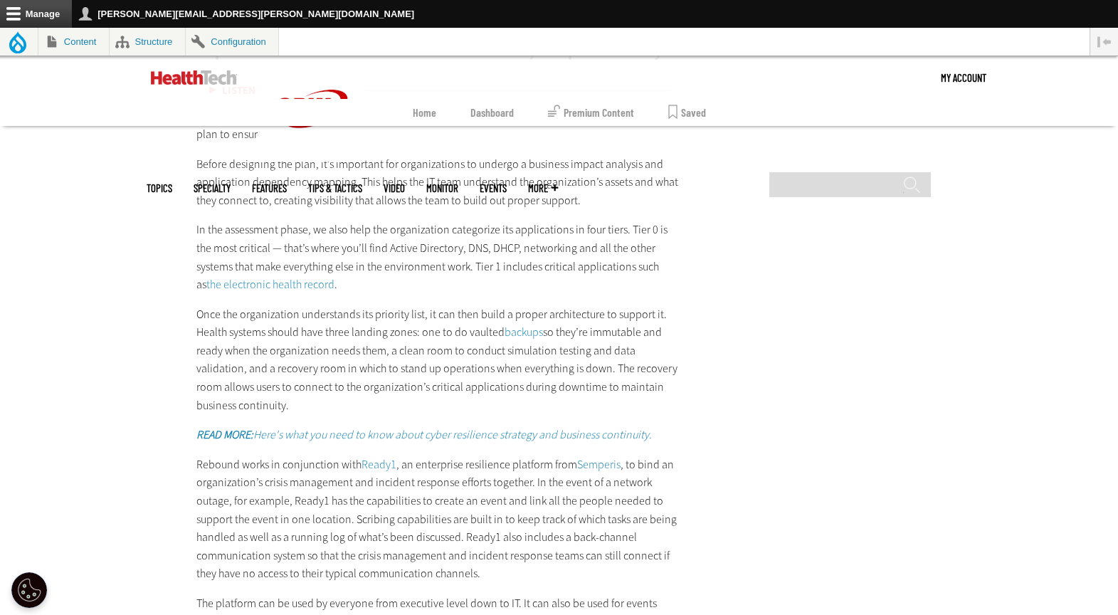
scroll to position [2893, 0]
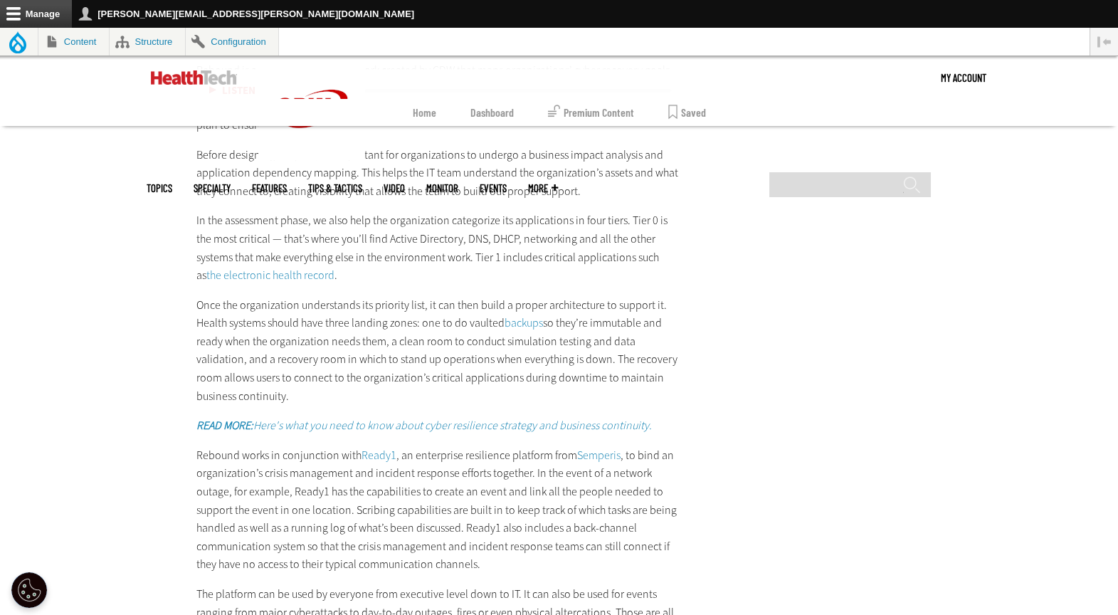
click at [310, 340] on p "Once the organization understands its priority list, it can then build a proper…" at bounding box center [440, 351] width 488 height 110
click at [526, 430] on em "READ MORE: Here's what you need to know about cyber resilience strategy and bus…" at bounding box center [423, 425] width 455 height 15
click at [383, 455] on link "Ready1" at bounding box center [378, 455] width 35 height 15
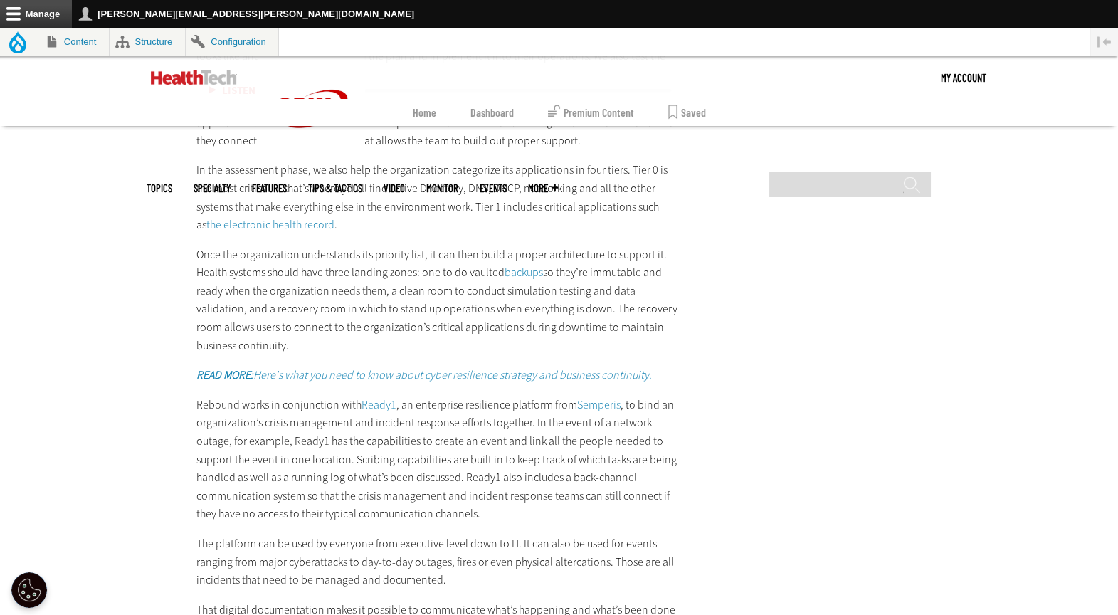
scroll to position [2945, 0]
click at [425, 424] on p "Rebound works in conjunction with Ready1 , an enterprise resilience platform fr…" at bounding box center [440, 457] width 488 height 127
click at [598, 397] on link "Semperis" at bounding box center [598, 403] width 43 height 15
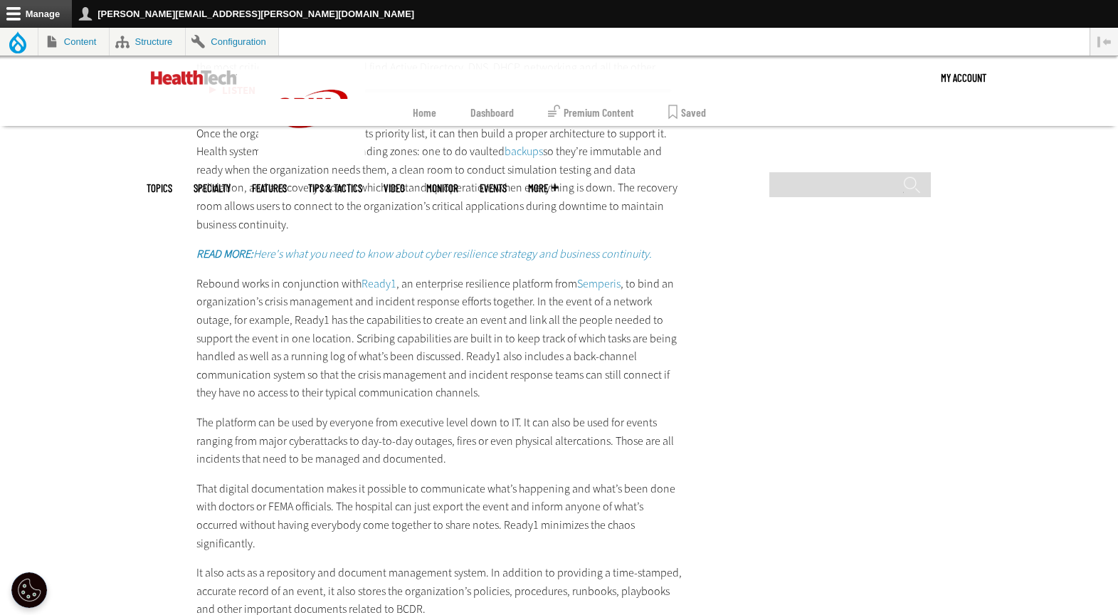
scroll to position [3066, 0]
click at [321, 436] on p "The platform can be used by everyone from executive level down to IT. It can al…" at bounding box center [440, 439] width 488 height 55
click at [332, 450] on p "The platform can be used by everyone from executive level down to IT. It can al…" at bounding box center [440, 439] width 488 height 55
click at [495, 502] on p "That digital documentation makes it possible to communicate what’s happening an…" at bounding box center [440, 514] width 488 height 73
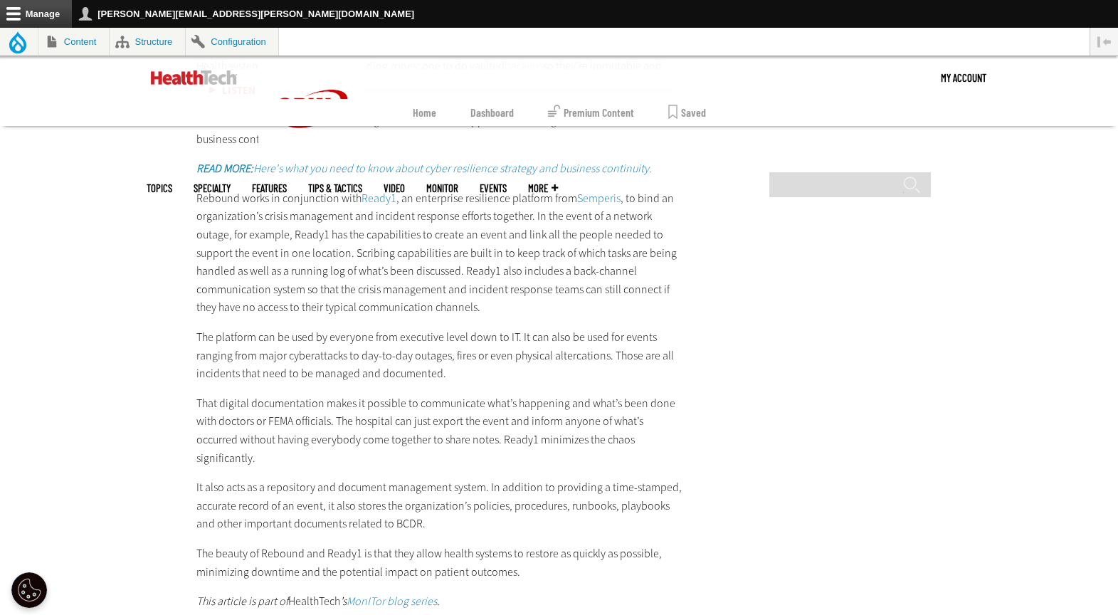
scroll to position [3185, 0]
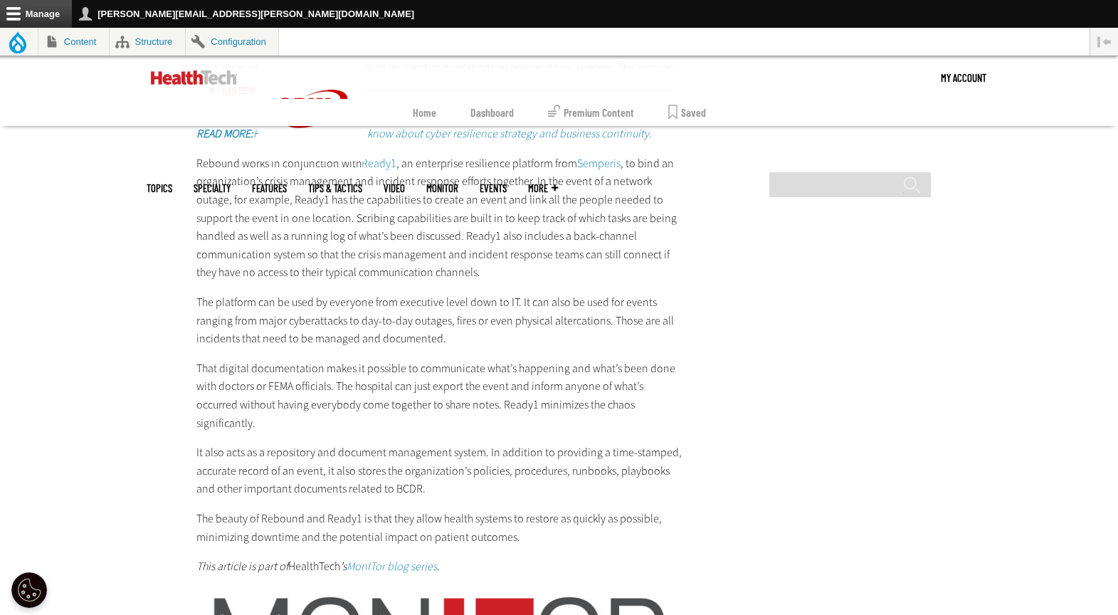
click at [379, 445] on p "It also acts as a repository and document management system. In addition to pro…" at bounding box center [440, 470] width 488 height 55
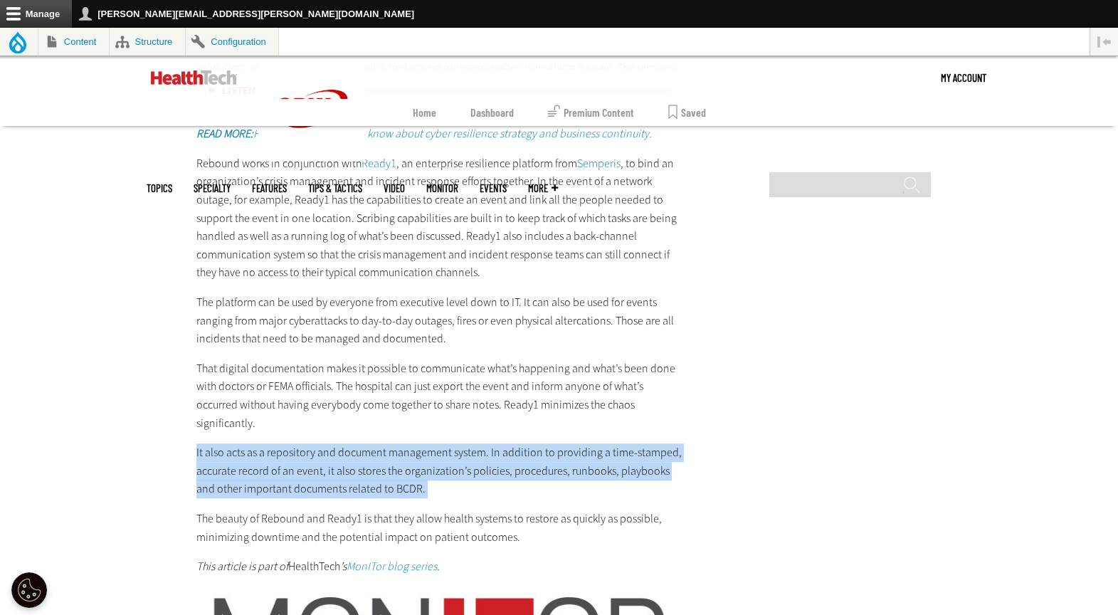
click at [379, 445] on p "It also acts as a repository and document management system. In addition to pro…" at bounding box center [440, 470] width 488 height 55
click at [524, 454] on p "It also acts as a repository and document management system. In addition to pro…" at bounding box center [440, 470] width 488 height 55
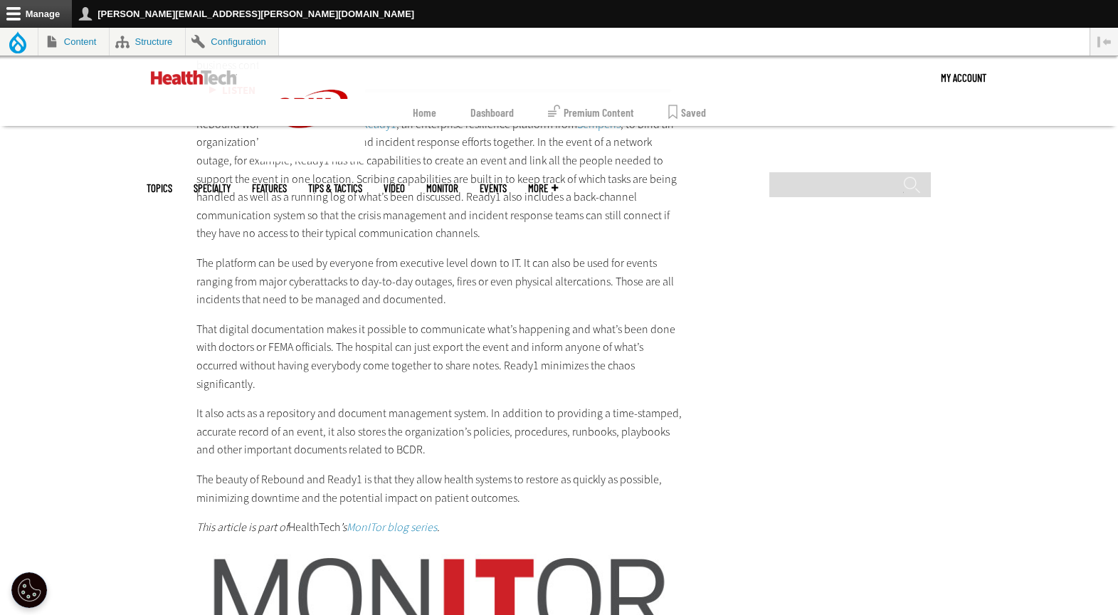
scroll to position [3378, 0]
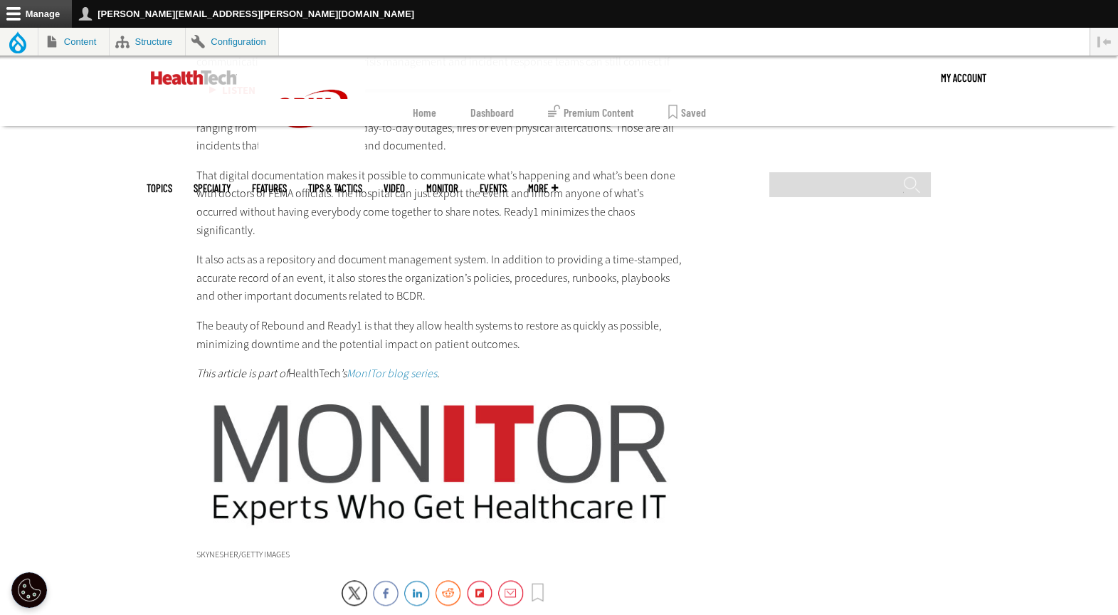
click at [428, 366] on em "MonITor blog series" at bounding box center [392, 373] width 90 height 15
click at [480, 414] on img at bounding box center [440, 463] width 488 height 139
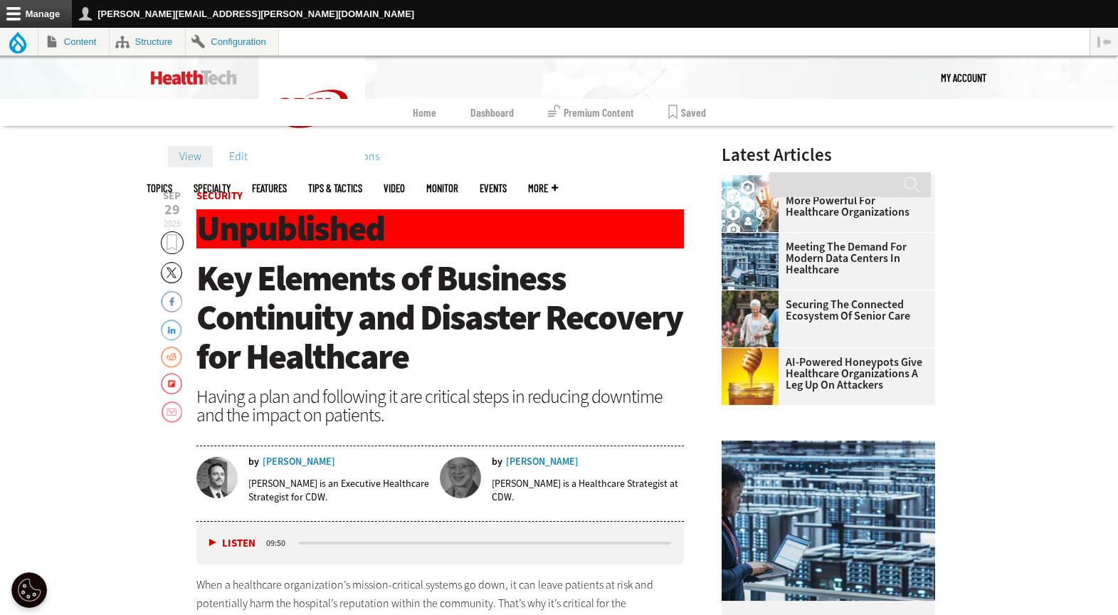
scroll to position [453, 0]
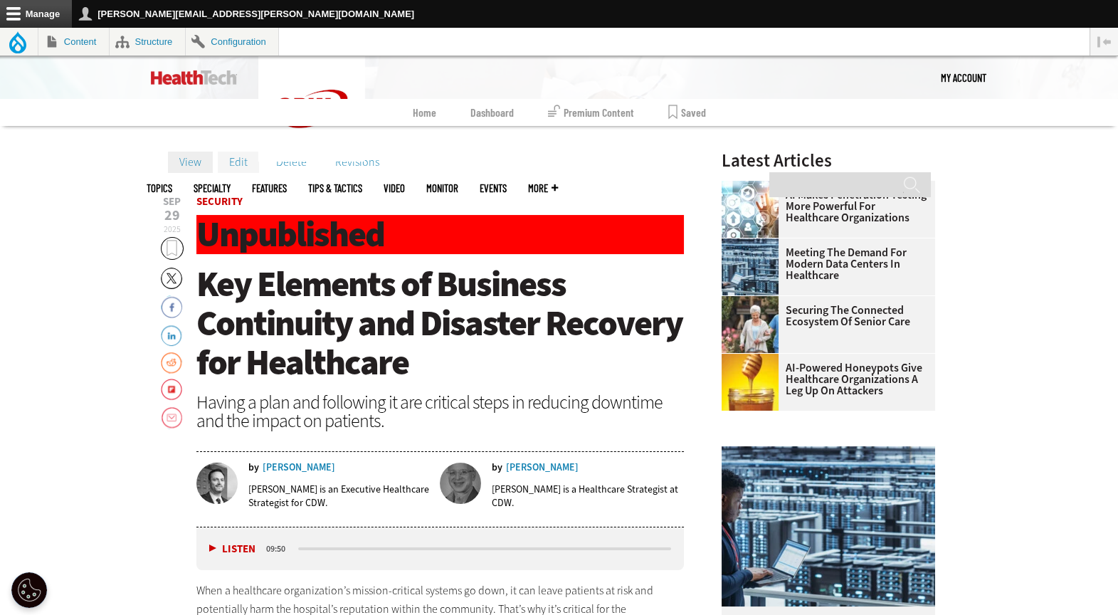
click at [241, 162] on link "Edit" at bounding box center [238, 162] width 41 height 21
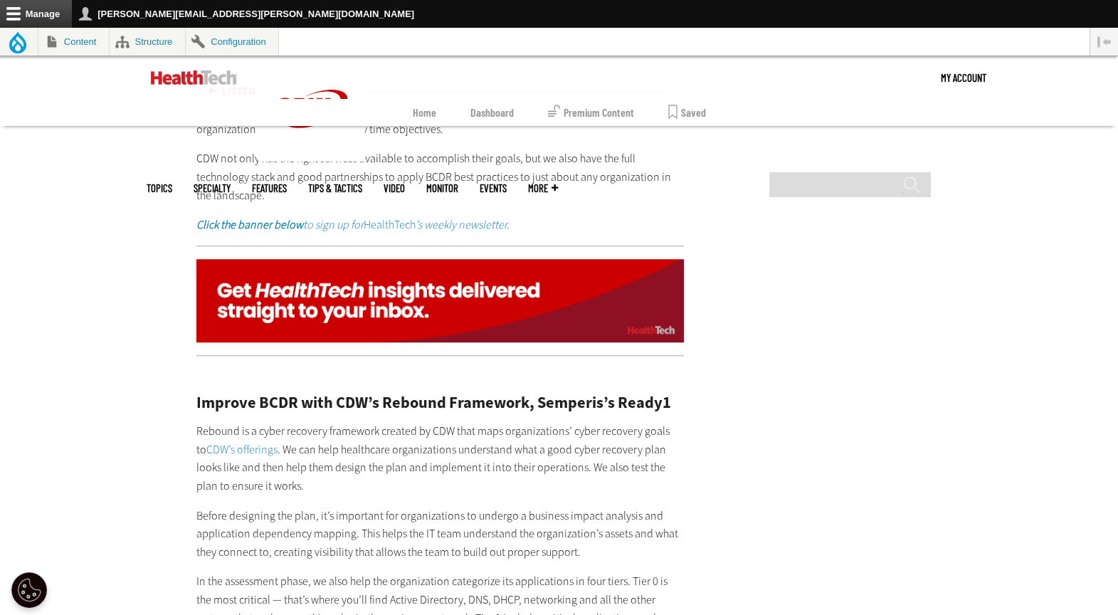
scroll to position [2416, 0]
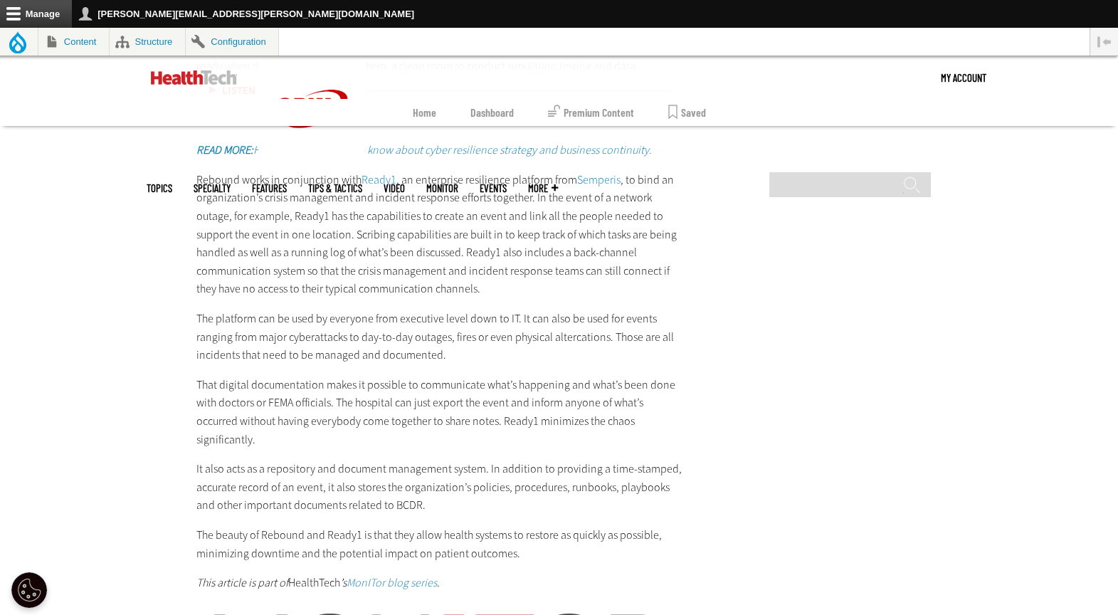
scroll to position [3173, 0]
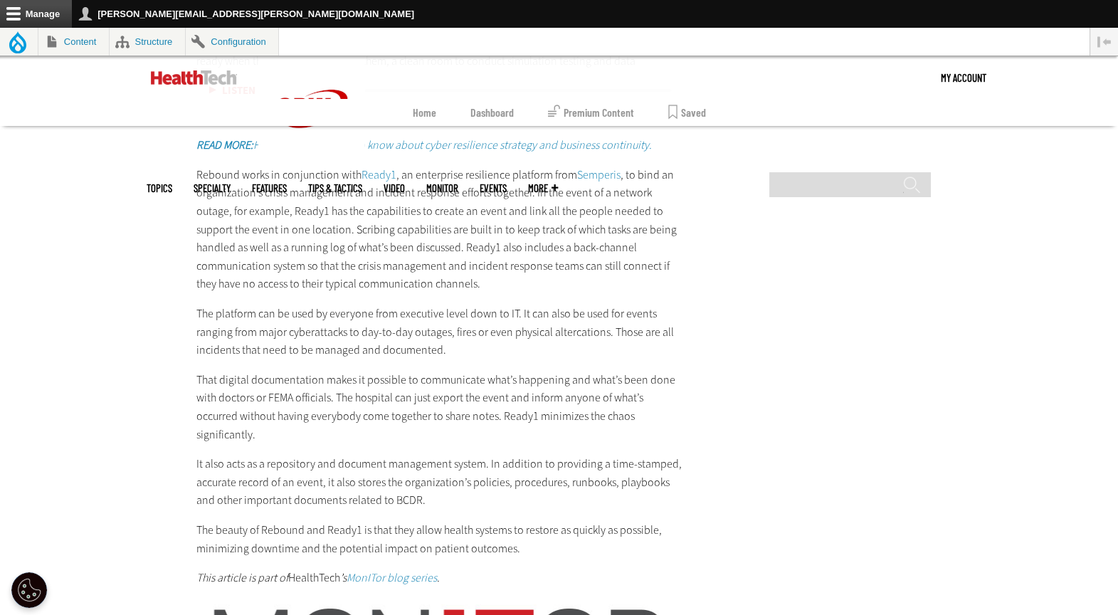
click at [204, 276] on p "Rebound works in conjunction with Ready1 , an enterprise resilience platform fr…" at bounding box center [440, 229] width 488 height 127
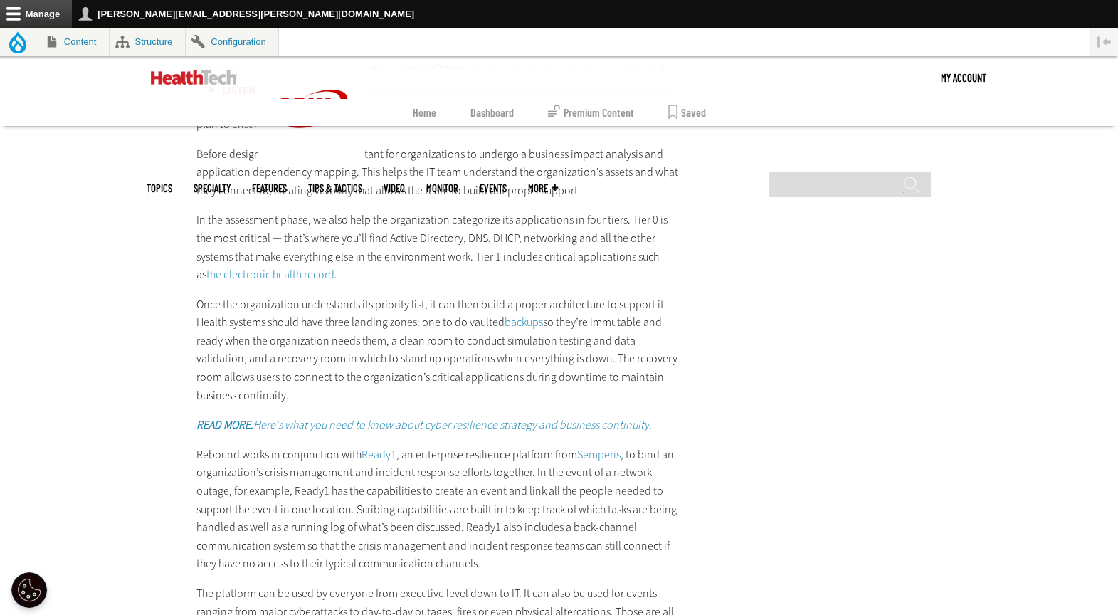
scroll to position [2767, 0]
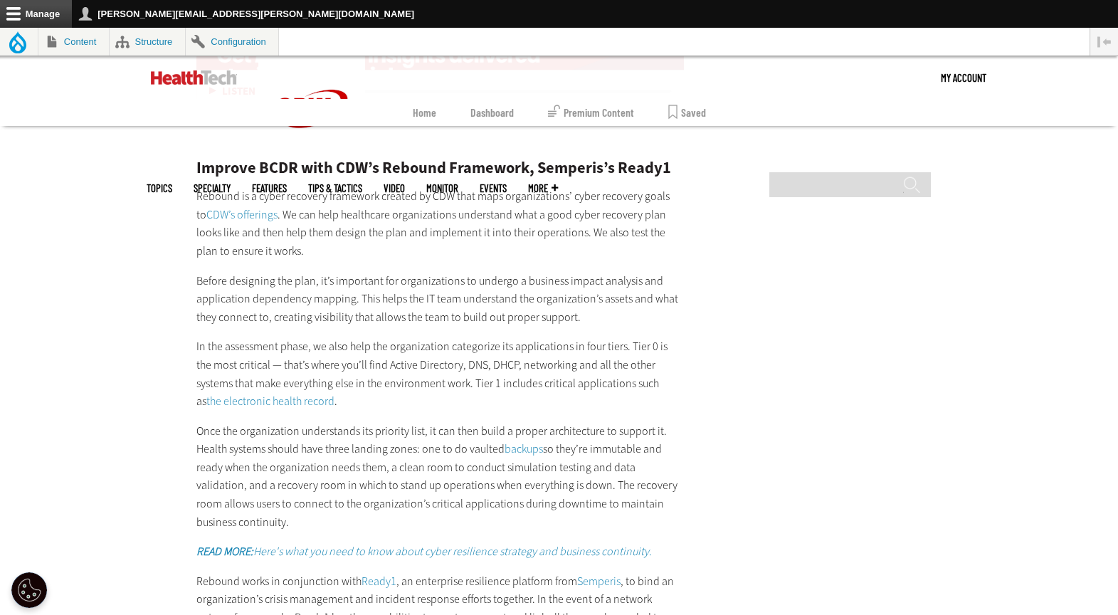
click at [291, 269] on div "Improve BCDR with CDW’s Rebound Framework, Semperis’s Ready1 Rebound is a cyber…" at bounding box center [440, 562] width 488 height 860
click at [348, 323] on p "Before designing the plan, it’s important for organizations to undergo a busine…" at bounding box center [440, 299] width 488 height 55
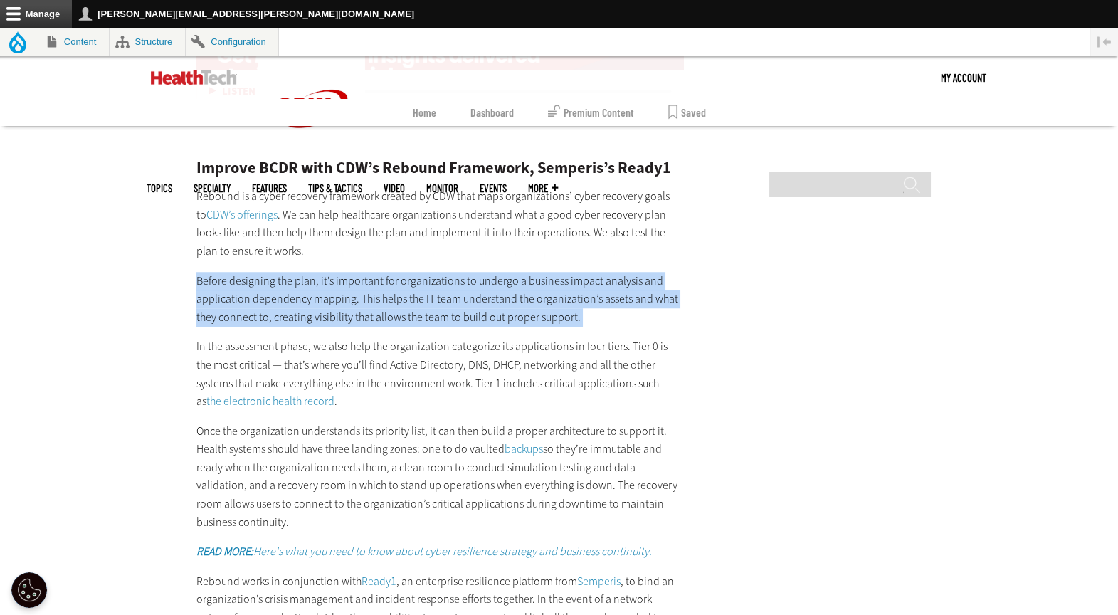
click at [348, 323] on p "Before designing the plan, it’s important for organizations to undergo a busine…" at bounding box center [440, 299] width 488 height 55
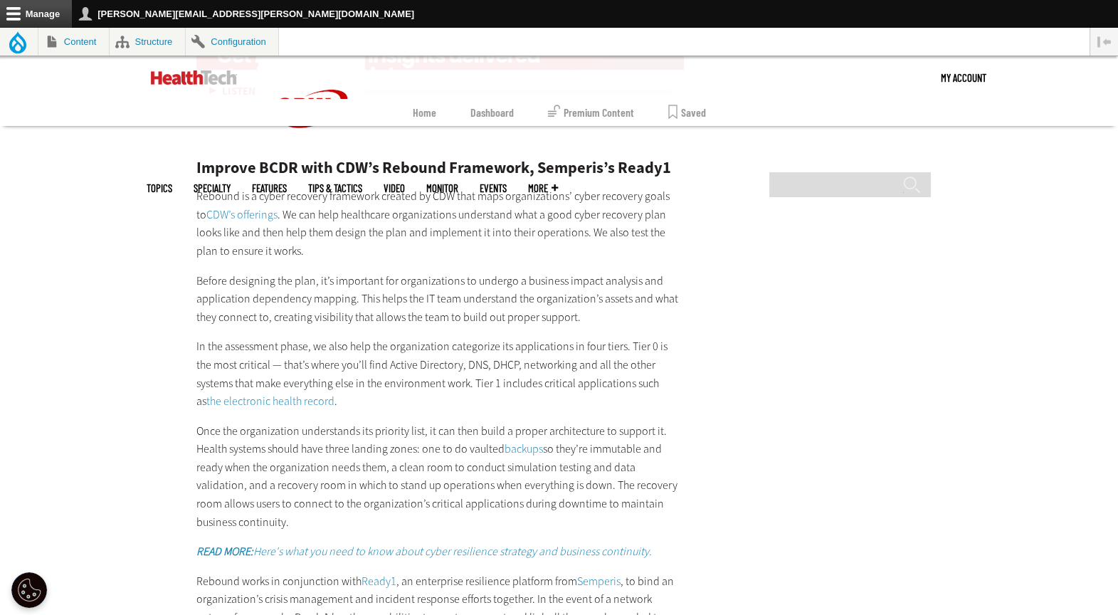
click at [467, 480] on p "Once the organization understands its priority list, it can then build a proper…" at bounding box center [440, 477] width 488 height 110
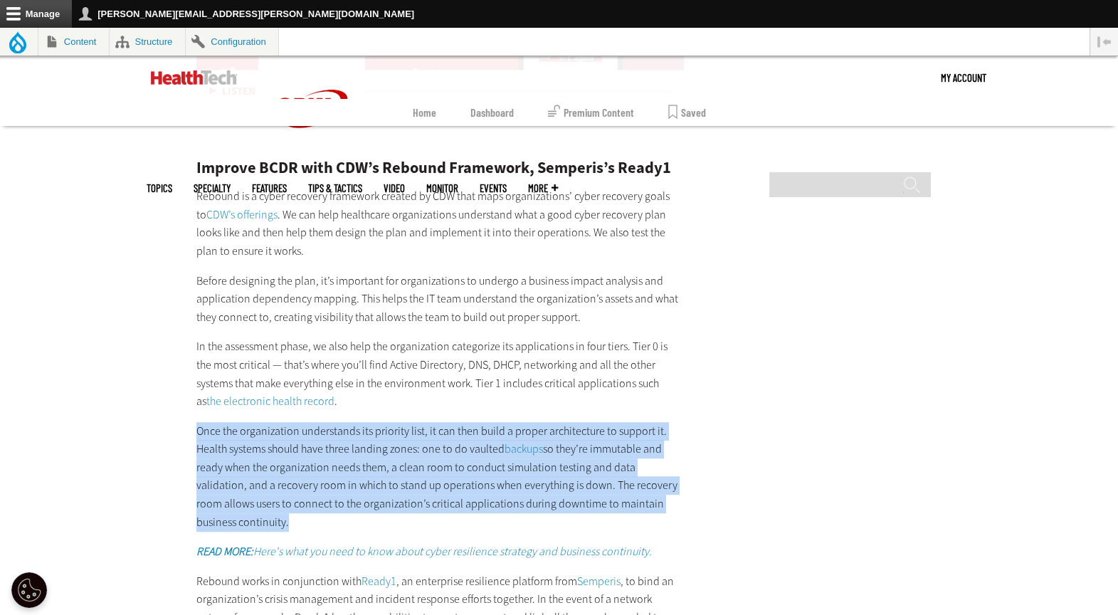
click at [467, 480] on p "Once the organization understands its priority list, it can then build a proper…" at bounding box center [440, 477] width 488 height 110
click at [638, 509] on p "Once the organization understands its priority list, it can then build a proper…" at bounding box center [440, 477] width 488 height 110
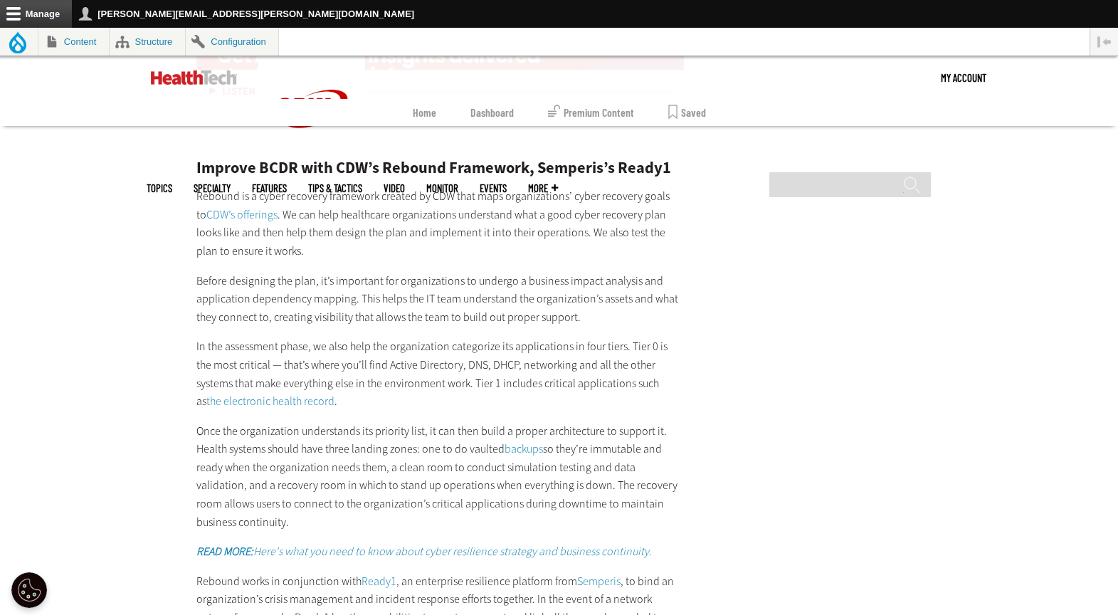
click at [514, 452] on link "backups" at bounding box center [523, 448] width 38 height 15
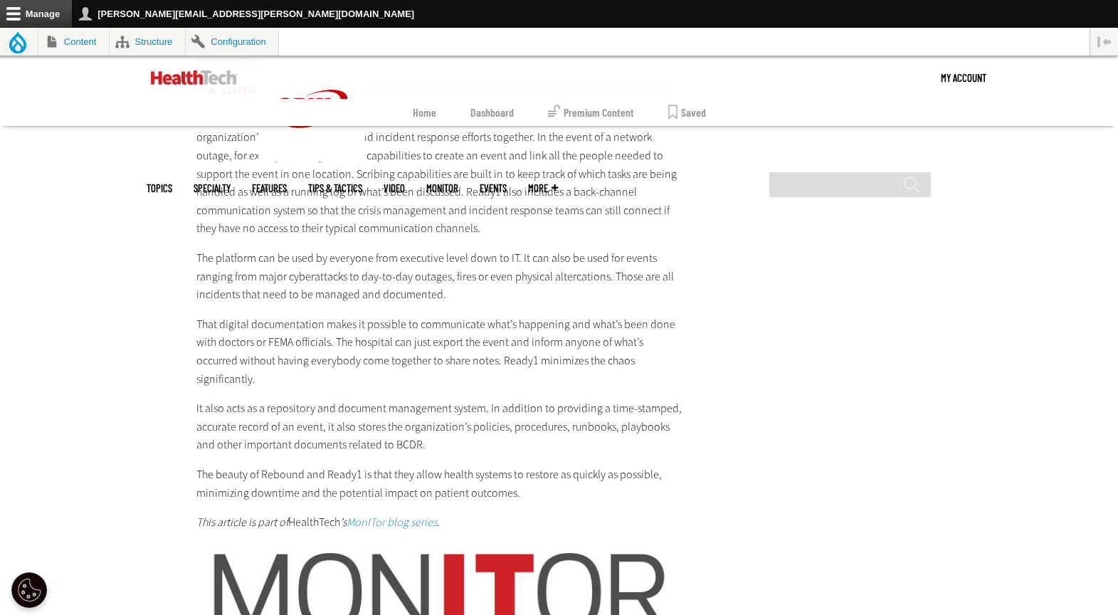
scroll to position [3245, 0]
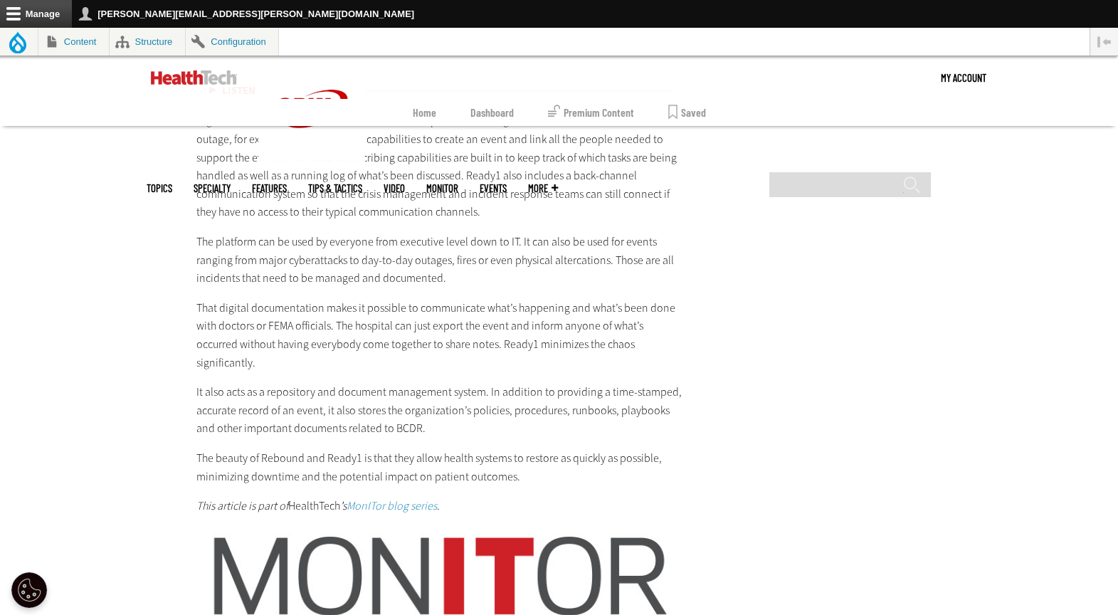
click at [348, 327] on p "That digital documentation makes it possible to communicate what’s happening an…" at bounding box center [440, 335] width 488 height 73
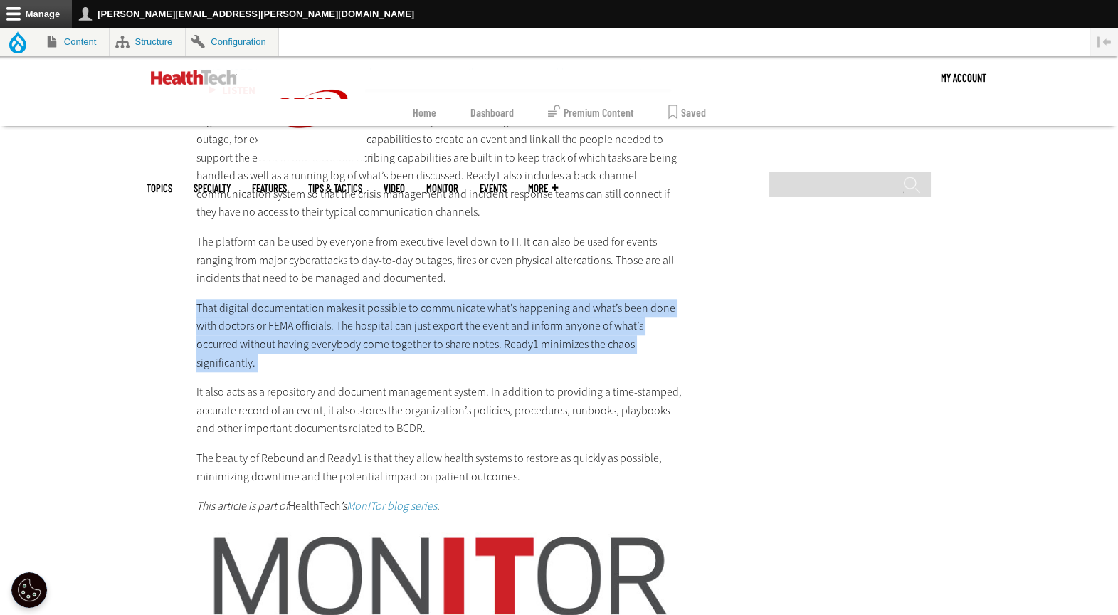
click at [348, 327] on p "That digital documentation makes it possible to communicate what’s happening an…" at bounding box center [440, 335] width 488 height 73
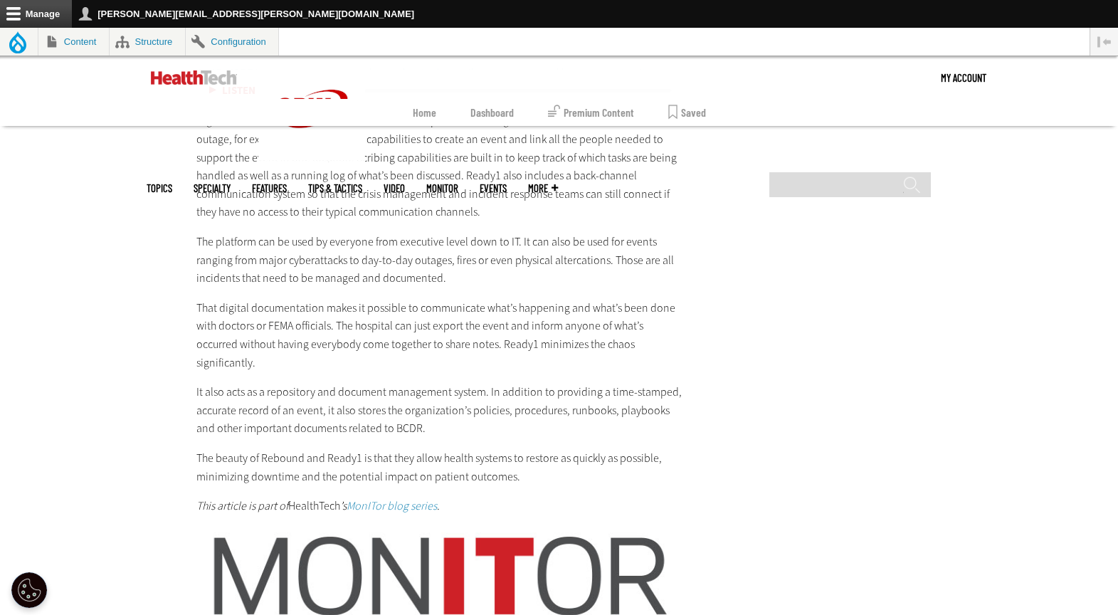
click at [544, 403] on p "It also acts as a repository and document management system. In addition to pro…" at bounding box center [440, 410] width 488 height 55
click at [377, 385] on p "It also acts as a repository and document management system. In addition to pro…" at bounding box center [440, 410] width 488 height 55
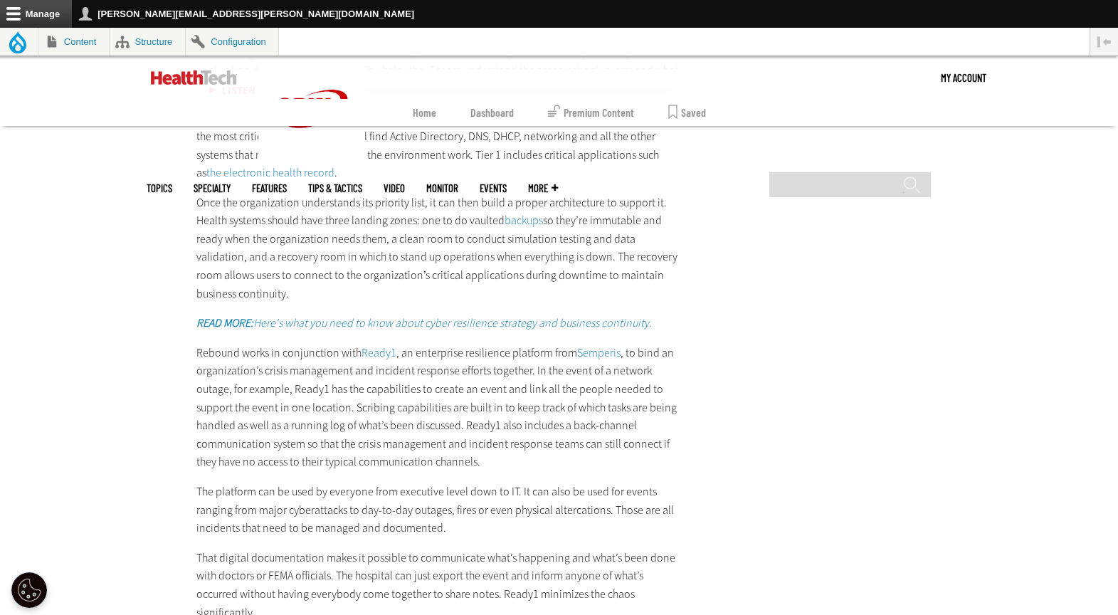
scroll to position [3104, 0]
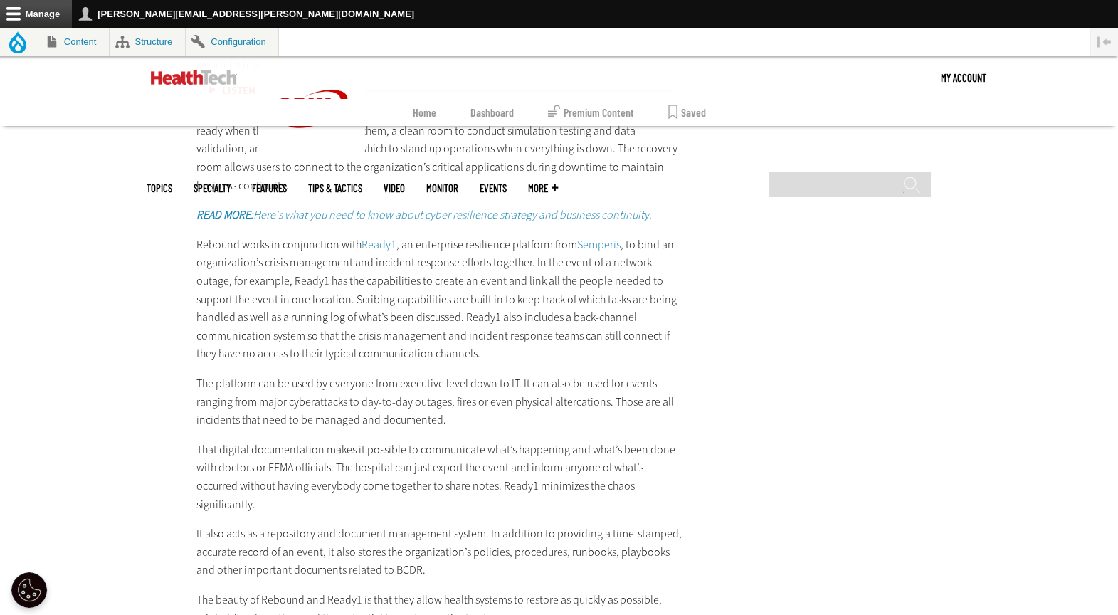
click at [379, 251] on p "Rebound works in conjunction with Ready1 , an enterprise resilience platform fr…" at bounding box center [440, 299] width 488 height 127
click at [381, 244] on link "Ready1" at bounding box center [378, 244] width 35 height 15
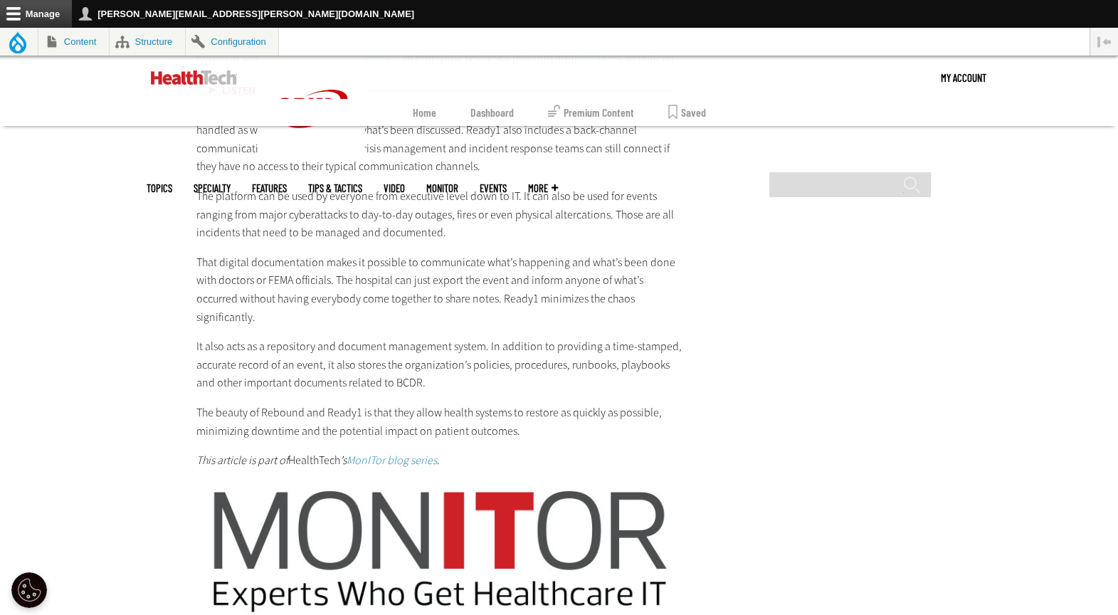
scroll to position [3309, 0]
